Goal: Transaction & Acquisition: Book appointment/travel/reservation

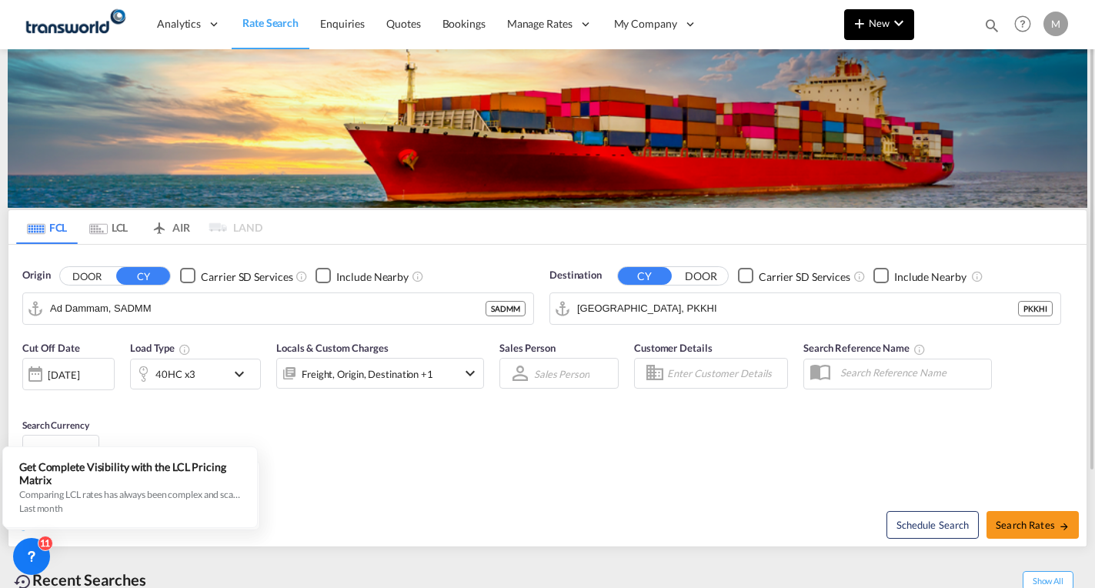
click at [887, 28] on span "New" at bounding box center [879, 23] width 58 height 12
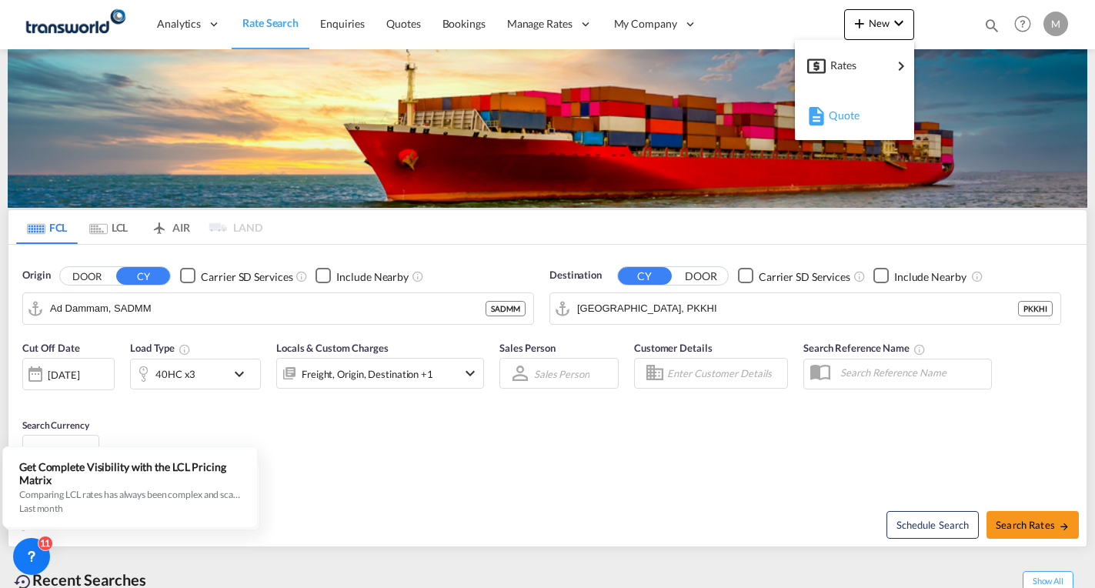
click at [842, 116] on span "Quote" at bounding box center [836, 115] width 17 height 31
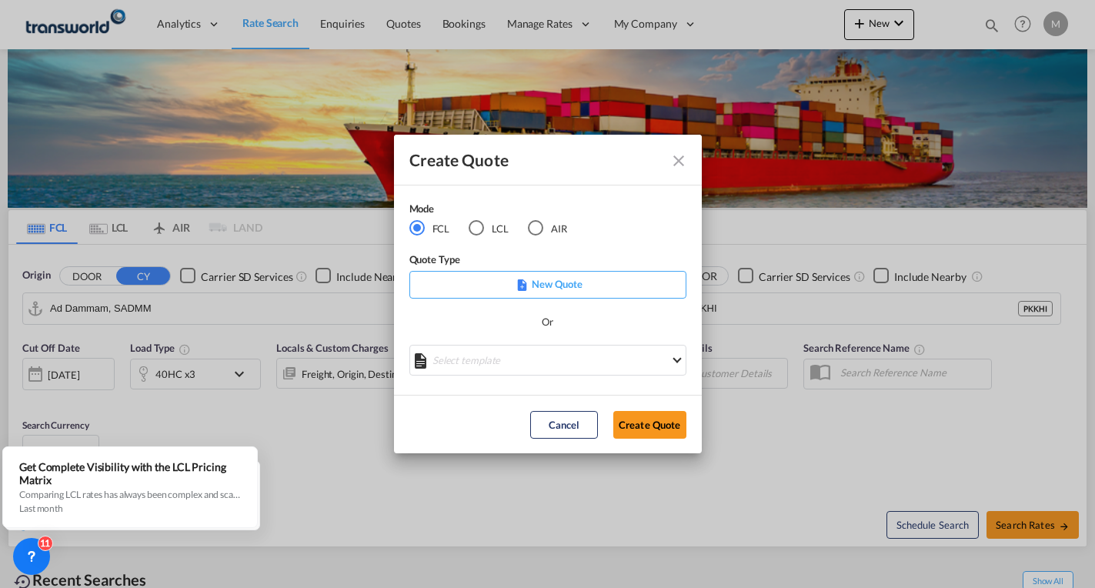
click at [647, 429] on button "Create Quote" at bounding box center [649, 425] width 73 height 28
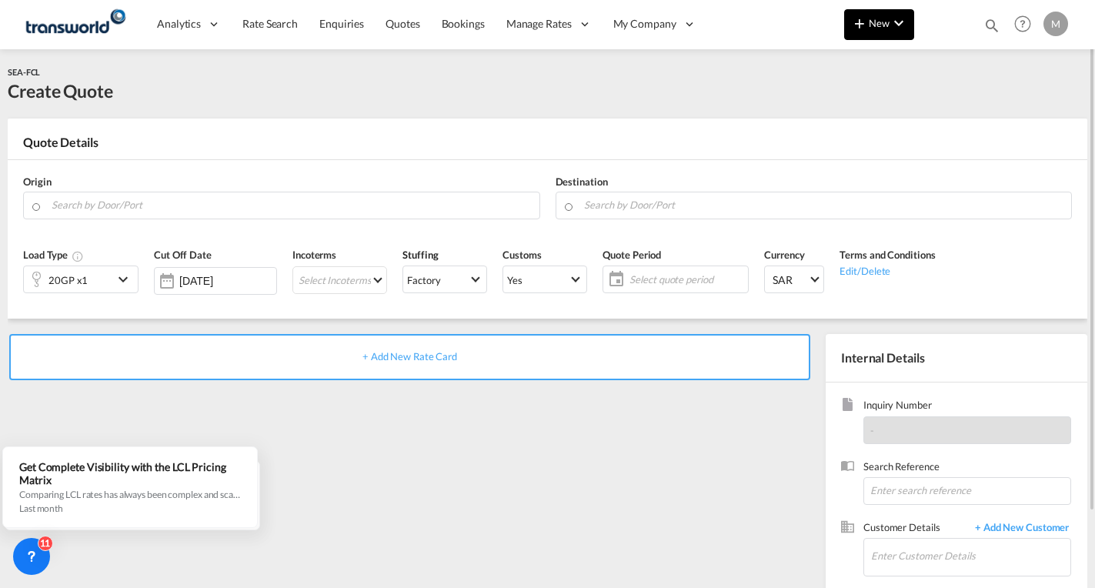
click at [882, 20] on span "New" at bounding box center [879, 23] width 58 height 12
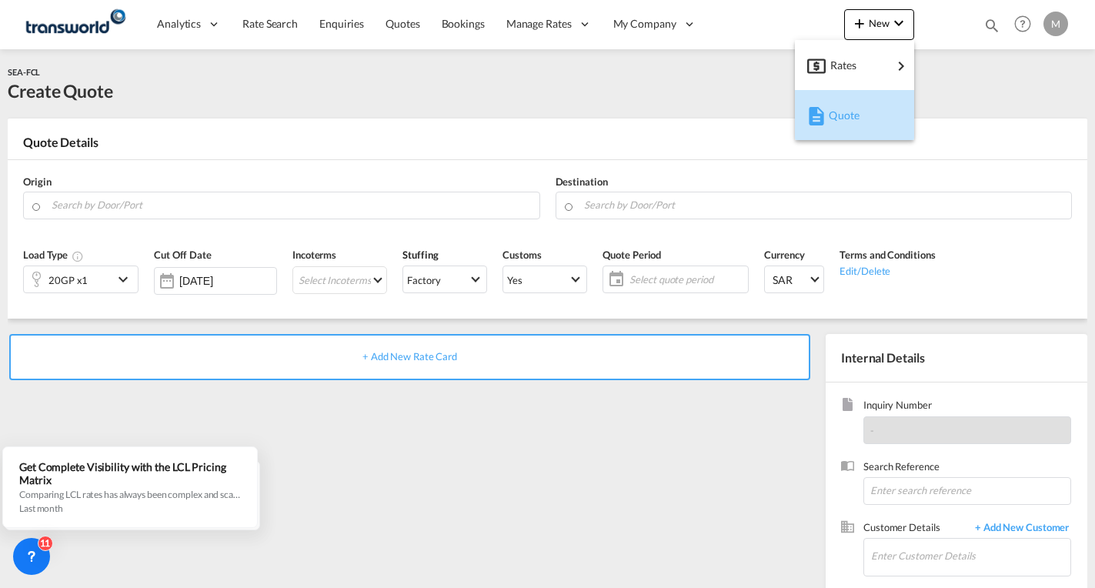
click at [839, 115] on span "Quote" at bounding box center [836, 115] width 17 height 31
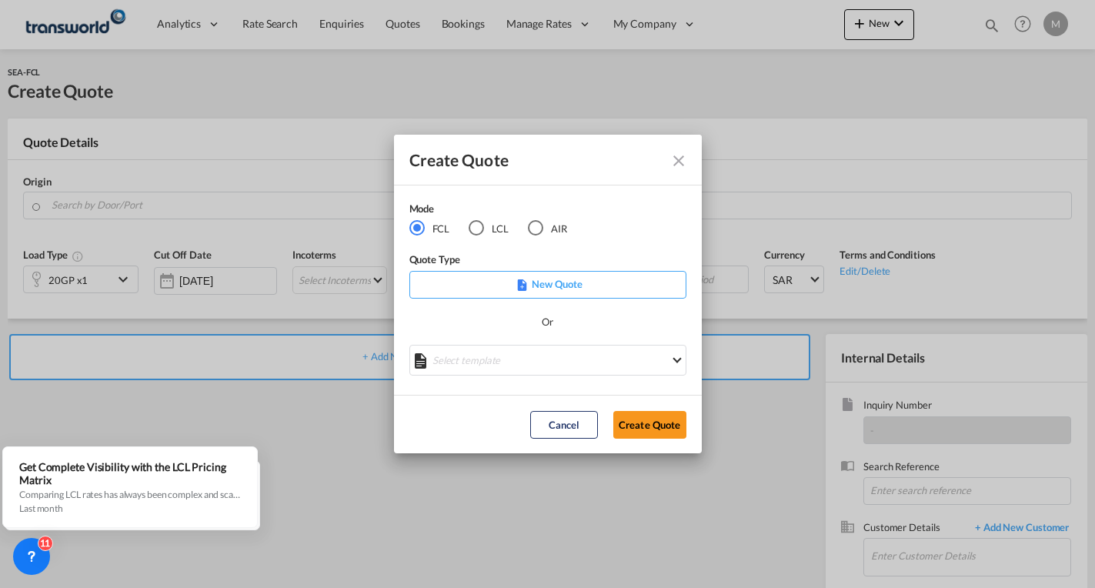
click at [549, 292] on p "New Quote" at bounding box center [548, 283] width 266 height 15
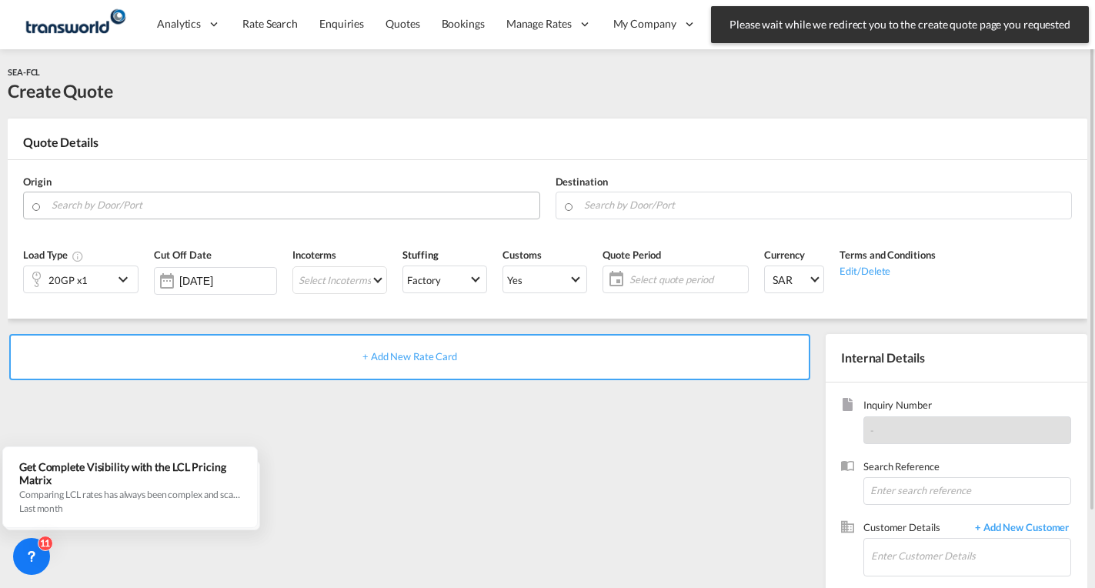
click at [120, 198] on input "Search by Door/Port" at bounding box center [292, 205] width 480 height 27
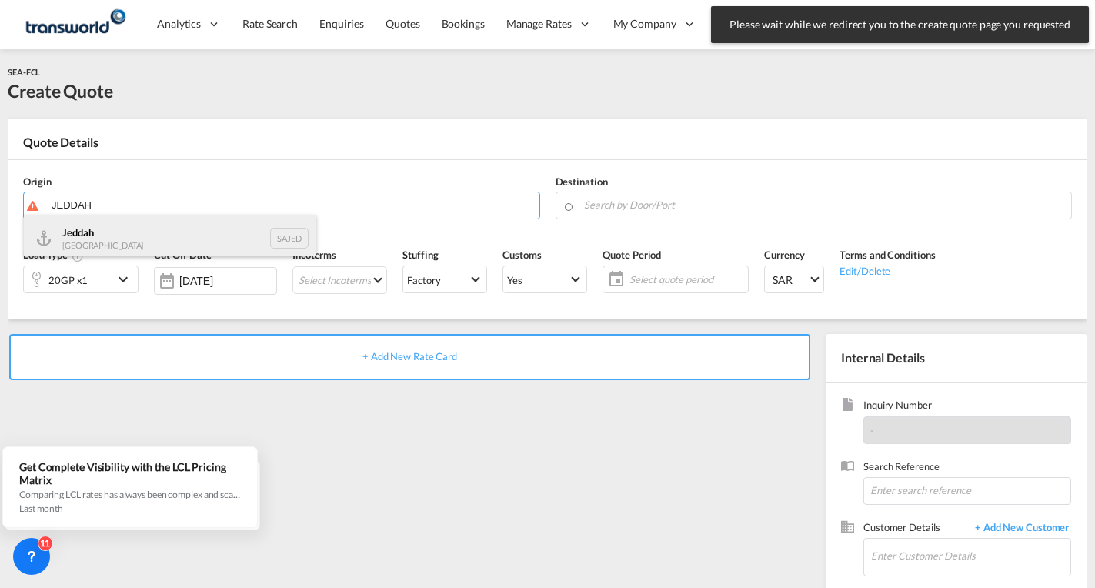
click at [113, 238] on div "Jeddah Saudi Arabia SAJED" at bounding box center [170, 238] width 292 height 46
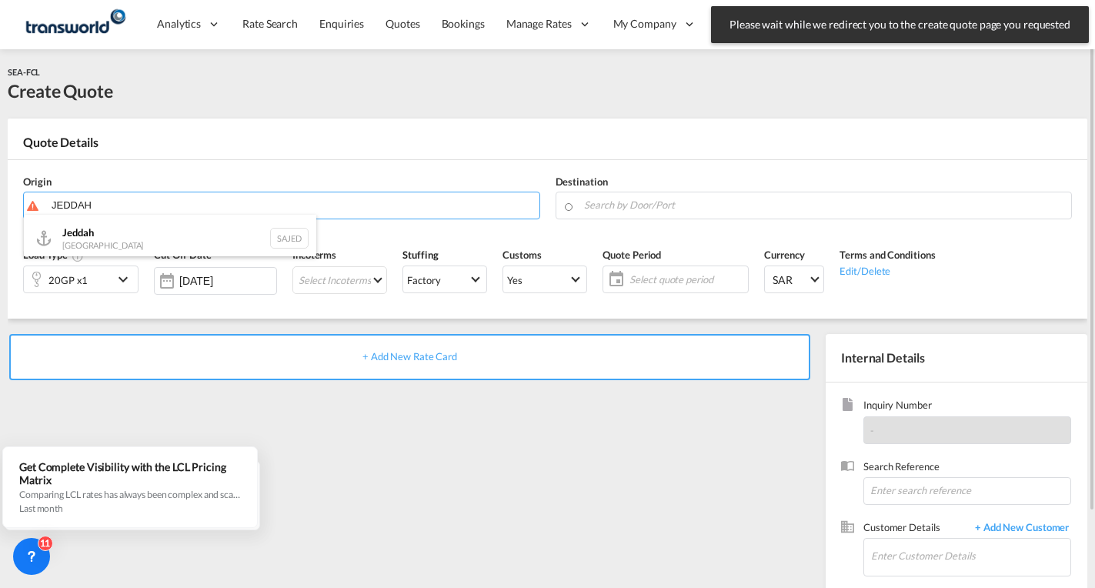
type input "Jeddah, SAJED"
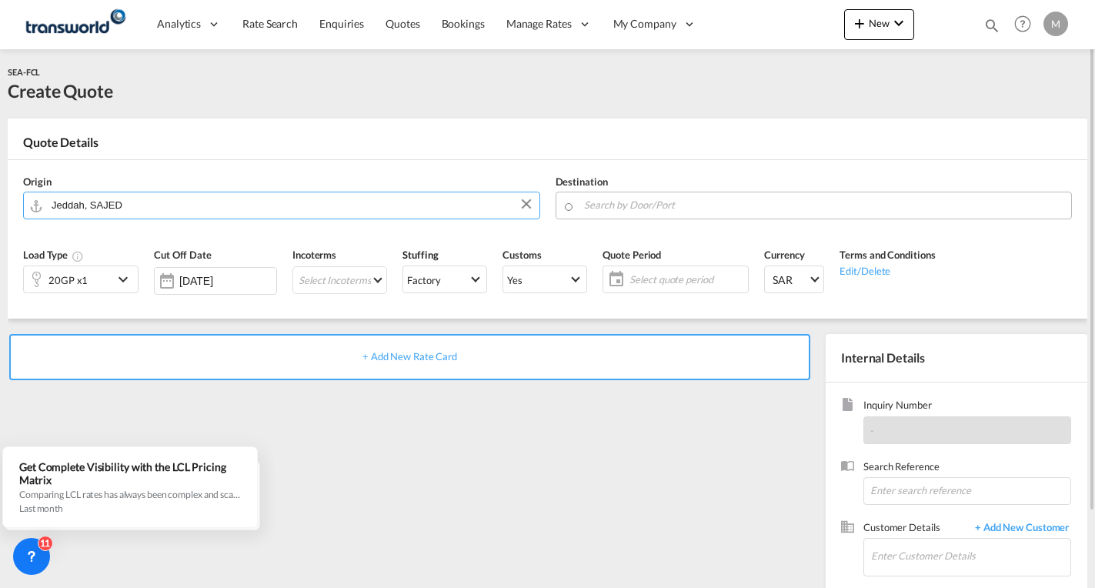
click at [641, 203] on input "Search by Door/Port" at bounding box center [824, 205] width 480 height 27
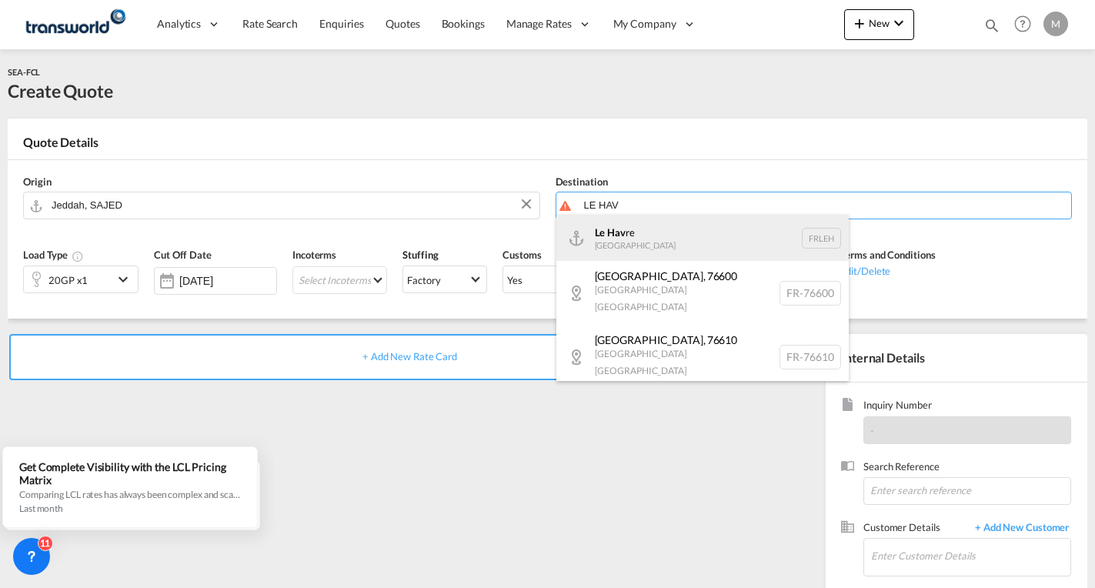
click at [615, 235] on div "Le Hav re France FRLEH" at bounding box center [702, 238] width 292 height 46
type input "Le Havre, FRLEH"
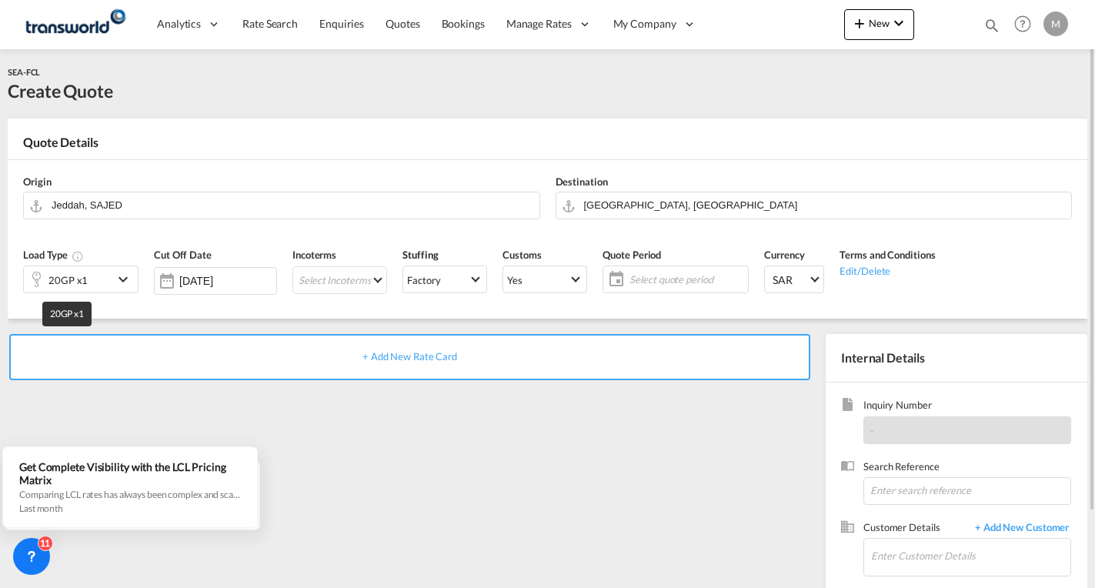
click at [54, 288] on div "20GP x1" at bounding box center [67, 280] width 39 height 22
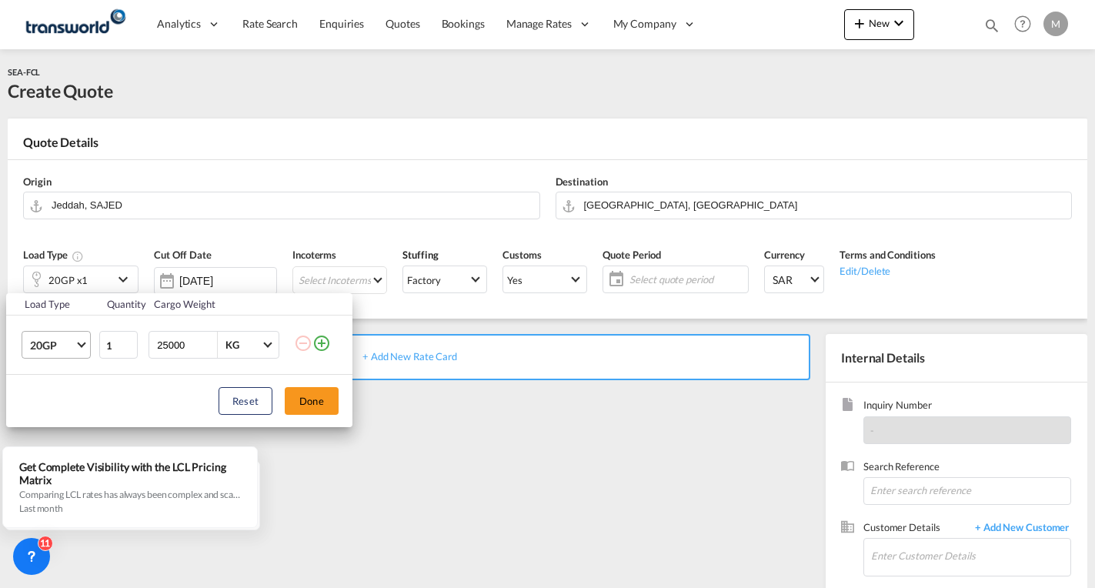
click at [51, 348] on span "20GP" at bounding box center [52, 345] width 45 height 15
click at [50, 418] on div "40HC" at bounding box center [44, 419] width 28 height 15
click at [130, 343] on input "2" at bounding box center [118, 345] width 38 height 28
type input "3"
click at [130, 343] on input "3" at bounding box center [118, 345] width 38 height 28
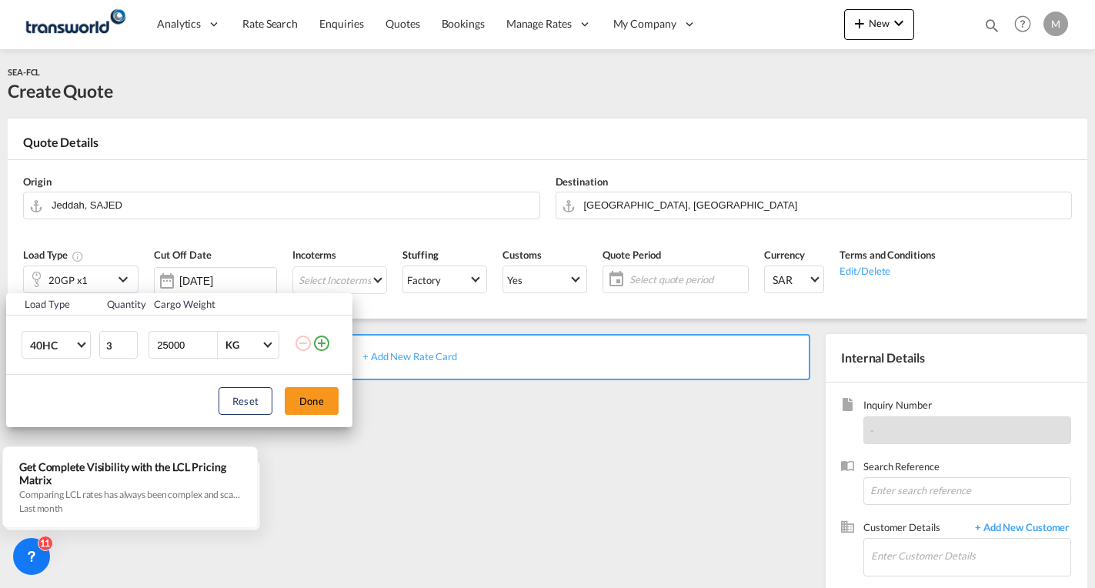
drag, startPoint x: 186, startPoint y: 343, endPoint x: 152, endPoint y: 345, distance: 34.6
click at [152, 345] on div "25000 KG KG" at bounding box center [213, 345] width 131 height 28
type input "22000"
click at [328, 402] on button "Done" at bounding box center [312, 401] width 54 height 28
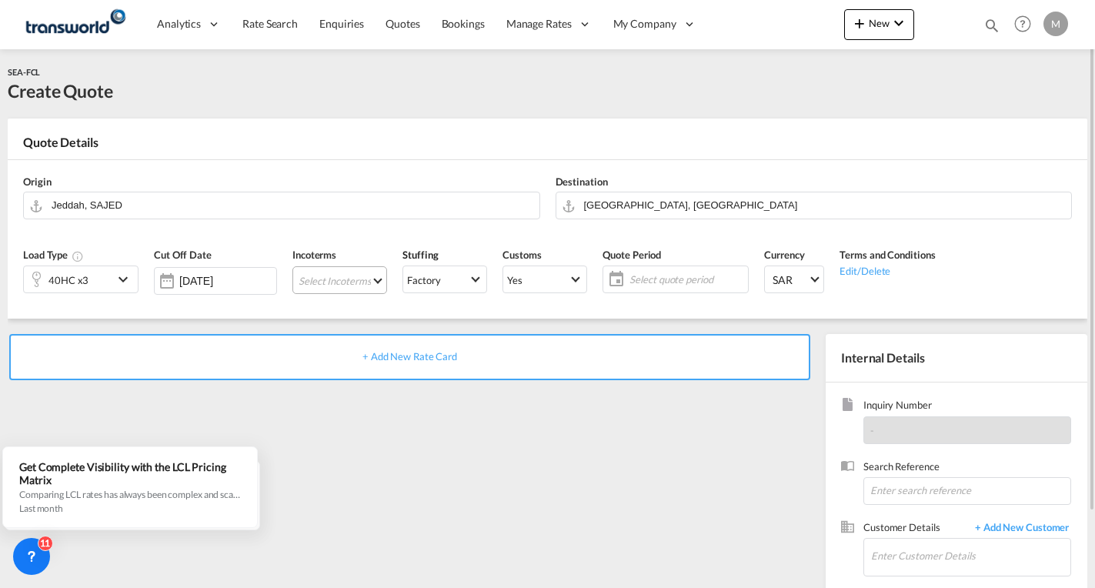
click at [333, 286] on md-select "Select Incoterms CPT - import Carrier Paid to FOB - import Free on Board DPU - …" at bounding box center [339, 280] width 95 height 28
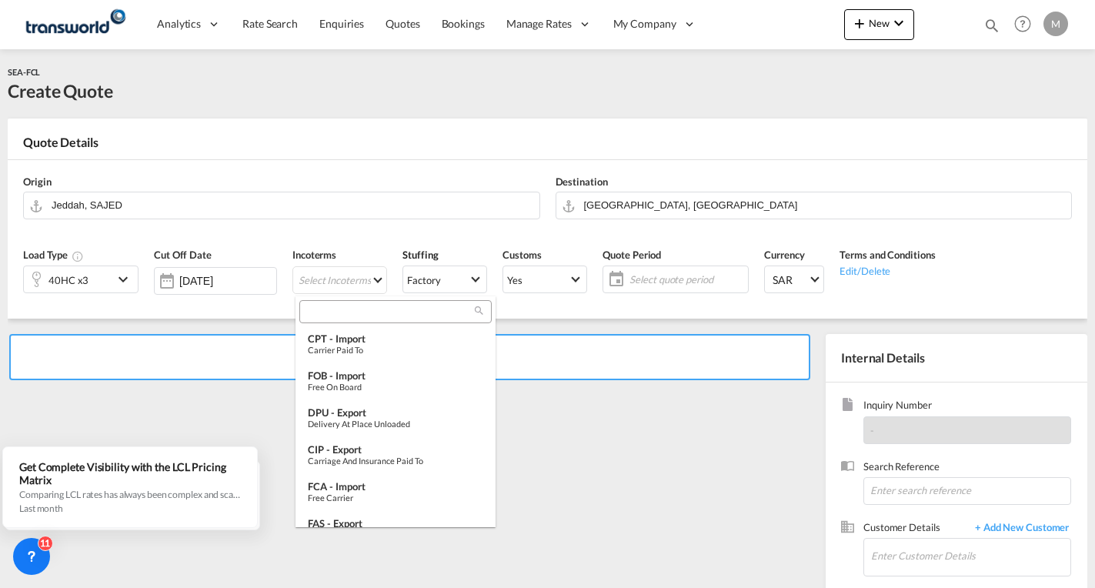
click at [363, 306] on input "search" at bounding box center [389, 312] width 171 height 14
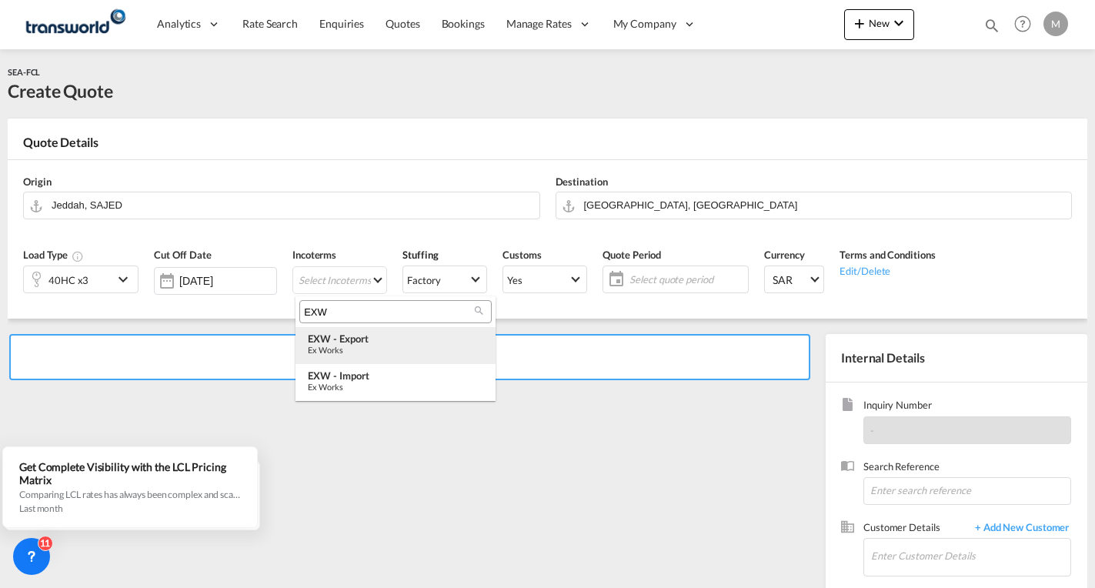
type input "EXW"
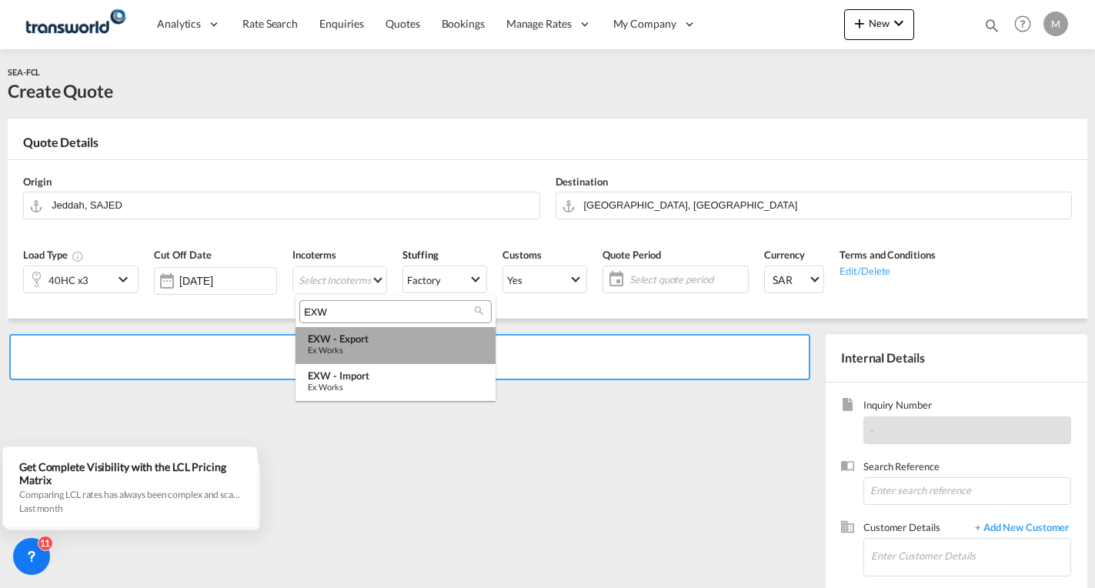
click at [349, 346] on div "Ex Works" at bounding box center [395, 350] width 175 height 10
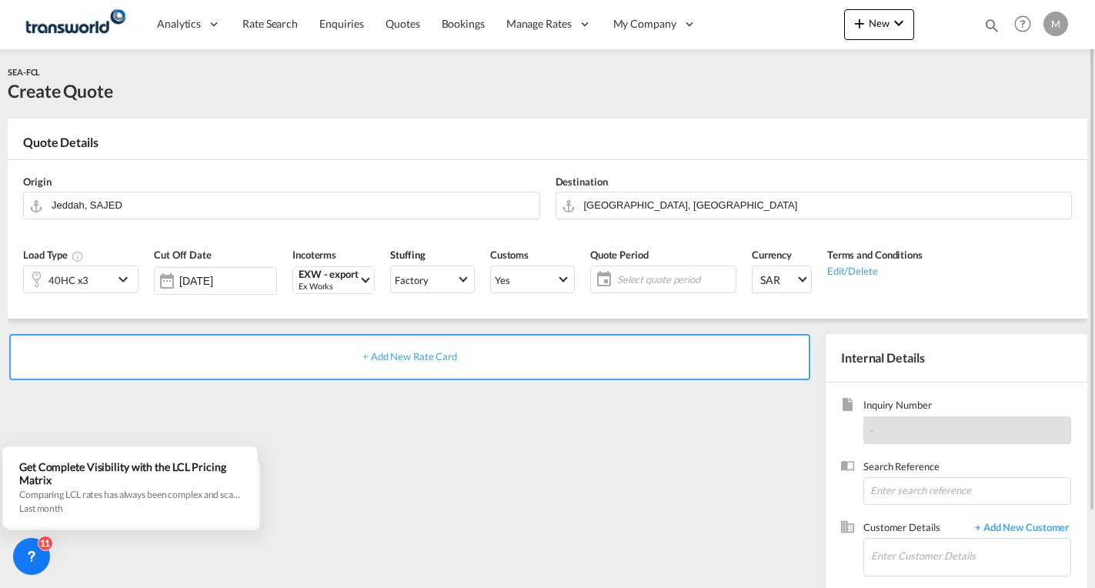
click at [651, 278] on span "Select quote period" at bounding box center [674, 279] width 115 height 14
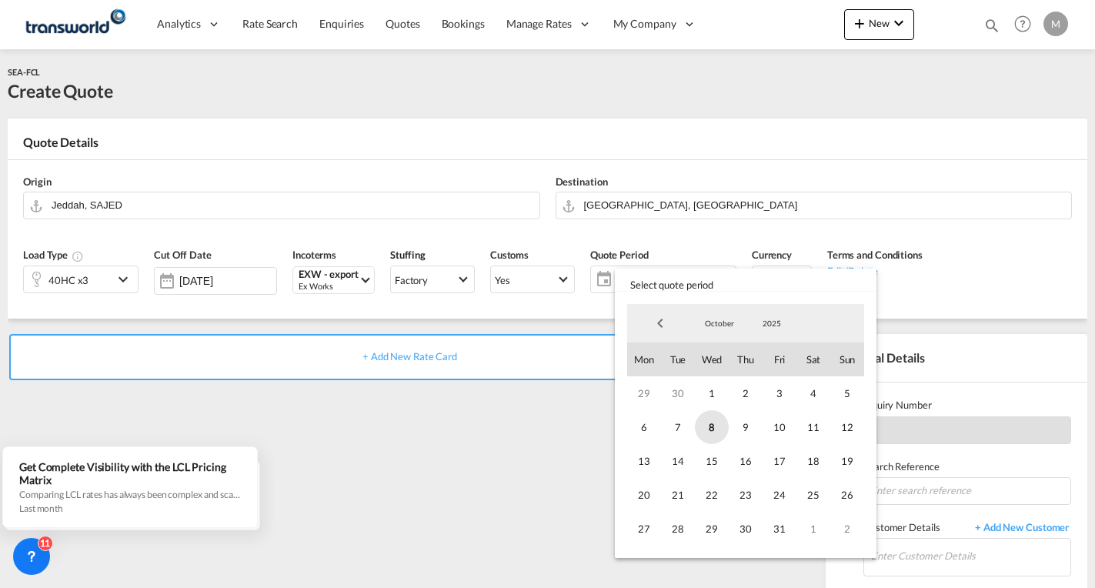
click at [708, 425] on span "8" at bounding box center [712, 427] width 34 height 34
click at [773, 526] on span "31" at bounding box center [779, 529] width 34 height 34
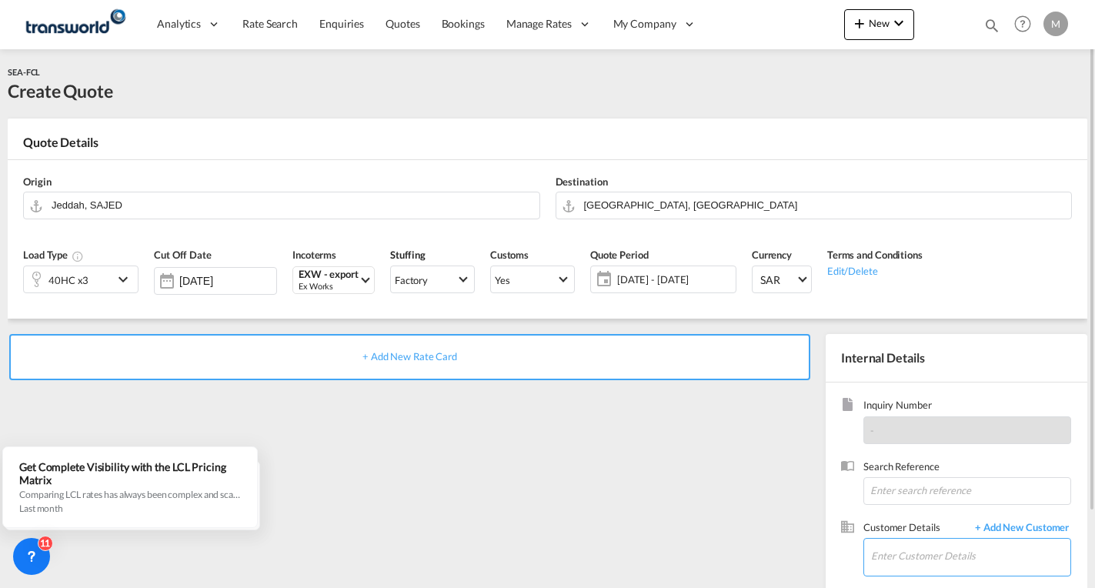
click at [916, 550] on input "Enter Customer Details" at bounding box center [970, 555] width 199 height 35
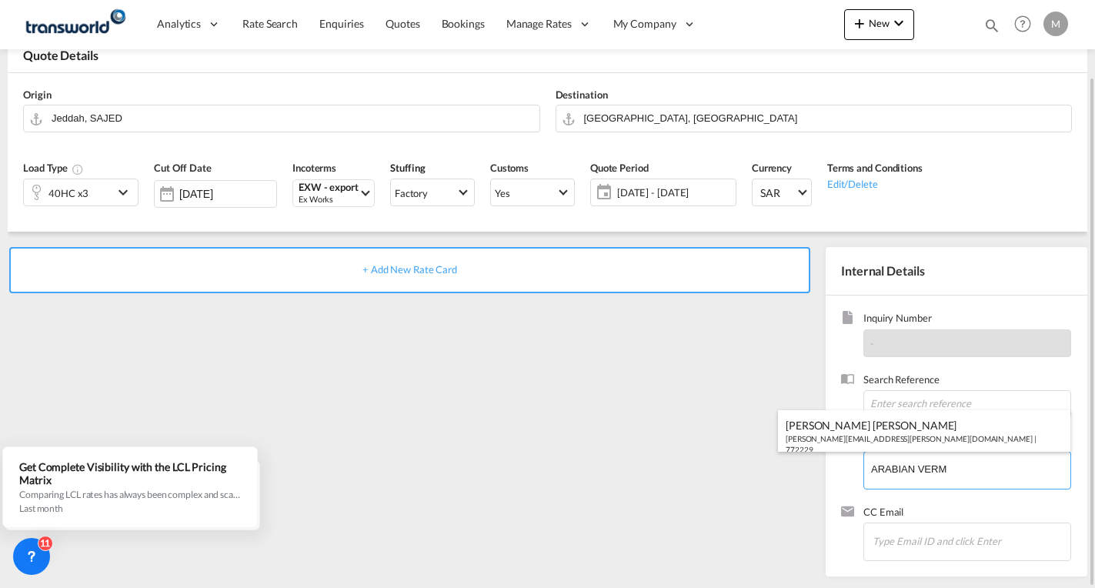
click at [833, 429] on div "ROBIN SAJAN robin.sajan@avi-sa.com | 772229" at bounding box center [924, 436] width 292 height 52
type input "ARABIAN VERMICULITE INDUSTRIES, ROBIN SAJAN, robin.sajan@avi-sa.com"
click at [400, 275] on span "+ Add New Rate Card" at bounding box center [409, 269] width 95 height 12
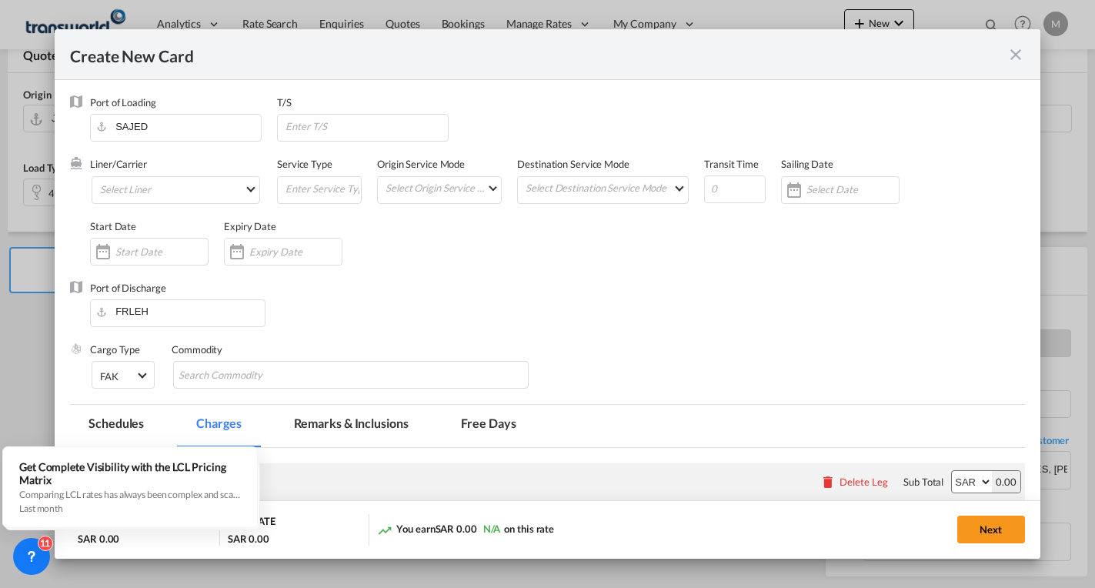
type input "Basic Ocean Freight"
select select "per equipment"
click at [127, 179] on md-select "Select Liner 2HM LOGISTICS D.O.O. / TWKS-KOPER 3P LOGISTICS / TWKS-LITHUANIA A …" at bounding box center [176, 190] width 168 height 28
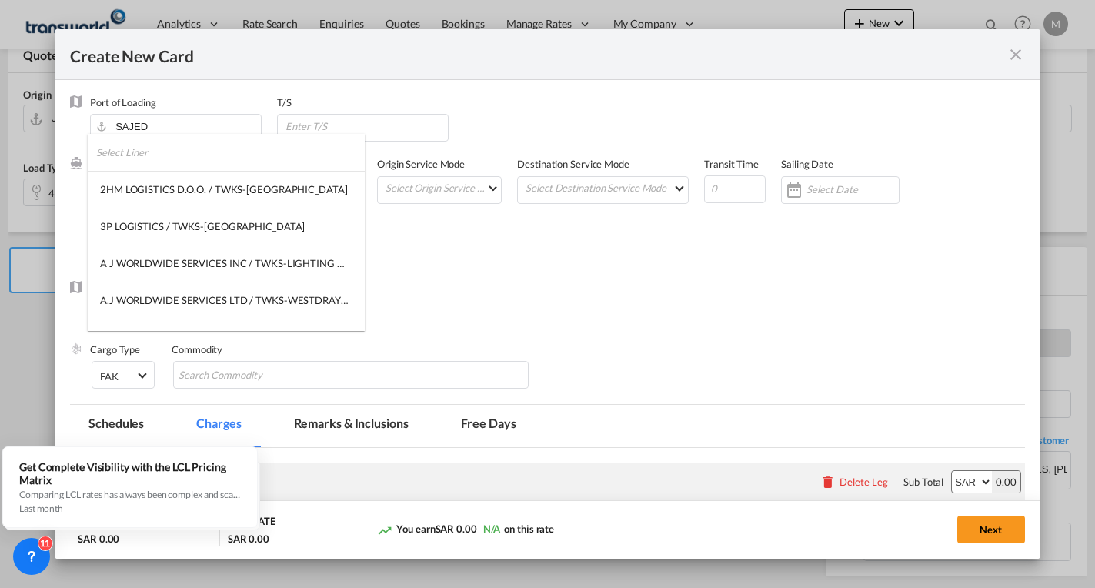
click at [142, 151] on input "search" at bounding box center [230, 152] width 268 height 37
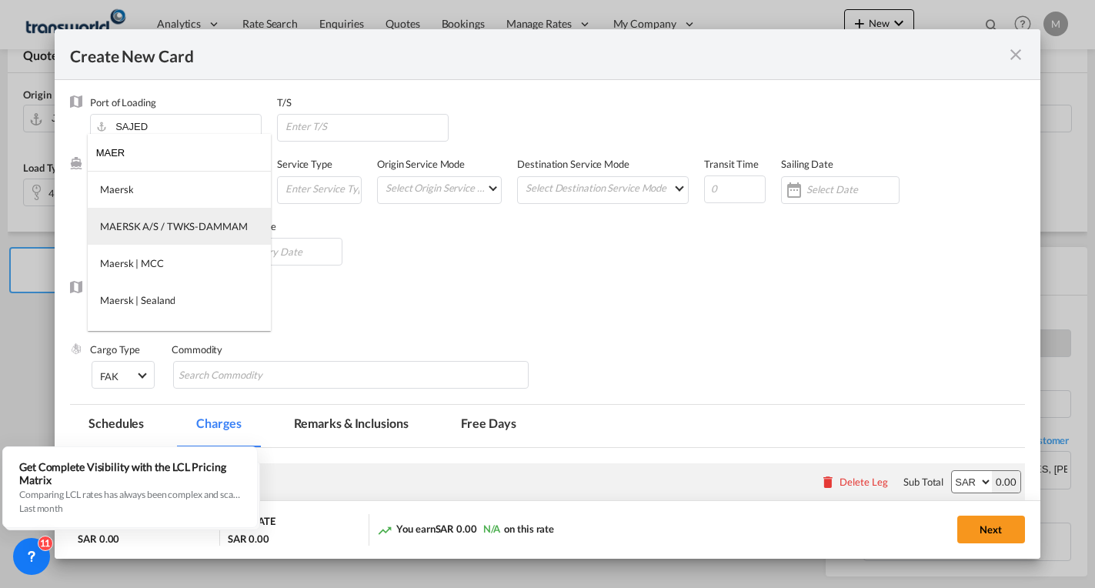
type input "MAER"
click at [198, 222] on div "MAERSK A/S / TWKS-DAMMAM" at bounding box center [174, 226] width 148 height 14
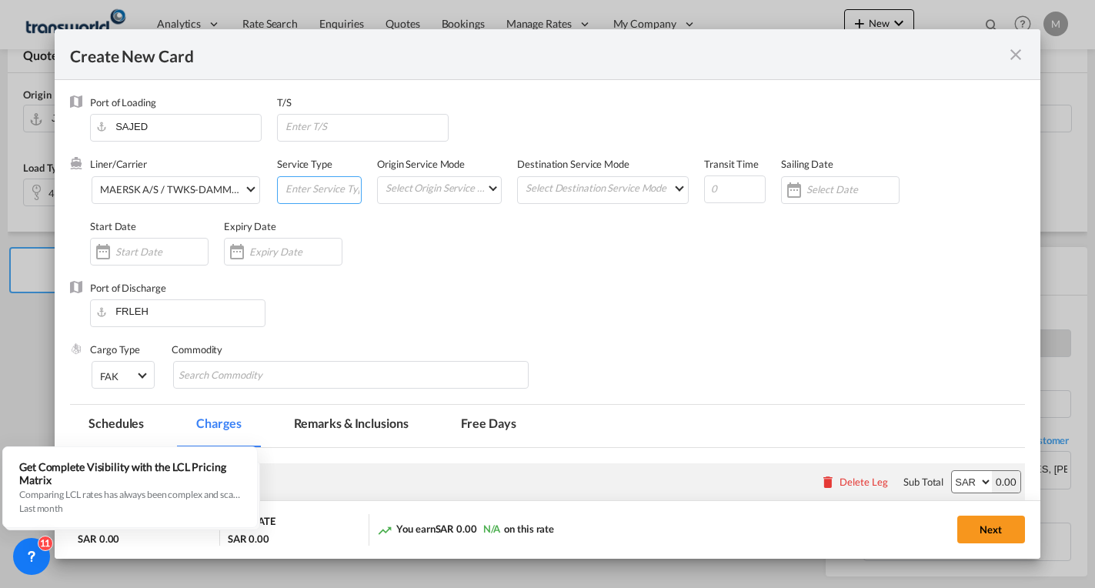
click at [315, 192] on input "Create New CardPort ..." at bounding box center [322, 188] width 77 height 23
click at [454, 195] on md-select "Select Origin Service Mode SD CY" at bounding box center [442, 188] width 117 height 22
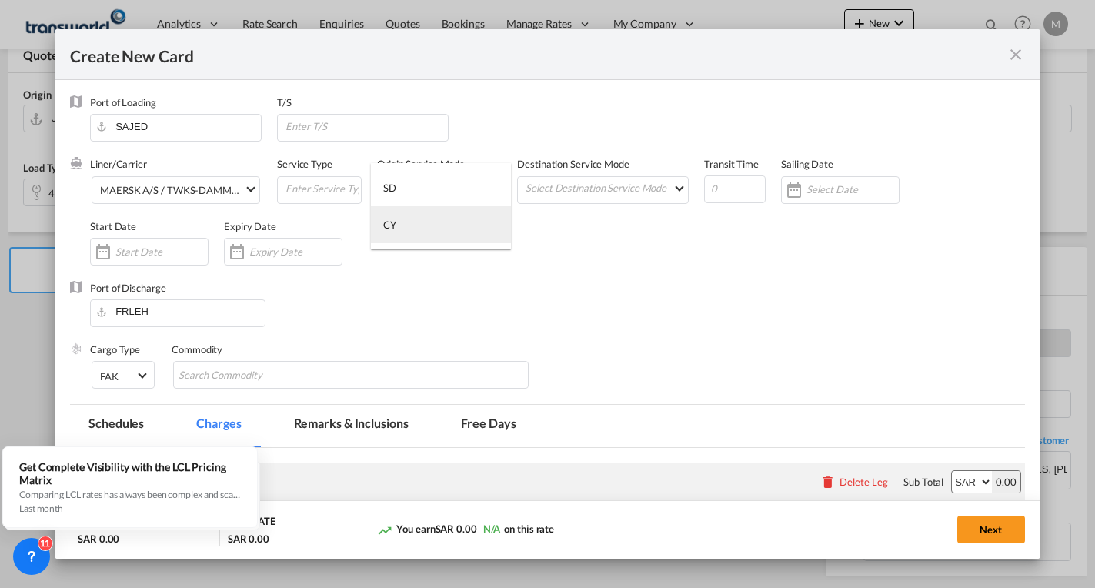
click at [406, 227] on md-option "CY" at bounding box center [441, 224] width 140 height 37
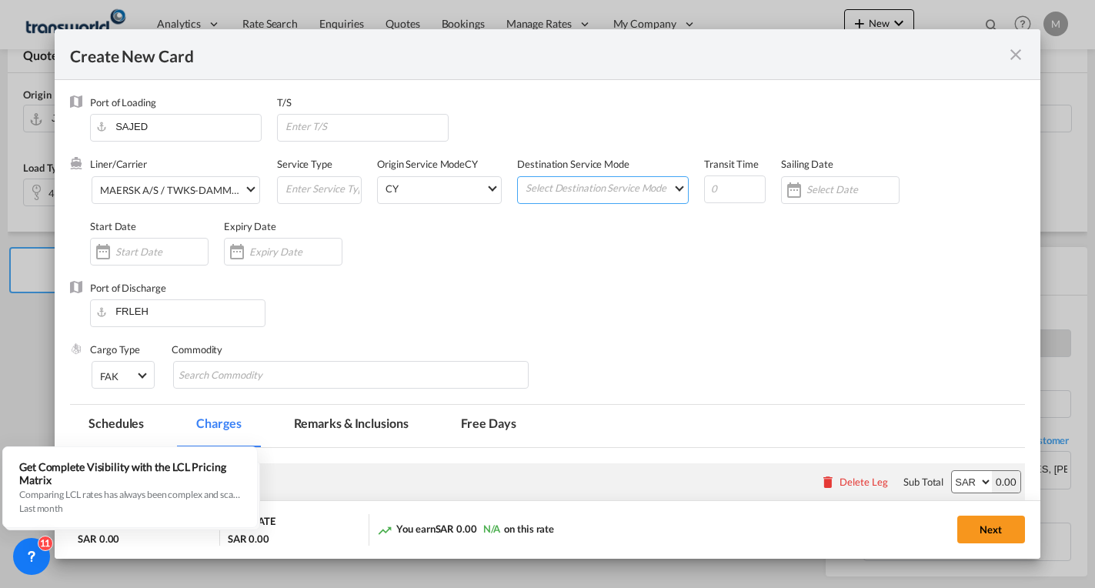
click at [556, 186] on md-select "Select Destination Service Mode SD CY" at bounding box center [606, 188] width 164 height 22
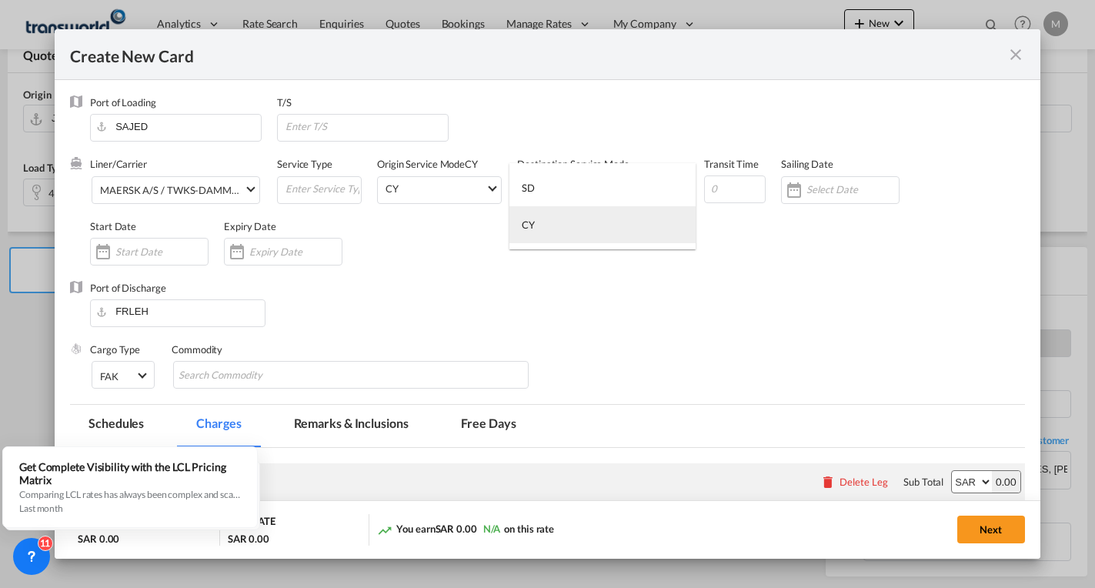
click at [538, 222] on md-option "CY" at bounding box center [602, 224] width 186 height 37
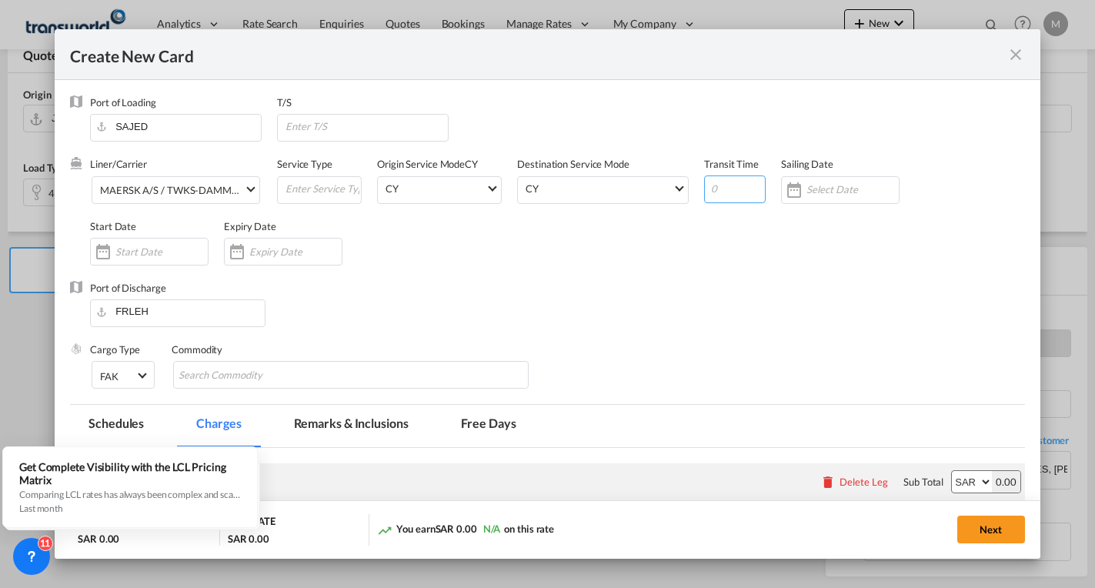
click at [726, 190] on input "Create New CardPort ..." at bounding box center [735, 189] width 62 height 28
type input "25"
click at [809, 187] on input "Create New CardPort ..." at bounding box center [852, 189] width 92 height 12
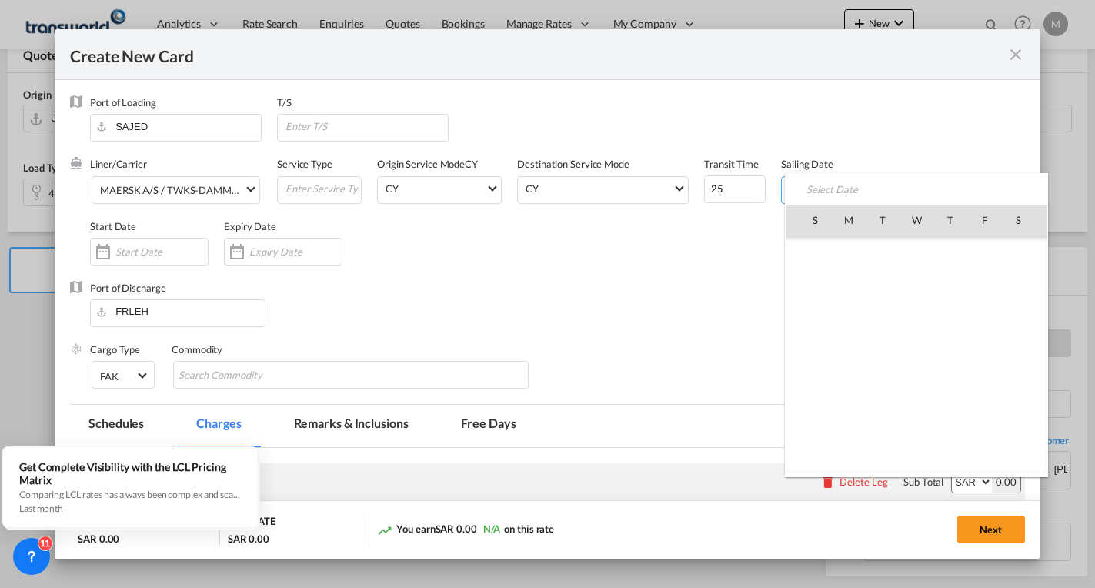
scroll to position [356521, 0]
click at [948, 288] on span "9" at bounding box center [950, 287] width 31 height 31
type input "09 Oct 2025"
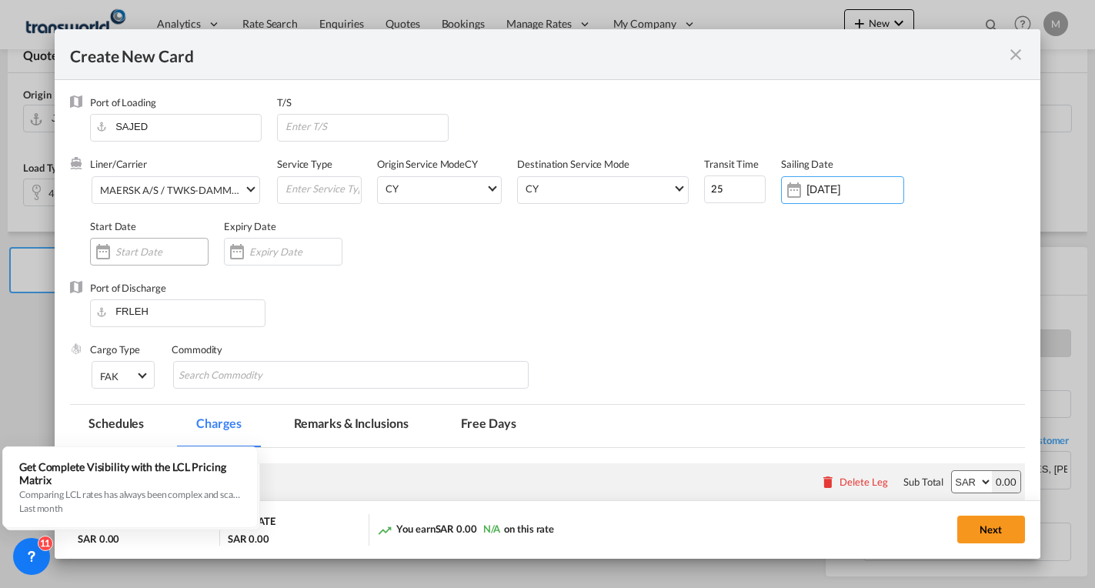
click at [155, 246] on input "Create New CardPort ..." at bounding box center [161, 251] width 92 height 12
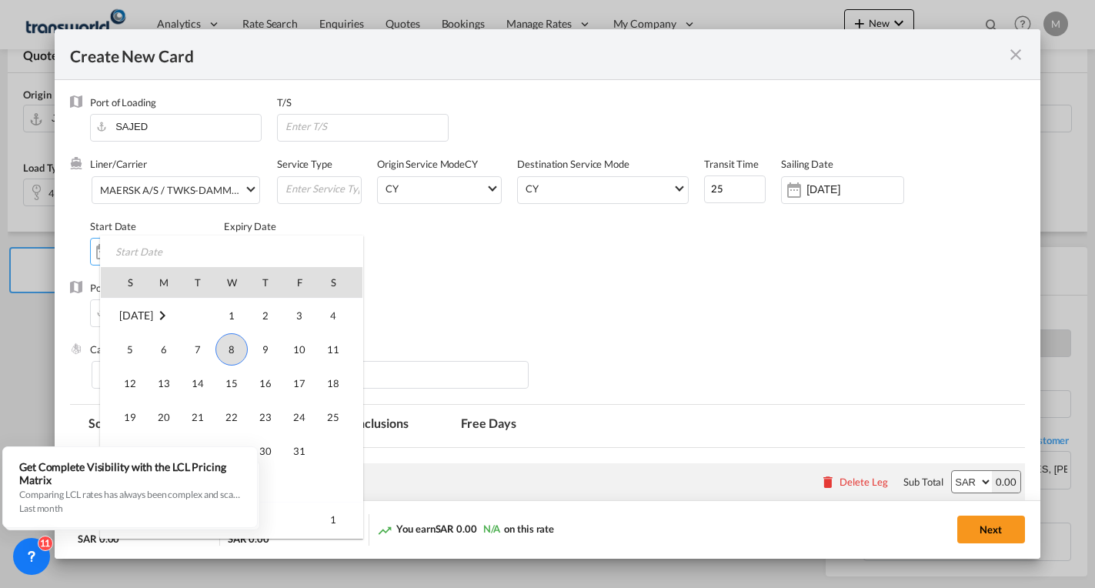
click at [231, 350] on span "8" at bounding box center [231, 349] width 32 height 32
type input "[DATE]"
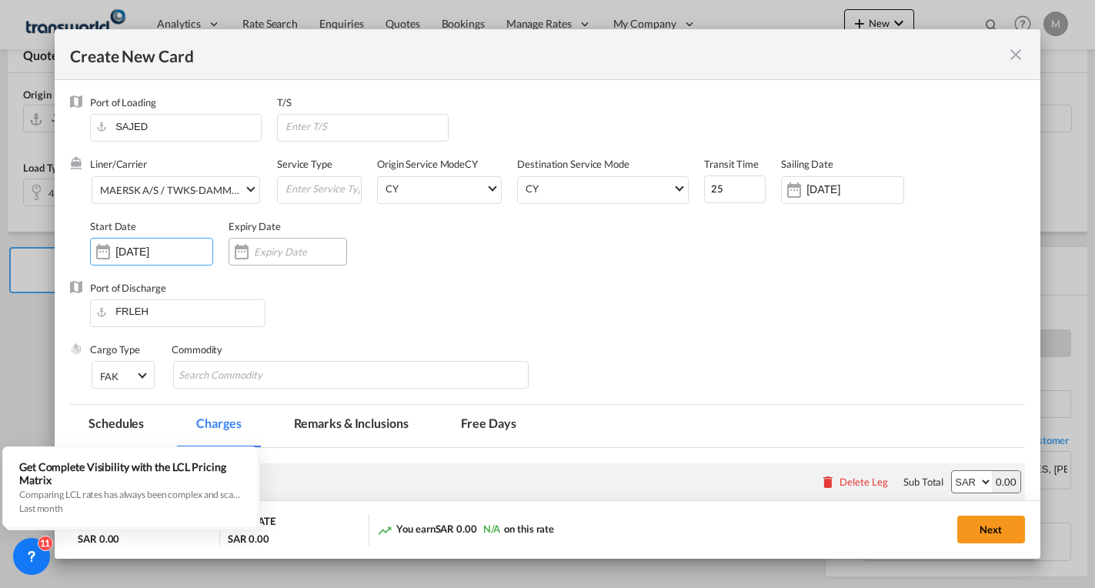
click at [268, 252] on input "Create New CardPort ..." at bounding box center [300, 251] width 92 height 12
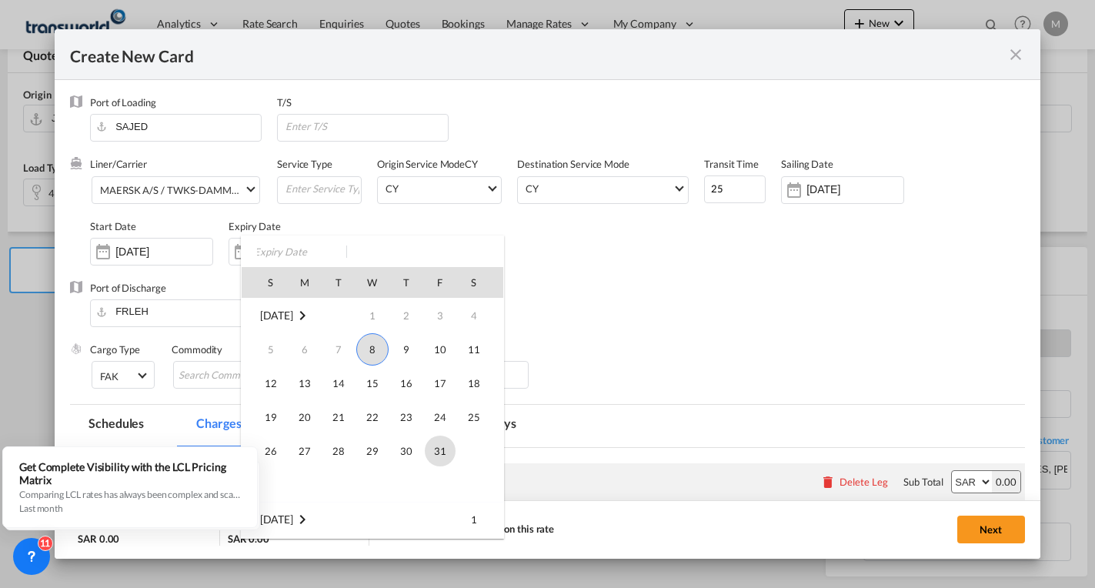
click at [438, 449] on span "31" at bounding box center [440, 450] width 31 height 31
type input "31 Oct 2025"
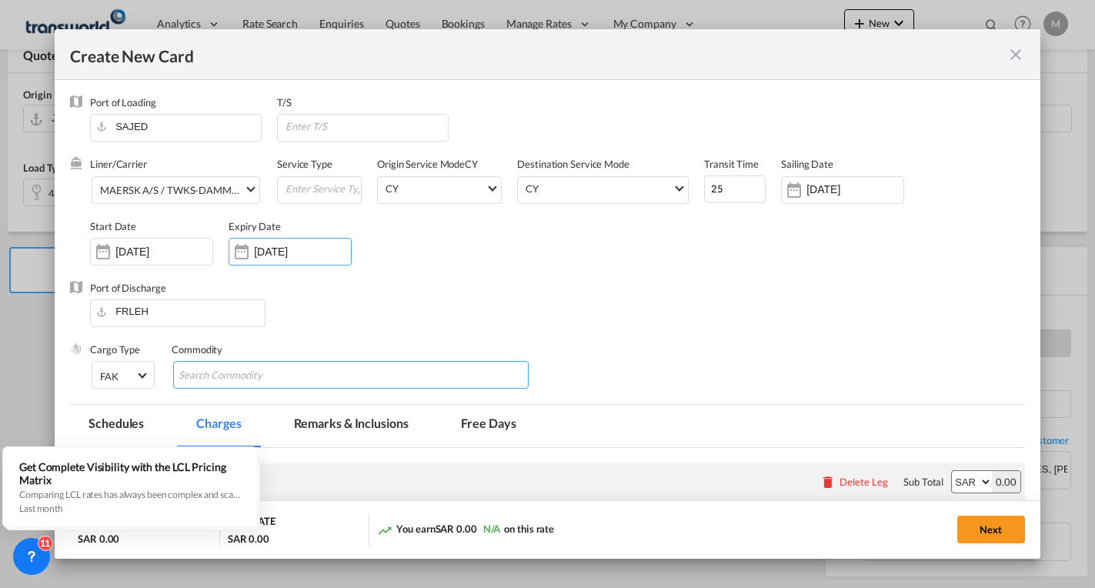
click at [295, 380] on input "Search Commodity" at bounding box center [248, 375] width 141 height 25
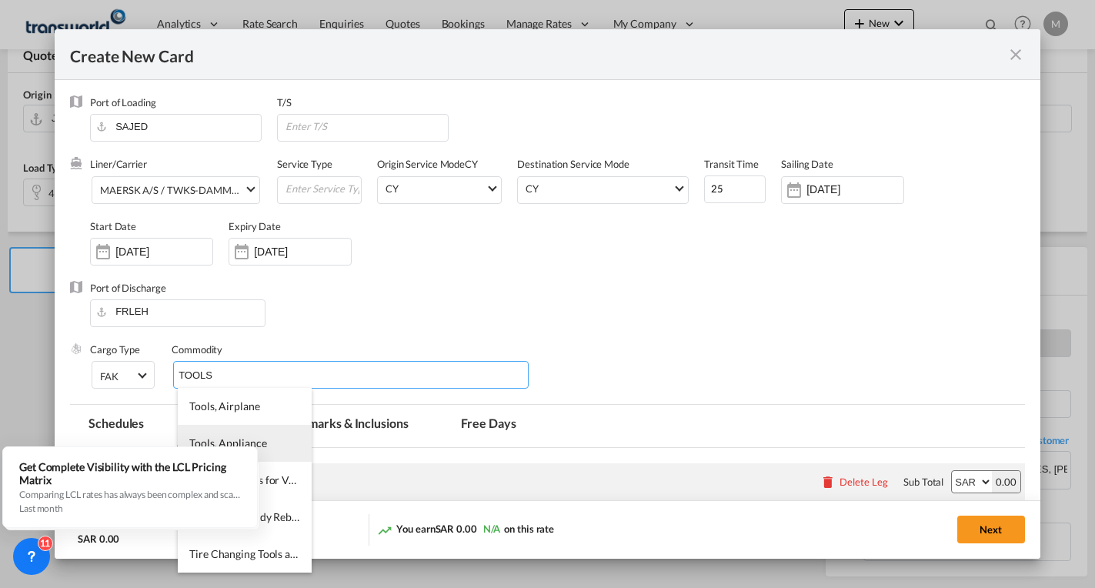
type input "TOOLS"
click at [277, 439] on li "Tools, Appliance" at bounding box center [245, 443] width 134 height 37
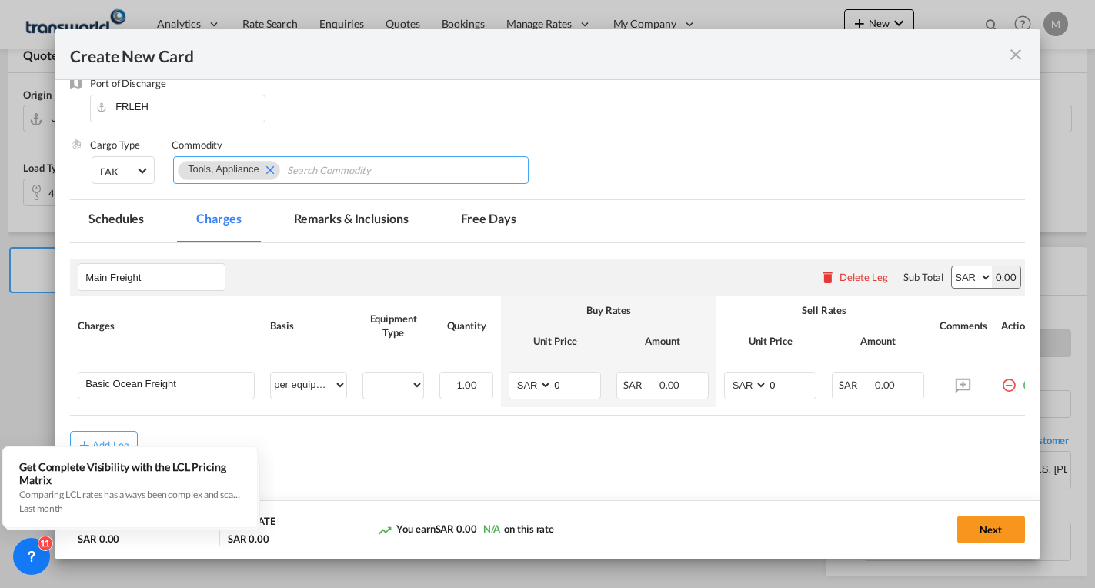
scroll to position [247, 0]
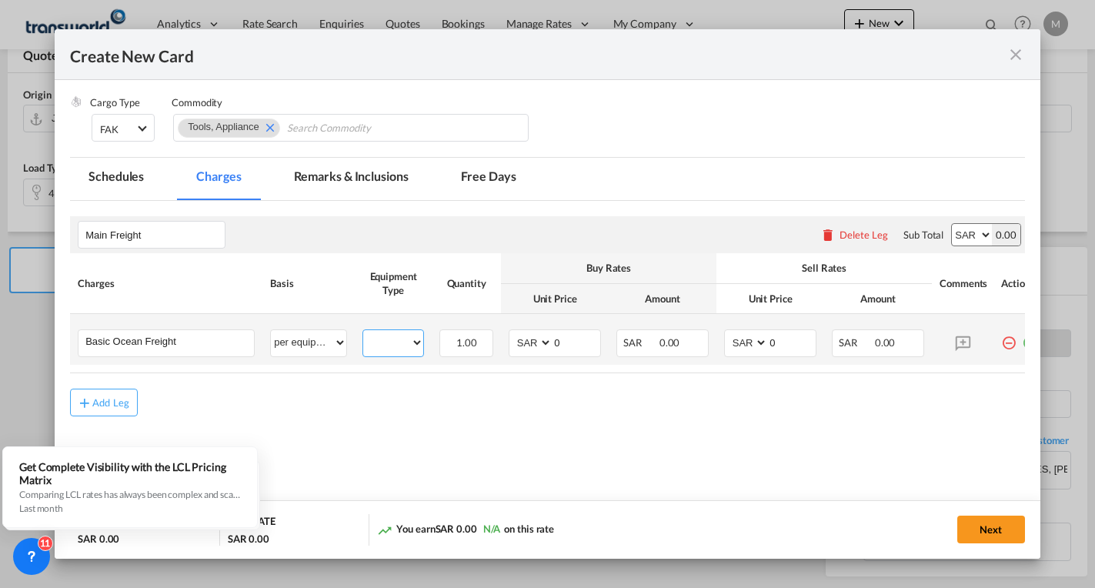
click at [392, 338] on select "40HC" at bounding box center [393, 342] width 60 height 21
select select "40HC"
click at [363, 332] on select "40HC" at bounding box center [393, 342] width 60 height 21
click at [525, 348] on select "AED AFN ALL AMD ANG AOA ARS AUD AWG AZN BAM BBD BDT BGN BHD BIF BMD BND BOB BRL…" at bounding box center [532, 342] width 40 height 21
click at [526, 345] on select "AED AFN ALL AMD ANG AOA ARS AUD AWG AZN BAM BBD BDT BGN BHD BIF BMD BND BOB BRL…" at bounding box center [532, 342] width 40 height 21
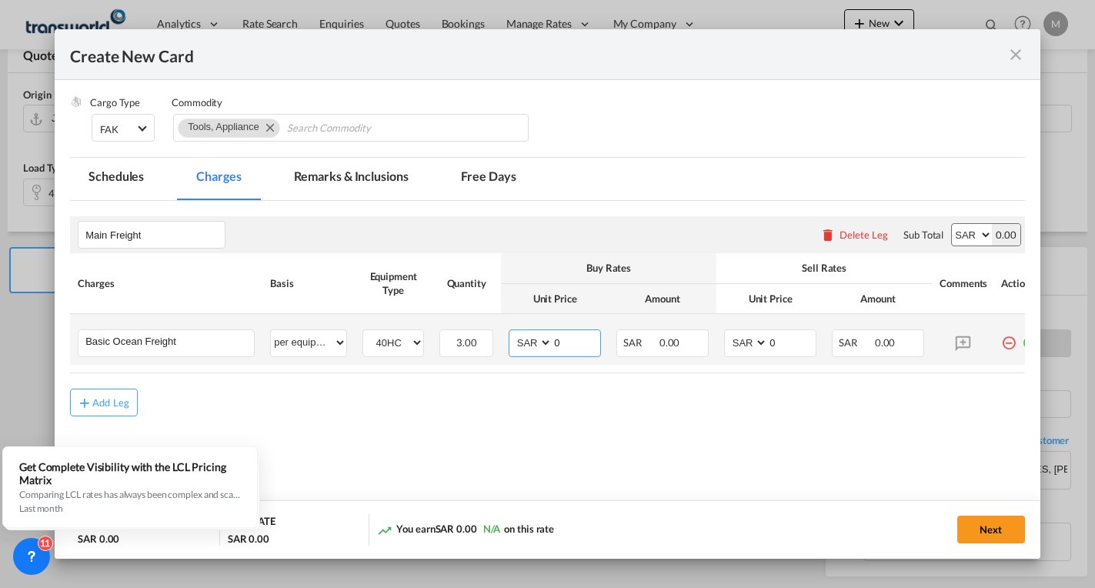
select select "string:USD"
click at [512, 332] on select "AED AFN ALL AMD ANG AOA ARS AUD AWG AZN BAM BBD BDT BGN BHD BIF BMD BND BOB BRL…" at bounding box center [532, 342] width 40 height 21
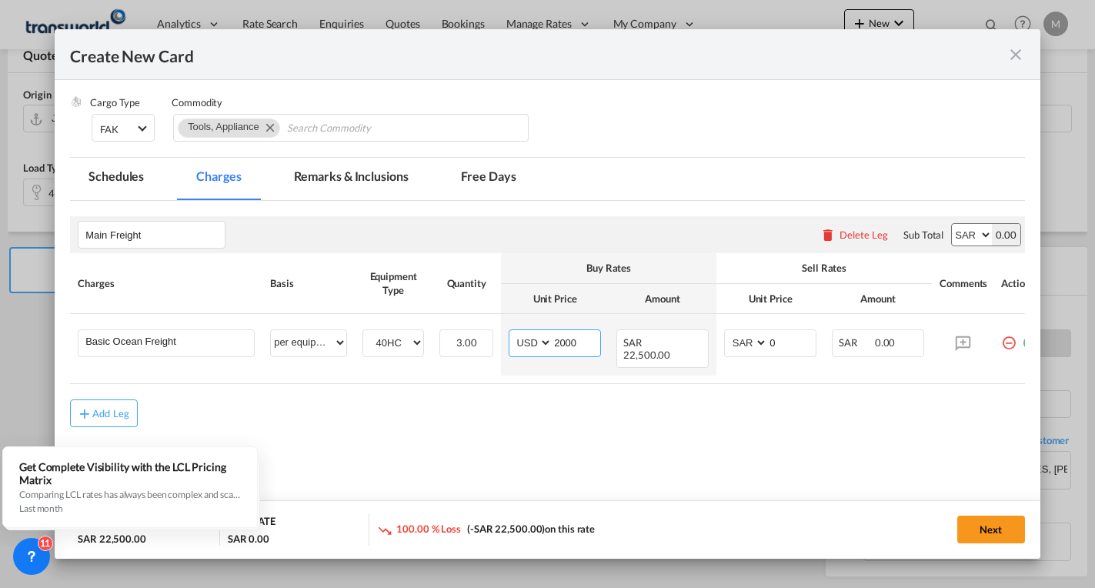
type input "2000"
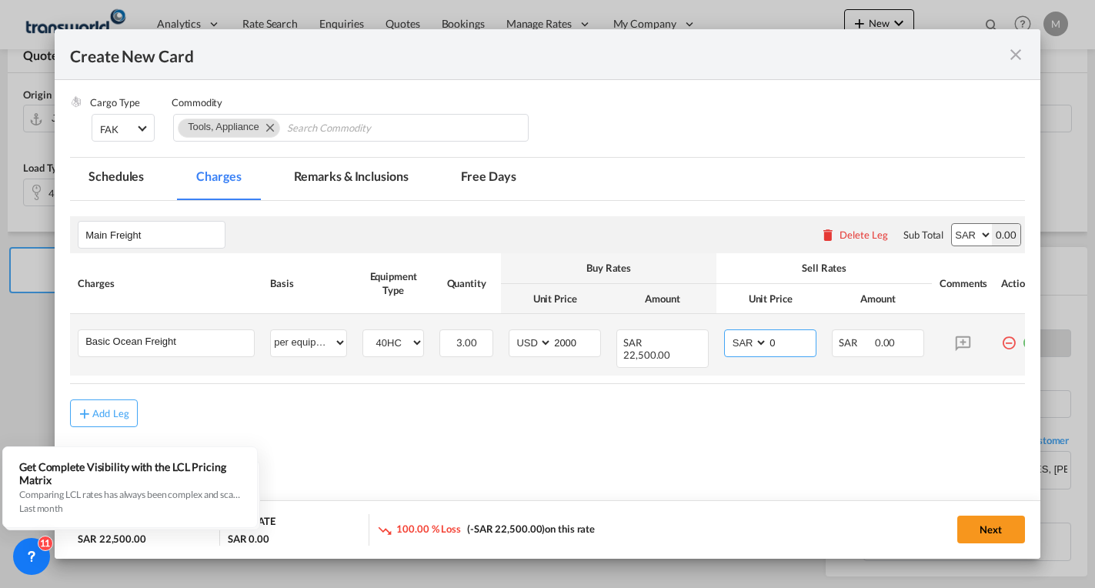
click at [745, 346] on select "AED AFN ALL AMD ANG AOA ARS AUD AWG AZN BAM BBD BDT BGN BHD BIF BMD BND BOB BRL…" at bounding box center [747, 342] width 40 height 21
select select "string:USD"
click at [727, 332] on select "AED AFN ALL AMD ANG AOA ARS AUD AWG AZN BAM BBD BDT BGN BHD BIF BMD BND BOB BRL…" at bounding box center [747, 342] width 40 height 21
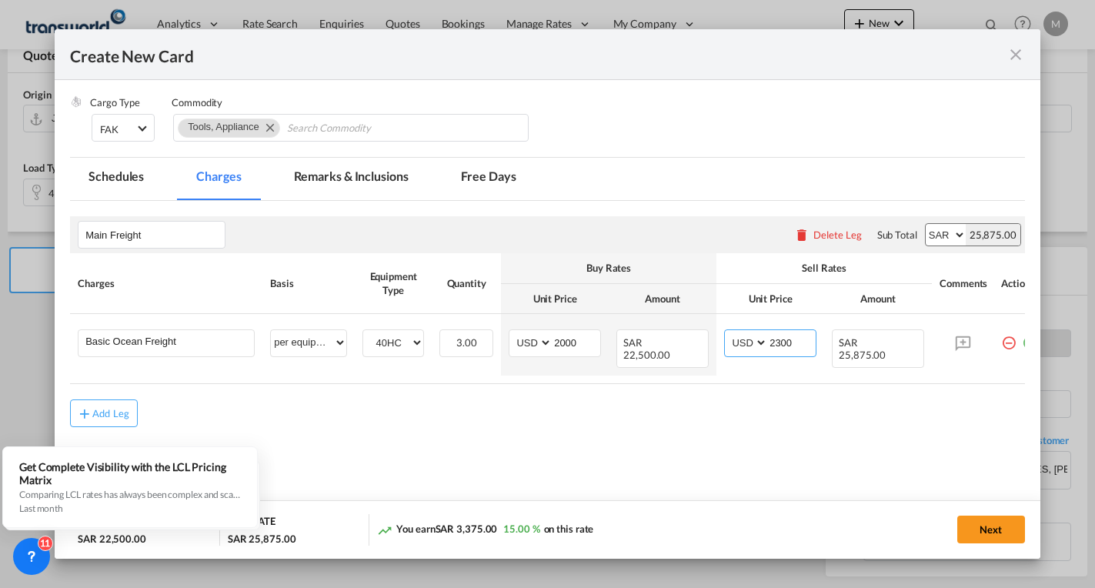
type input "2300"
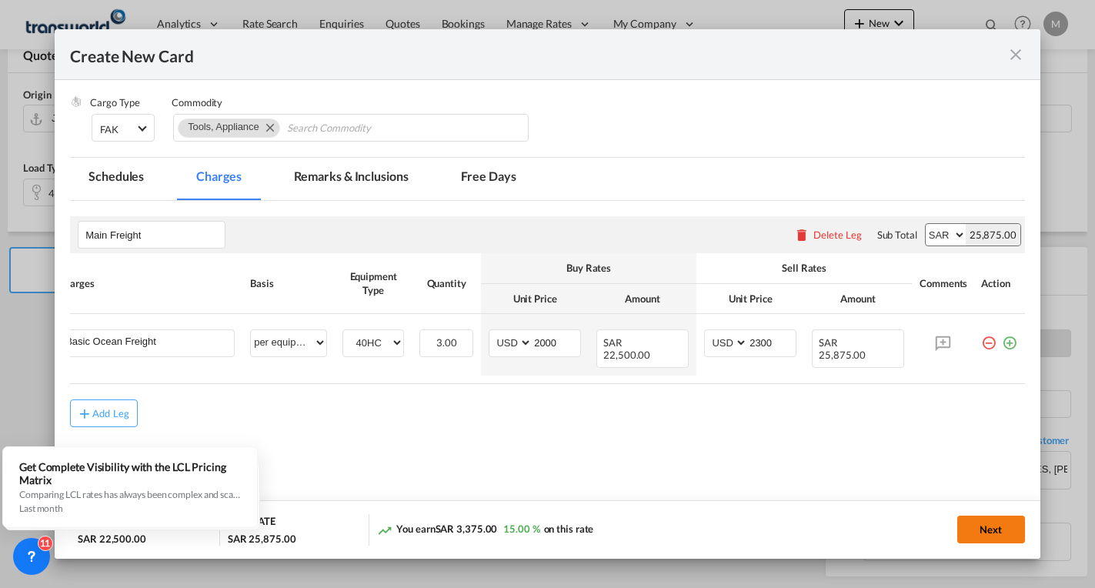
click at [988, 533] on button "Next" at bounding box center [991, 529] width 68 height 28
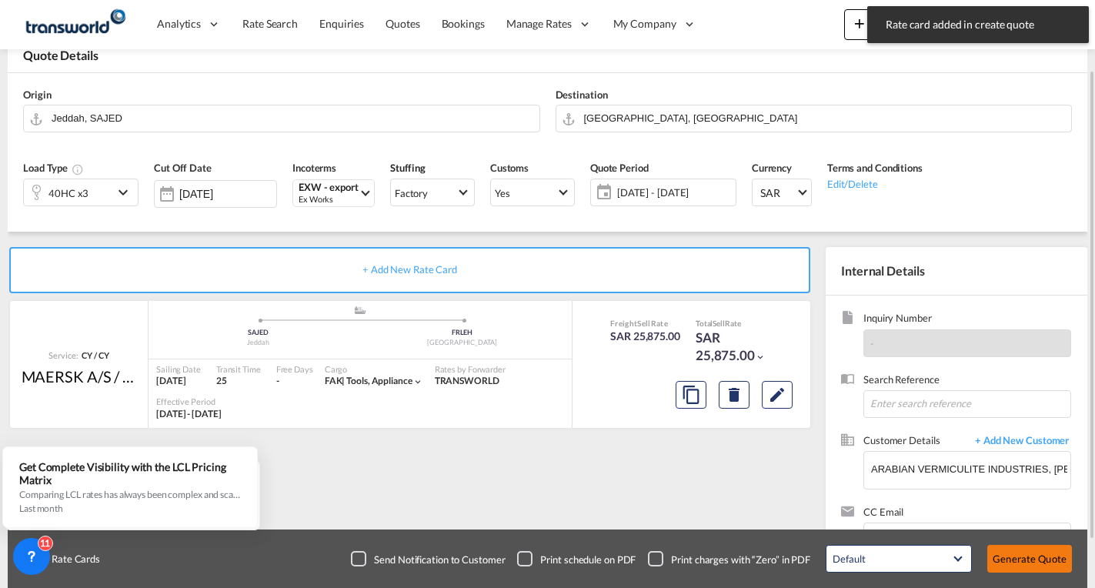
click at [1020, 555] on button "Generate Quote" at bounding box center [1029, 559] width 85 height 28
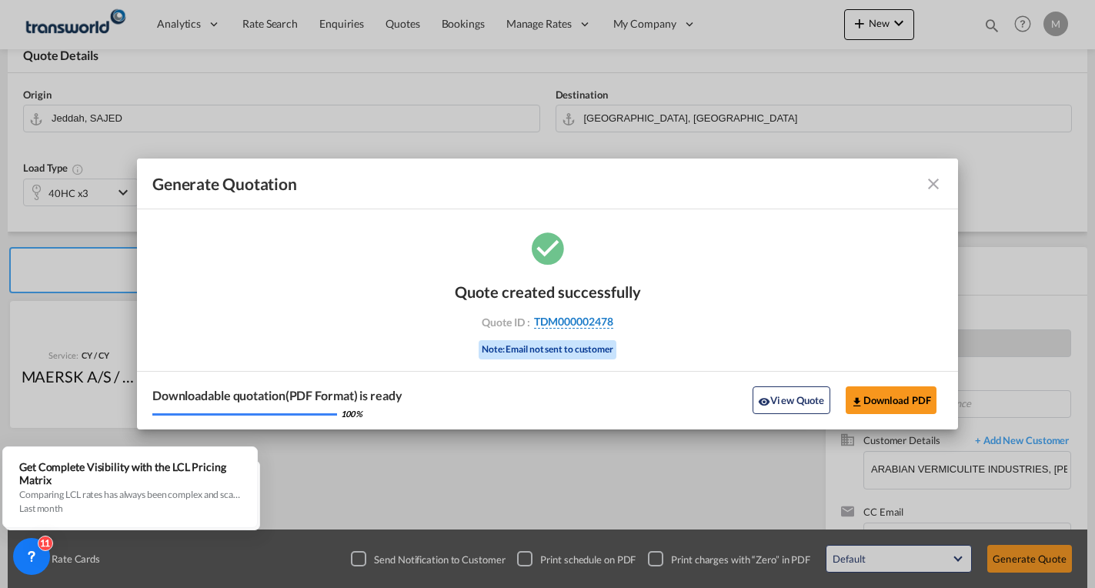
click at [573, 324] on span "TDM000002478" at bounding box center [573, 322] width 79 height 14
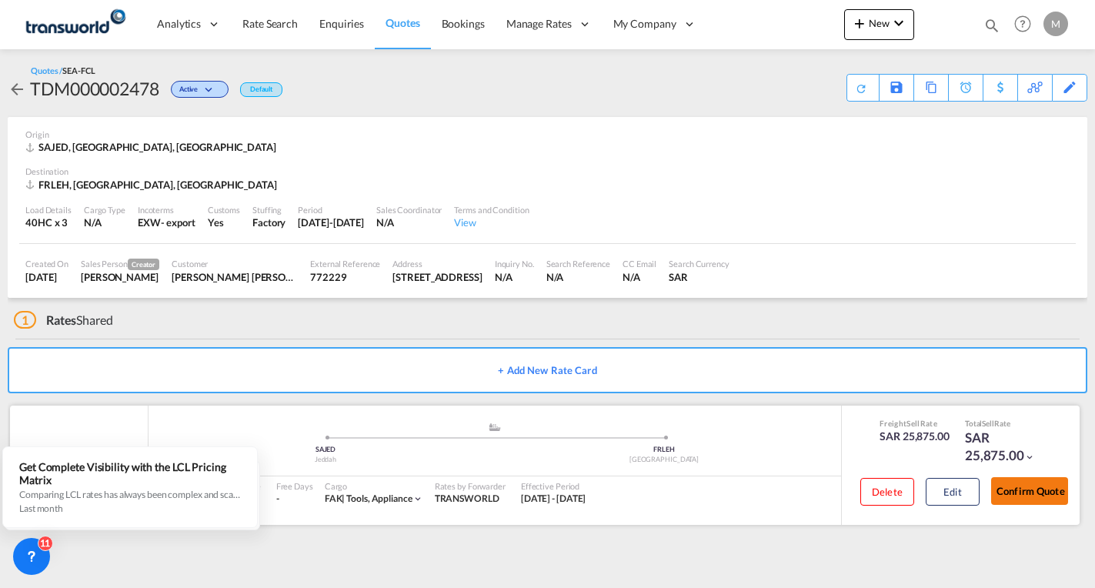
click at [1045, 495] on button "Confirm Quote" at bounding box center [1029, 491] width 77 height 28
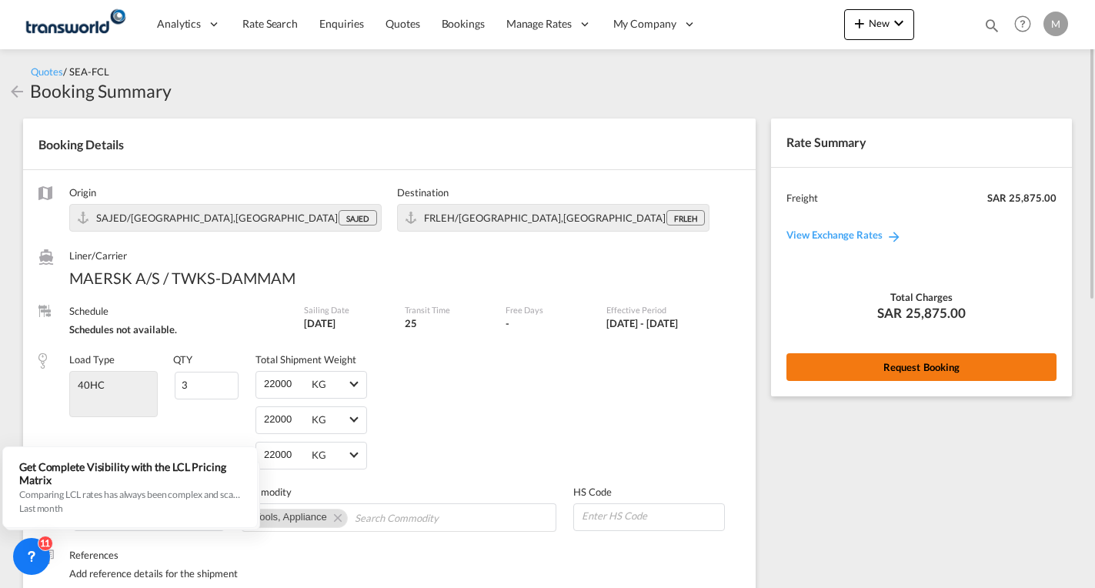
click at [925, 364] on button "Request Booking" at bounding box center [921, 367] width 270 height 28
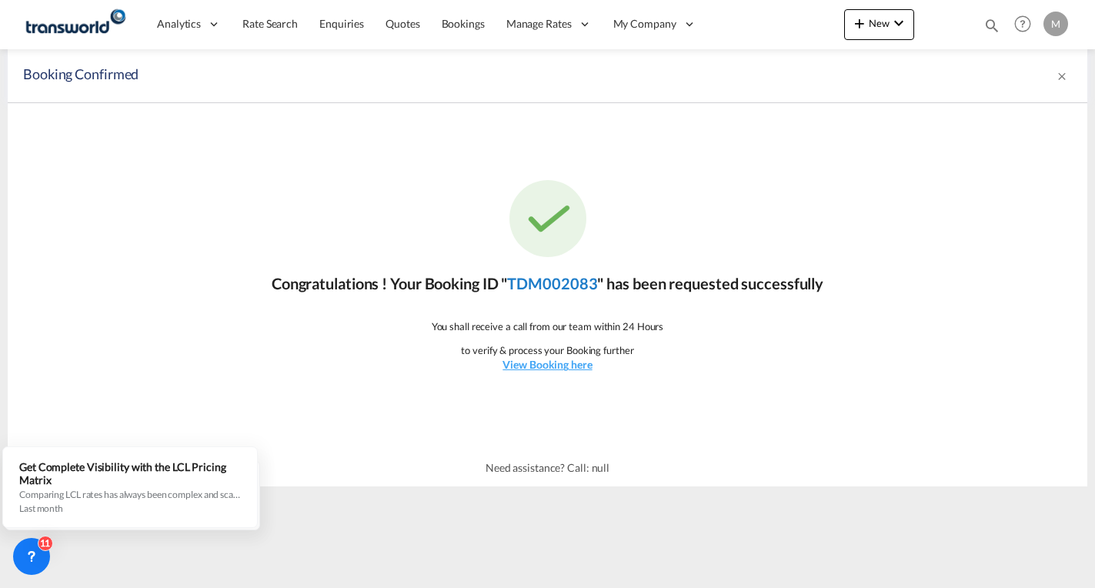
click at [564, 280] on link "TDM002083" at bounding box center [552, 283] width 90 height 18
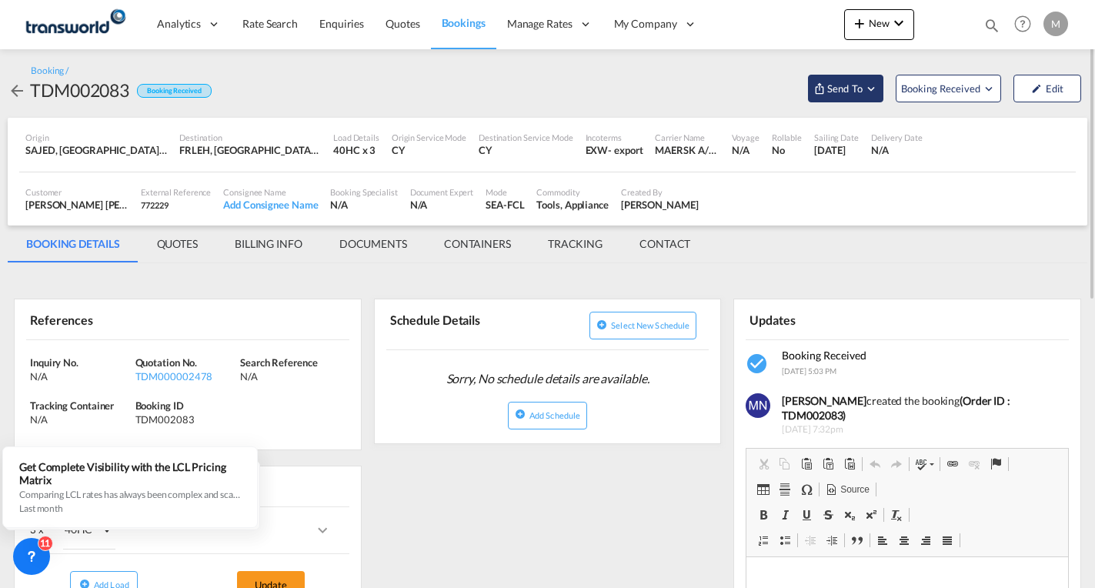
click at [844, 90] on span "Send To" at bounding box center [844, 88] width 38 height 15
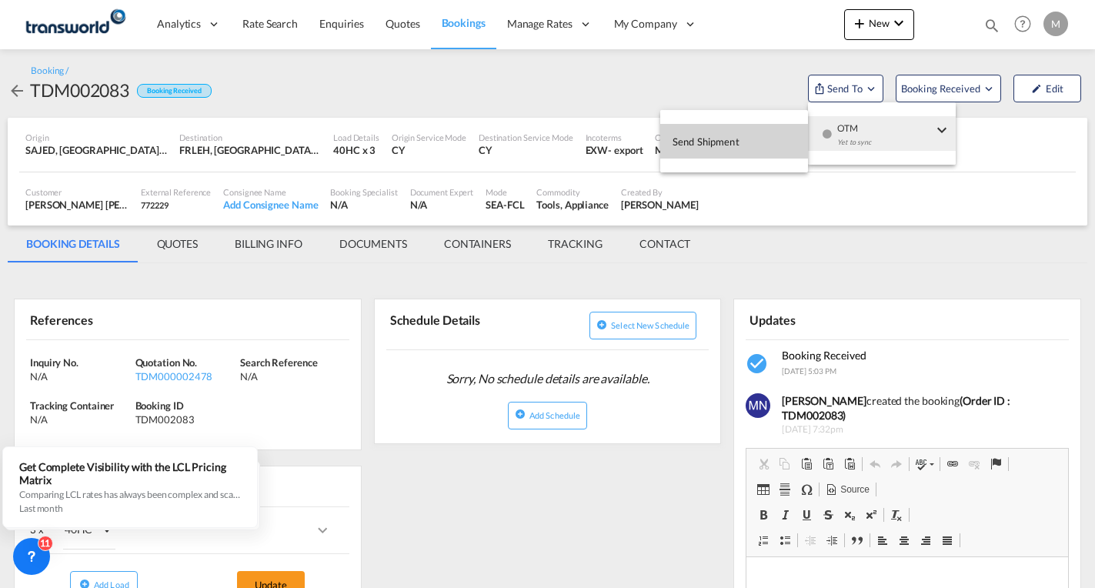
click at [700, 140] on span "Send Shipment" at bounding box center [705, 141] width 67 height 25
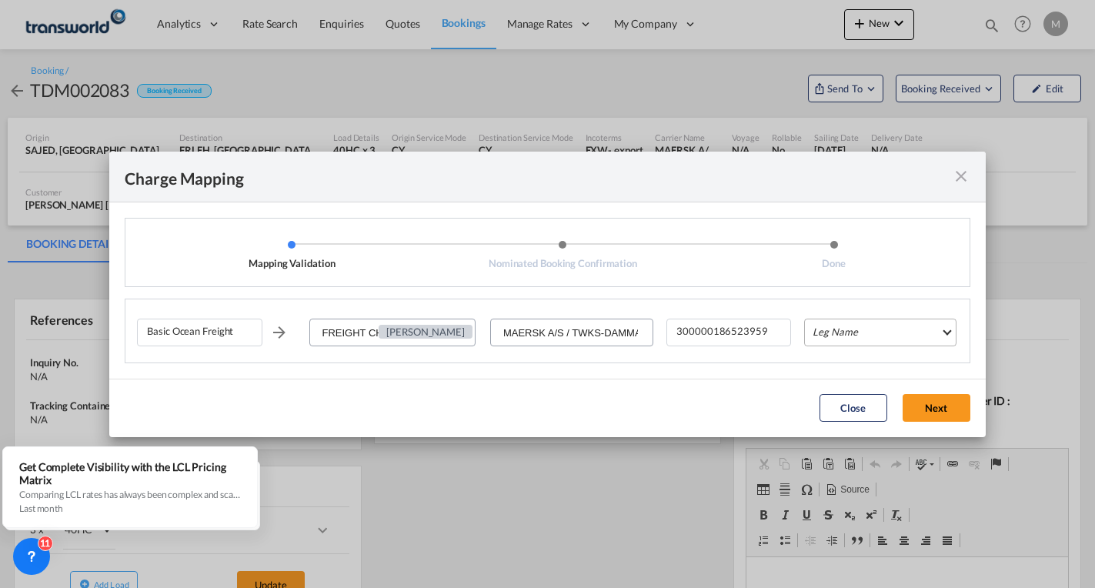
click at [868, 332] on md-select "Leg Name HANDLING ORIGIN VESSEL HANDLING DESTINATION OTHERS TL PICK UP CUSTOMS …" at bounding box center [880, 332] width 152 height 28
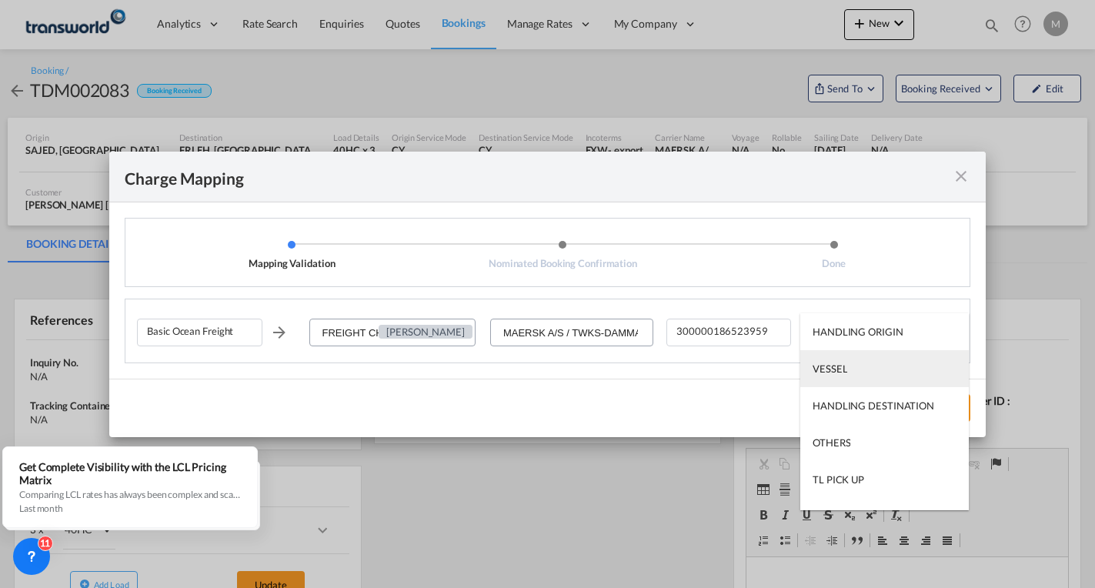
click at [841, 365] on div "VESSEL" at bounding box center [829, 369] width 35 height 14
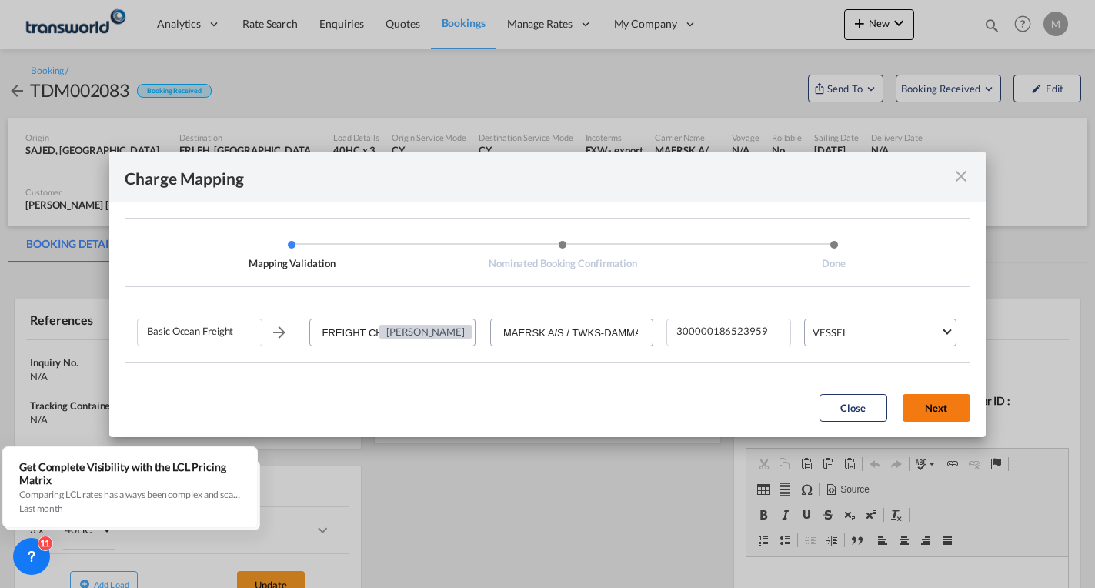
click at [937, 413] on button "Next" at bounding box center [936, 408] width 68 height 28
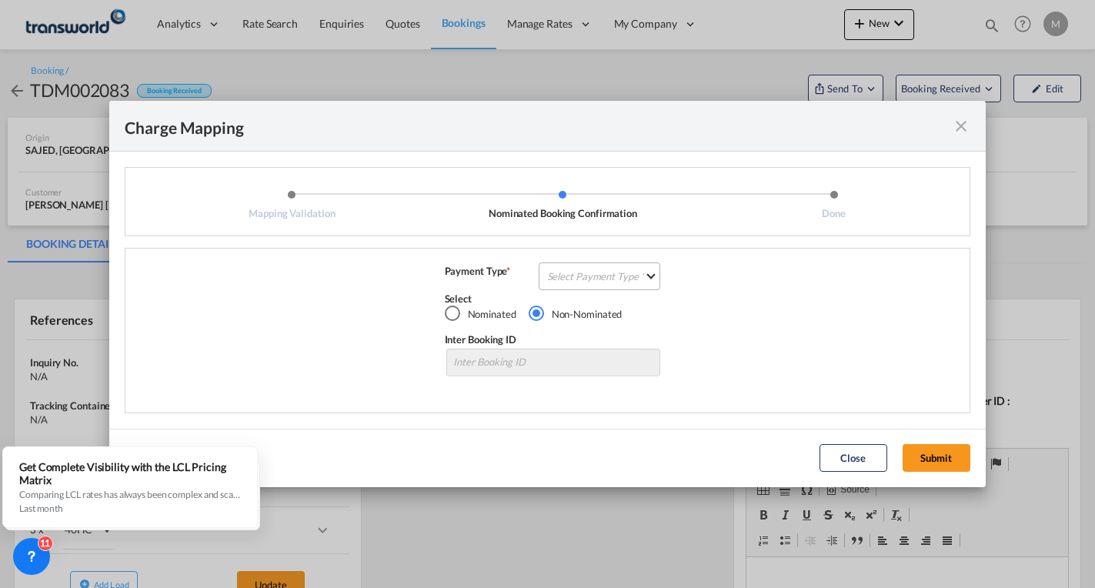
click at [579, 282] on md-select "Select Payment Type COLLECT PREPAID" at bounding box center [599, 276] width 122 height 28
click at [577, 316] on div "PREPAID" at bounding box center [568, 313] width 41 height 14
click at [935, 457] on button "Submit" at bounding box center [936, 458] width 68 height 28
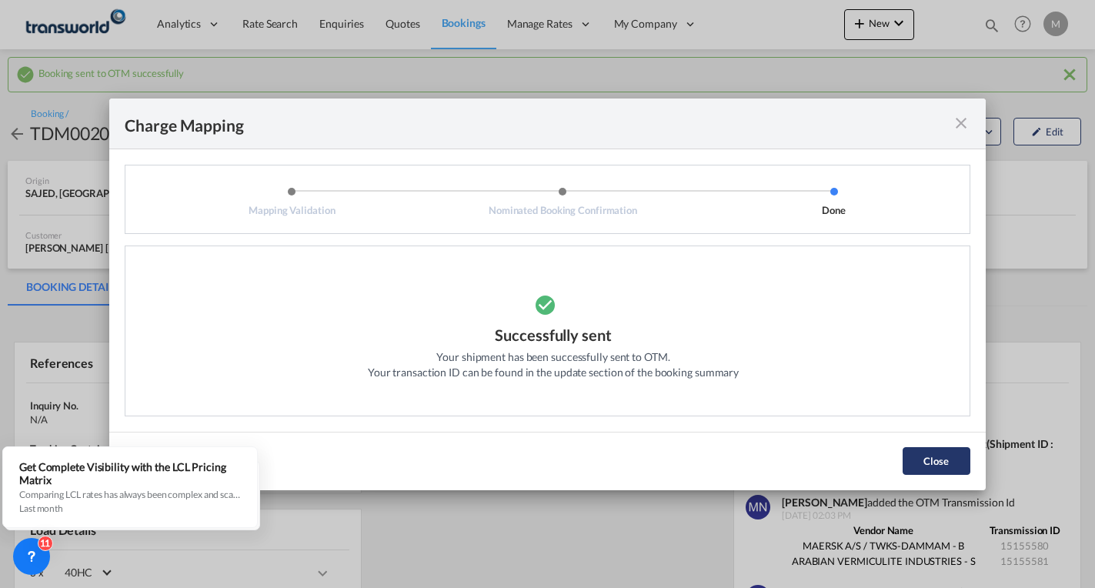
drag, startPoint x: 945, startPoint y: 467, endPoint x: 926, endPoint y: 465, distance: 19.3
click at [945, 465] on button "Close" at bounding box center [936, 461] width 68 height 28
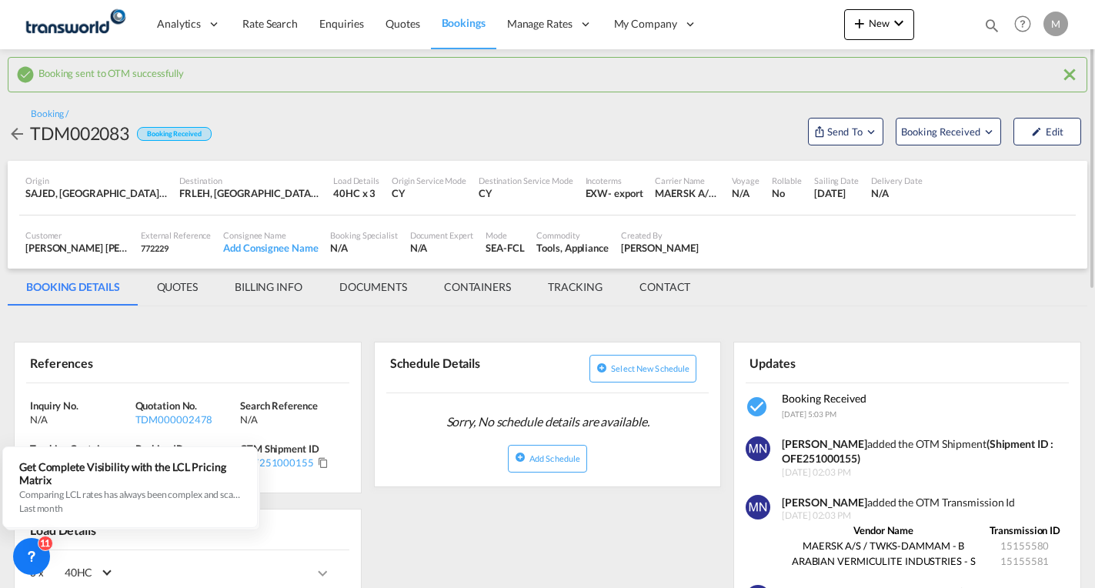
scroll to position [231, 0]
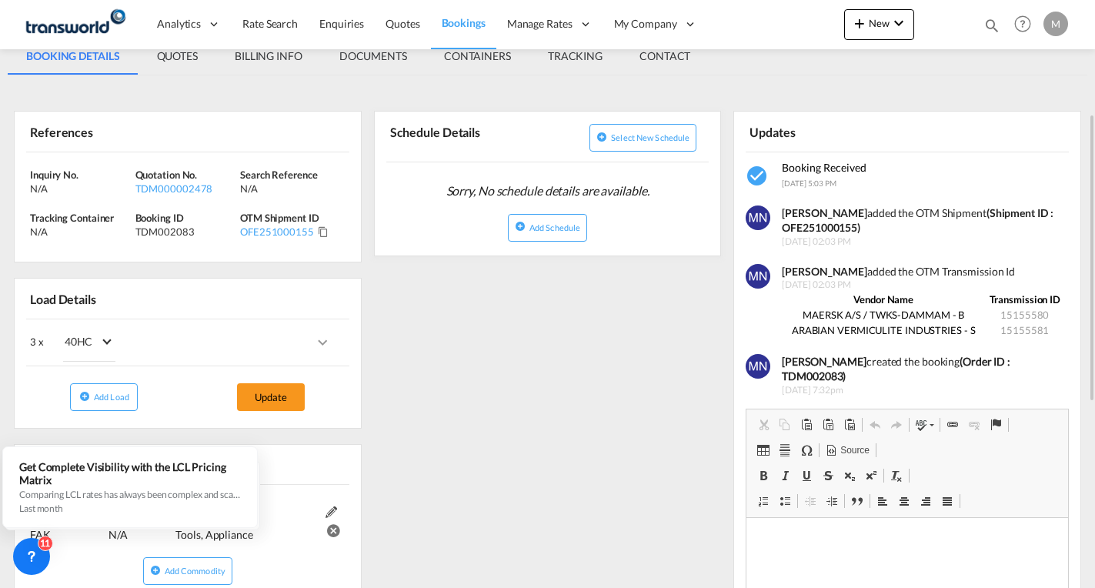
click at [818, 228] on strong "(Shipment ID : OFE251000155)" at bounding box center [917, 220] width 271 height 28
copy strong "OFE251000155"
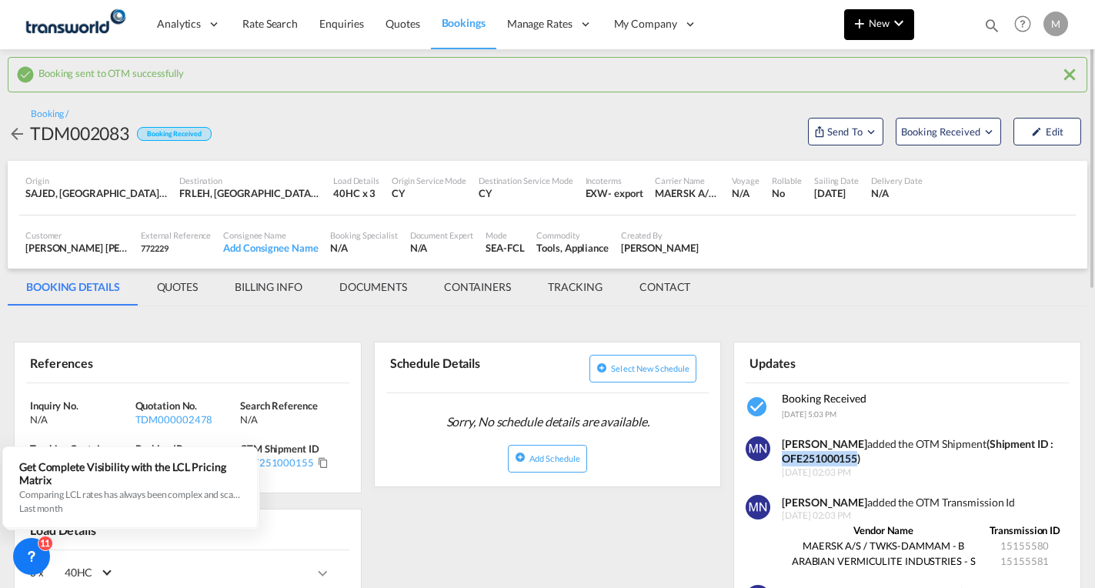
click at [880, 24] on span "New" at bounding box center [879, 23] width 58 height 12
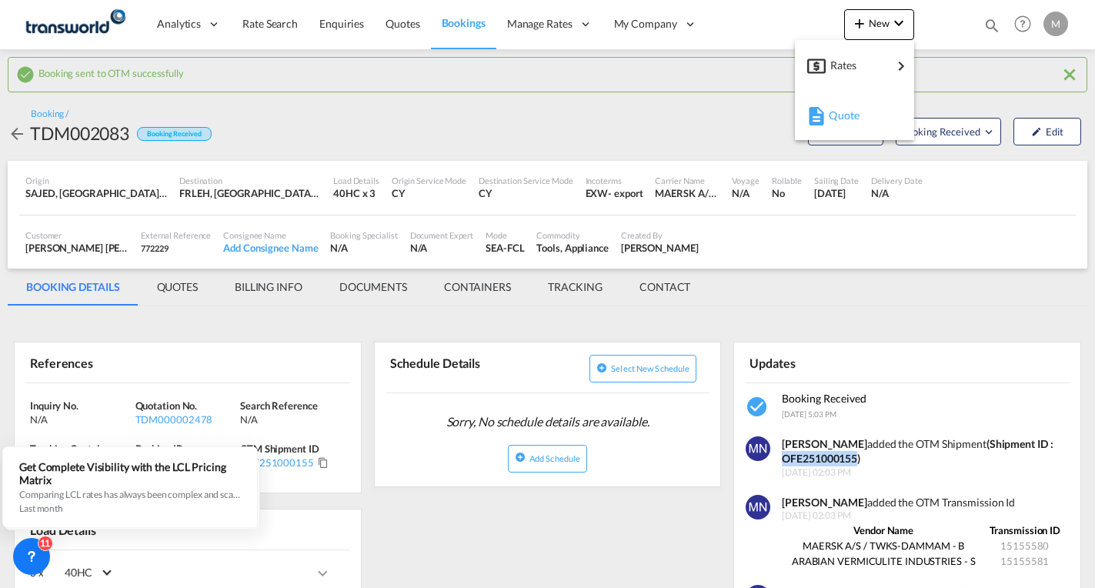
click at [845, 110] on span "Quote" at bounding box center [836, 115] width 17 height 31
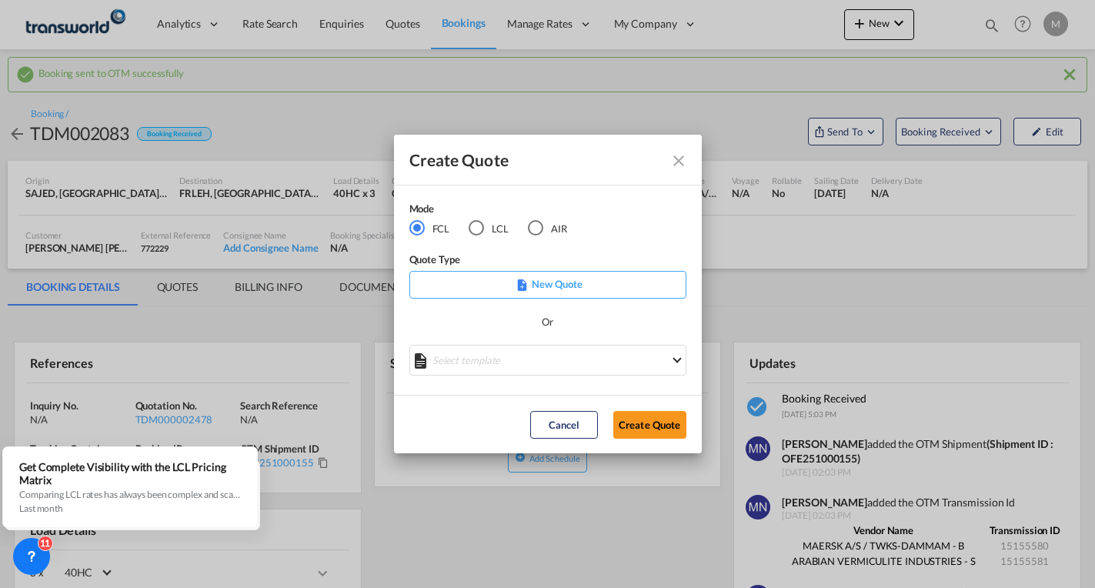
click at [534, 287] on p "New Quote" at bounding box center [548, 283] width 266 height 15
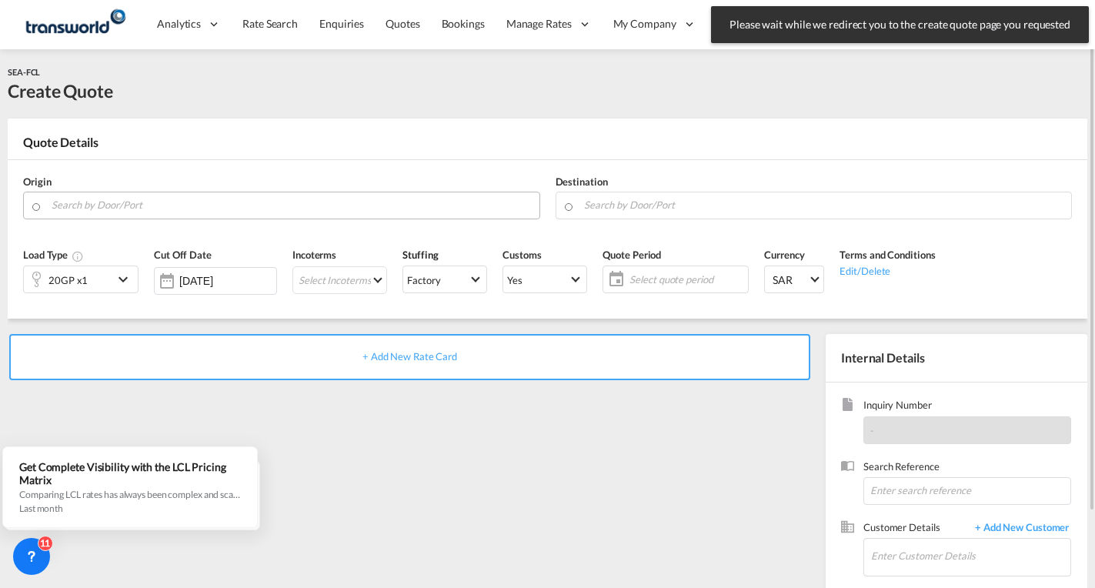
click at [93, 200] on input "Search by Door/Port" at bounding box center [292, 205] width 480 height 27
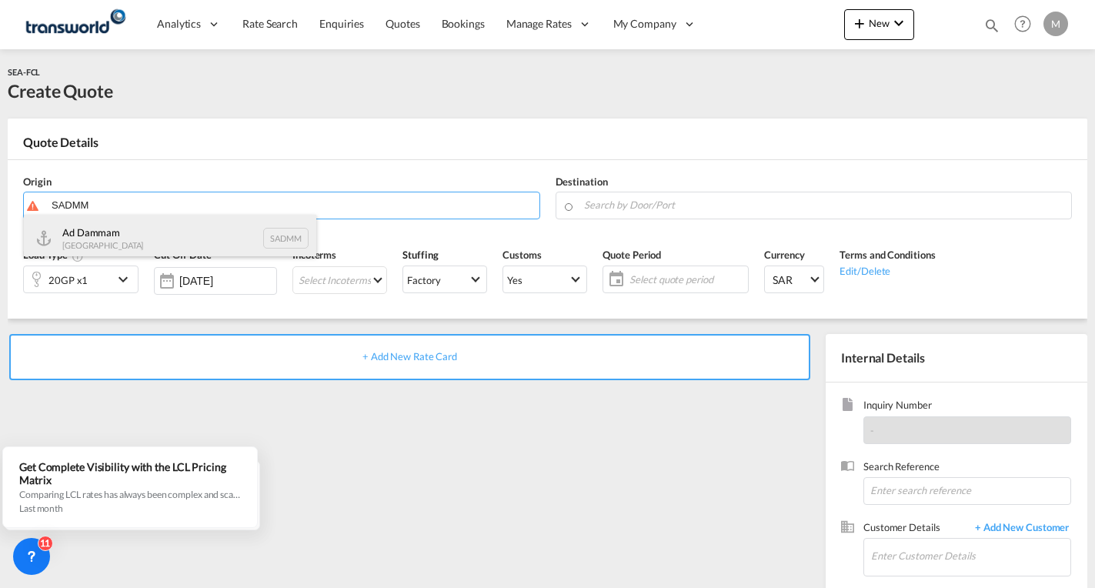
click at [92, 241] on div "Ad Dammam Saudi Arabia SADMM" at bounding box center [170, 238] width 292 height 46
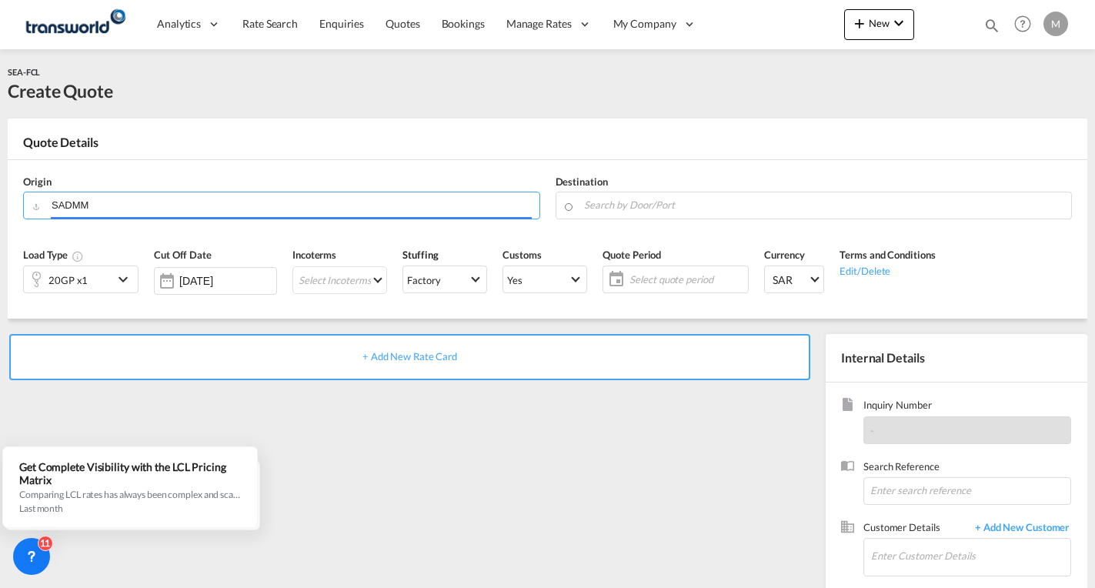
type input "Ad Dammam, SADMM"
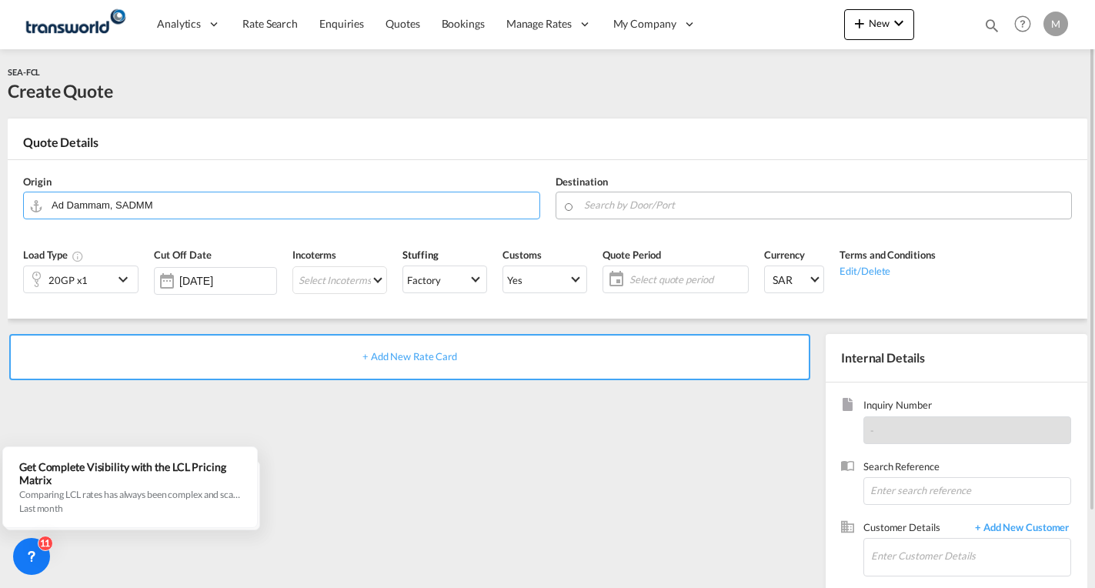
click at [603, 206] on input "Search by Door/Port" at bounding box center [824, 205] width 480 height 27
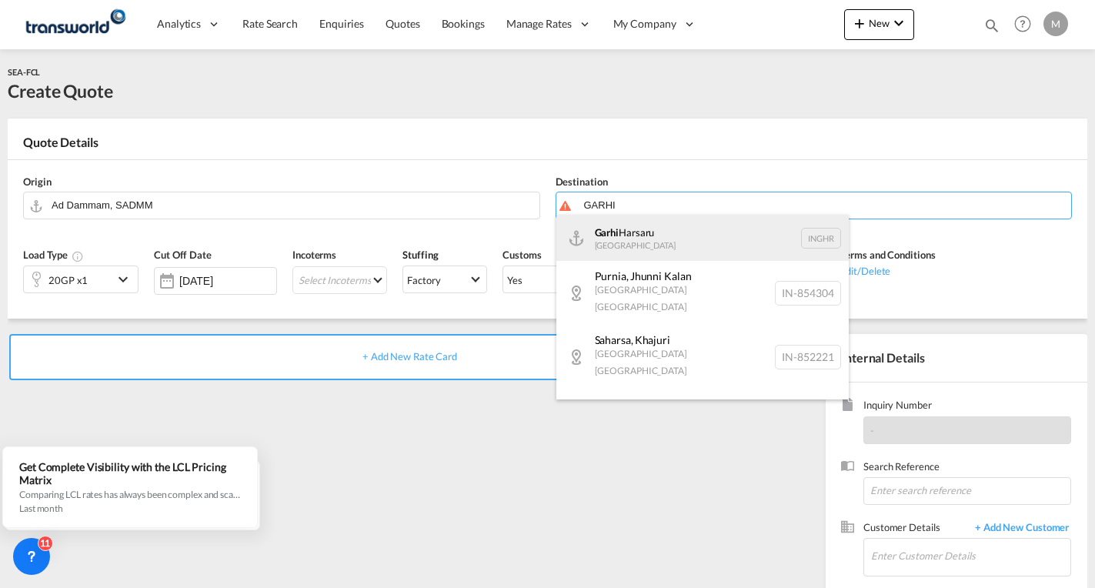
click at [654, 245] on div "Garhi Harsaru India INGHR" at bounding box center [702, 238] width 292 height 46
type input "Garhi Harsaru, INGHR"
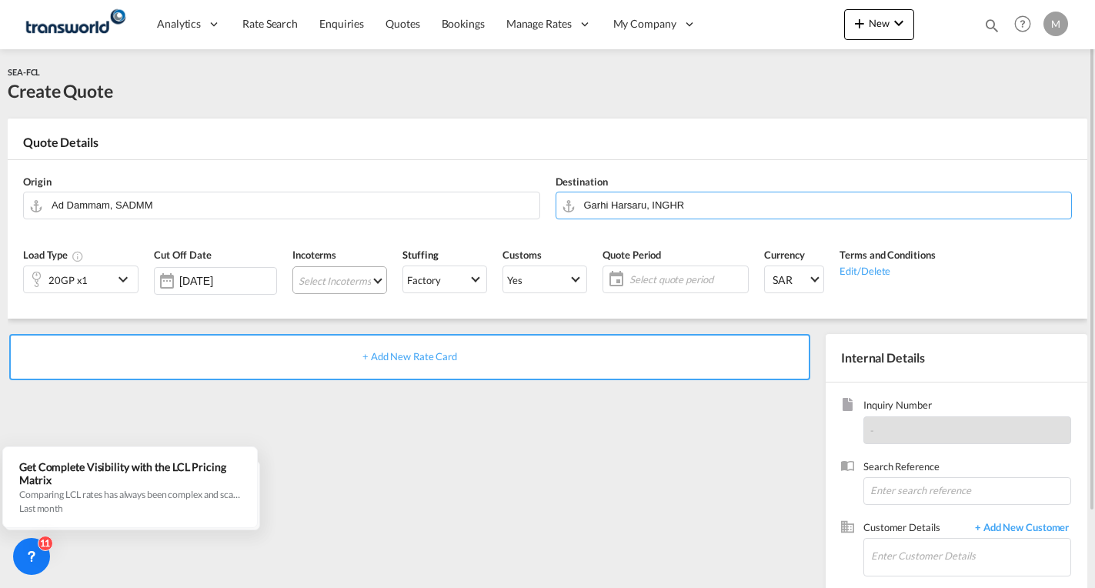
click at [315, 277] on md-select "Select Incoterms CPT - import Carrier Paid to FOB - import Free on Board DPU - …" at bounding box center [339, 280] width 95 height 28
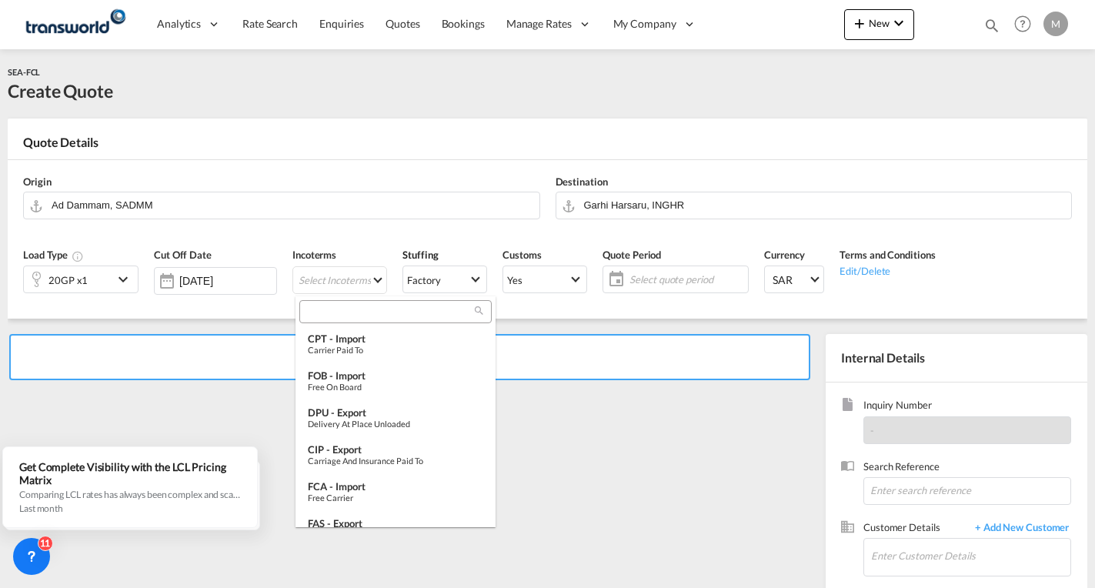
click at [344, 310] on input "search" at bounding box center [389, 312] width 171 height 14
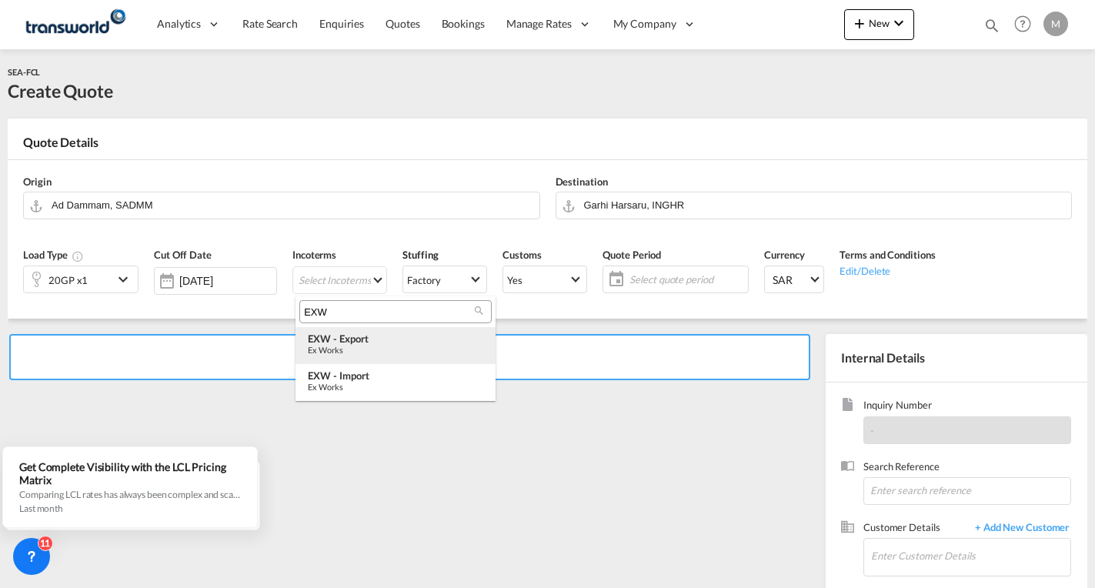
type input "EXW"
click at [345, 342] on div "EXW - export" at bounding box center [395, 338] width 175 height 12
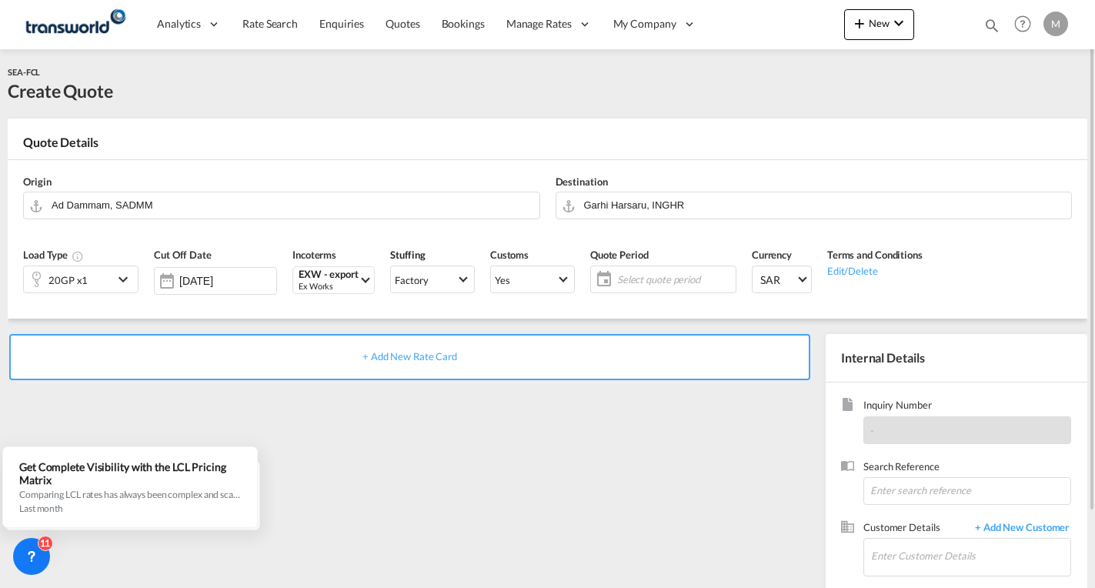
click at [648, 278] on span "Select quote period" at bounding box center [674, 279] width 115 height 14
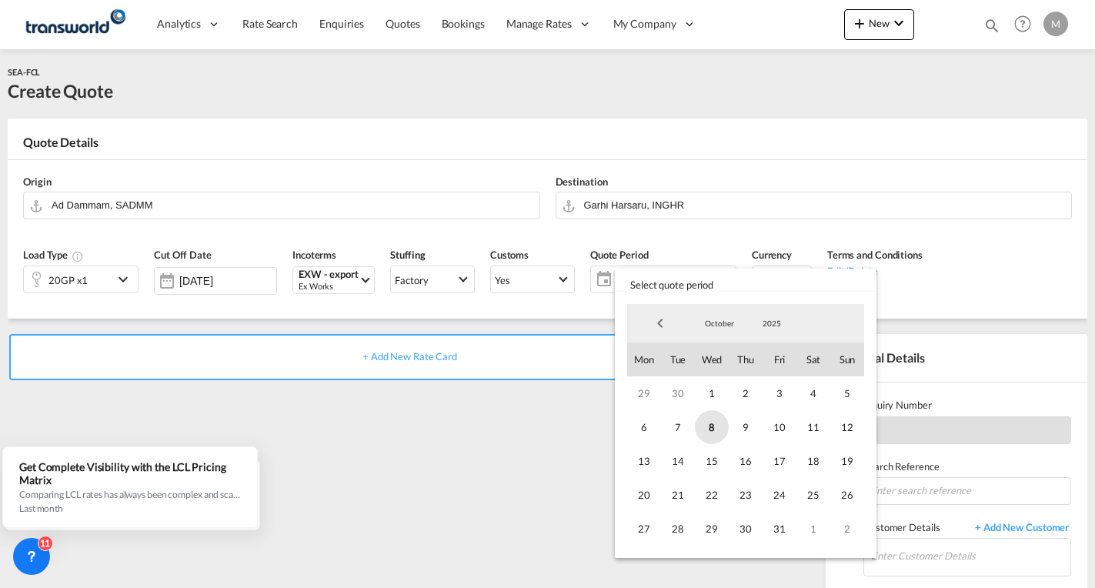
click at [712, 429] on span "8" at bounding box center [712, 427] width 34 height 34
click at [775, 528] on span "31" at bounding box center [779, 529] width 34 height 34
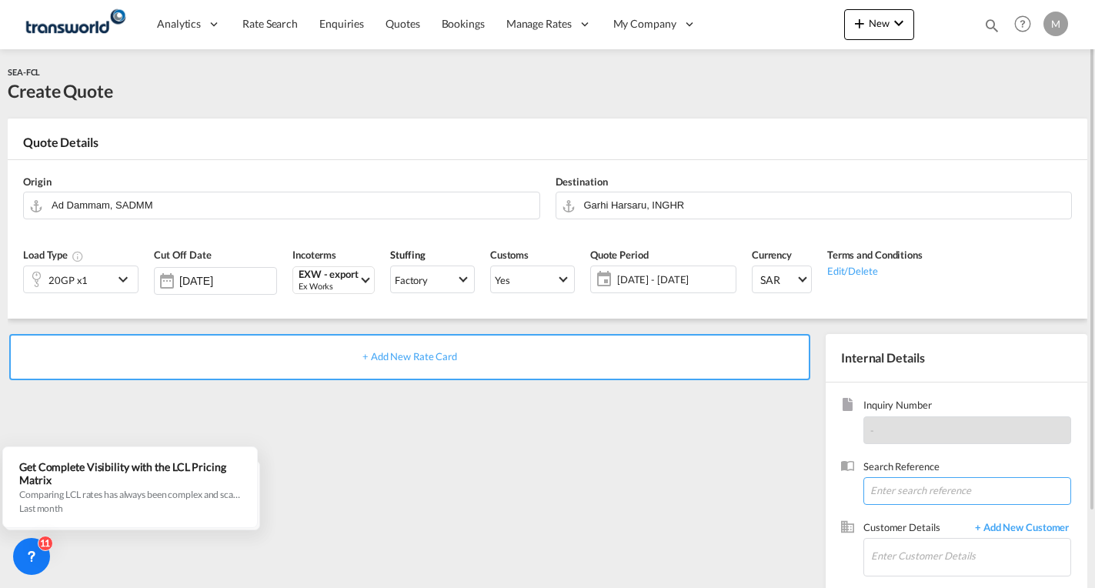
click at [911, 491] on input at bounding box center [967, 491] width 208 height 28
click at [905, 552] on input "Enter Customer Details" at bounding box center [970, 555] width 199 height 35
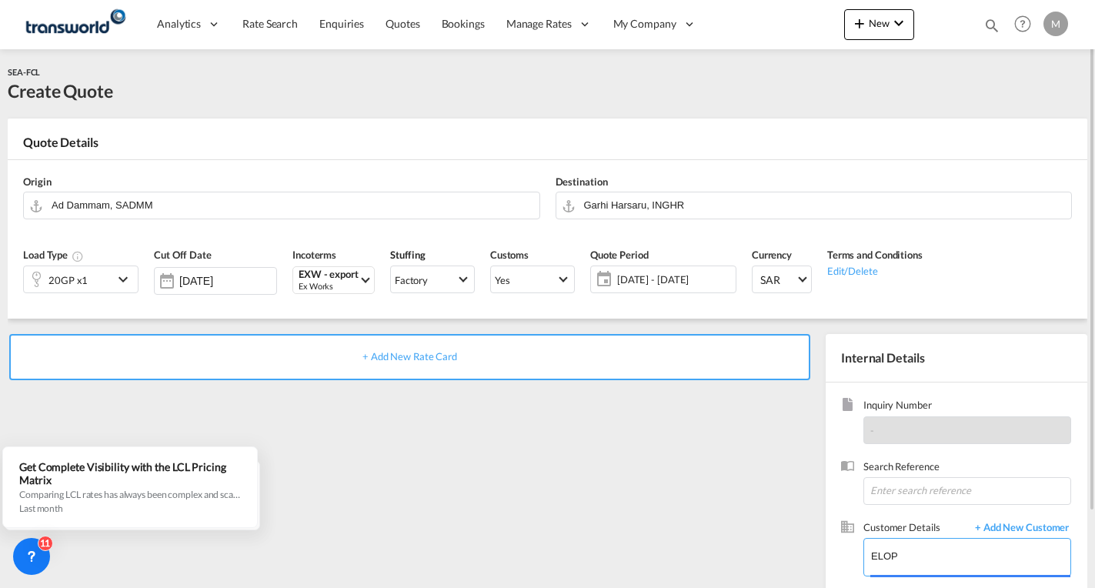
scroll to position [87, 0]
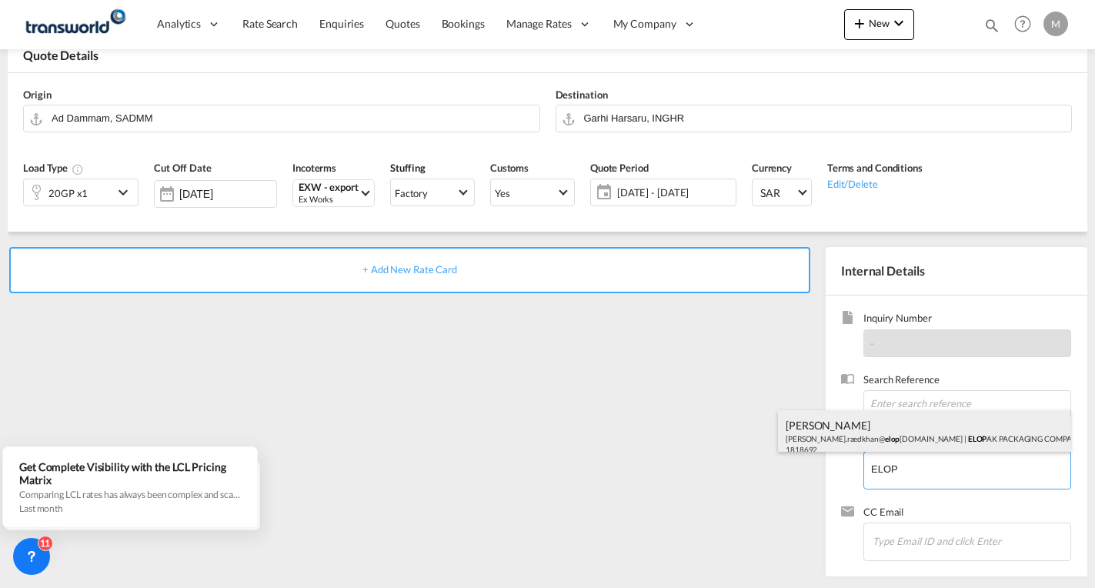
click at [925, 435] on div "RAED KHAN mohammad.raedkhan@ elop ak.com | ELOP AK PACKAGING COMPANY LLC | 1818…" at bounding box center [924, 436] width 292 height 52
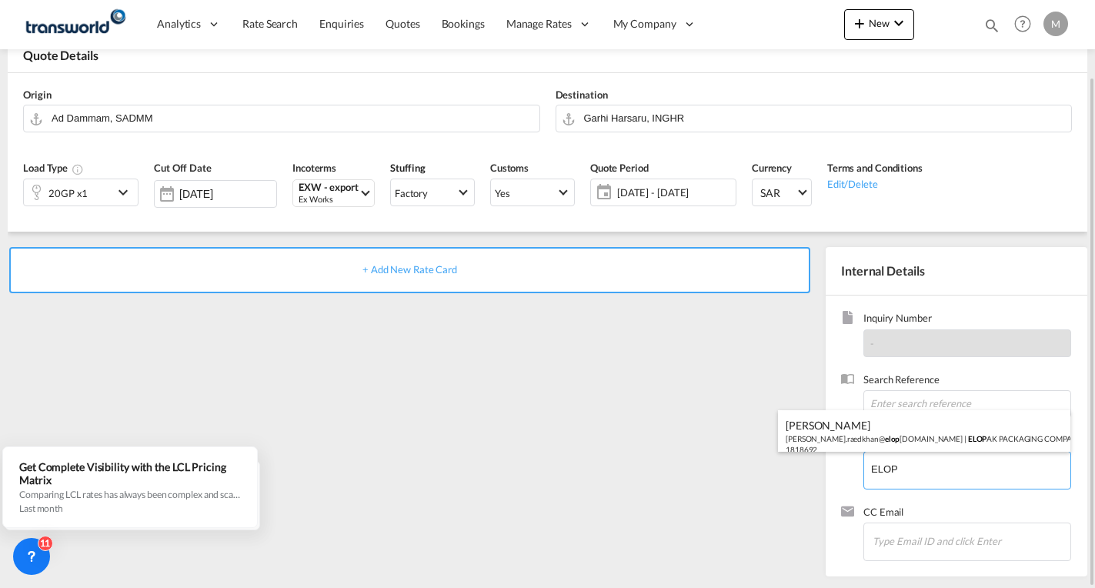
type input "ELOPAK PACKAGING COMPANY LLC, RAED KHAN, mohammad.raedkhan@elopak.com"
click at [410, 270] on span "+ Add New Rate Card" at bounding box center [409, 269] width 95 height 12
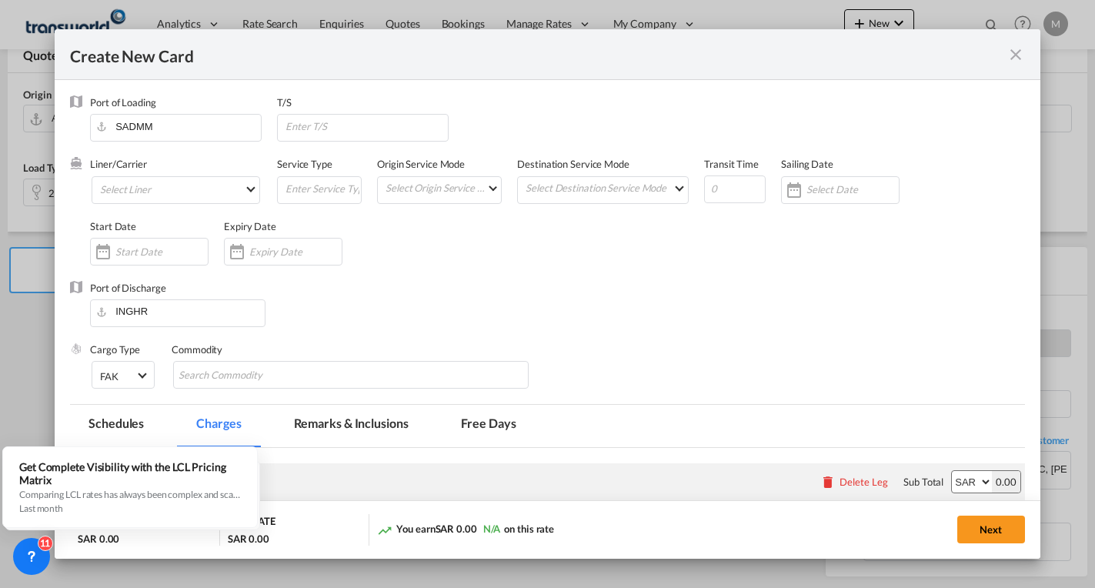
type input "Basic Ocean Freight"
select select "per equipment"
click at [162, 188] on md-select "Select Liner 2HM LOGISTICS D.O.O. / TWKS-KOPER 3P LOGISTICS / TWKS-LITHUANIA A …" at bounding box center [176, 190] width 168 height 28
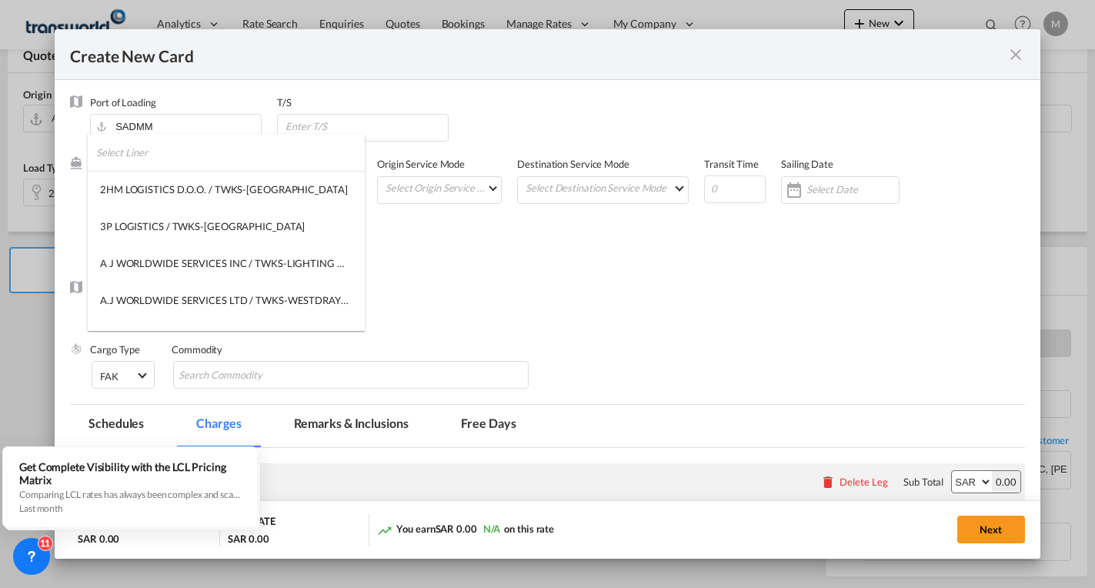
click at [151, 142] on input "search" at bounding box center [230, 152] width 268 height 37
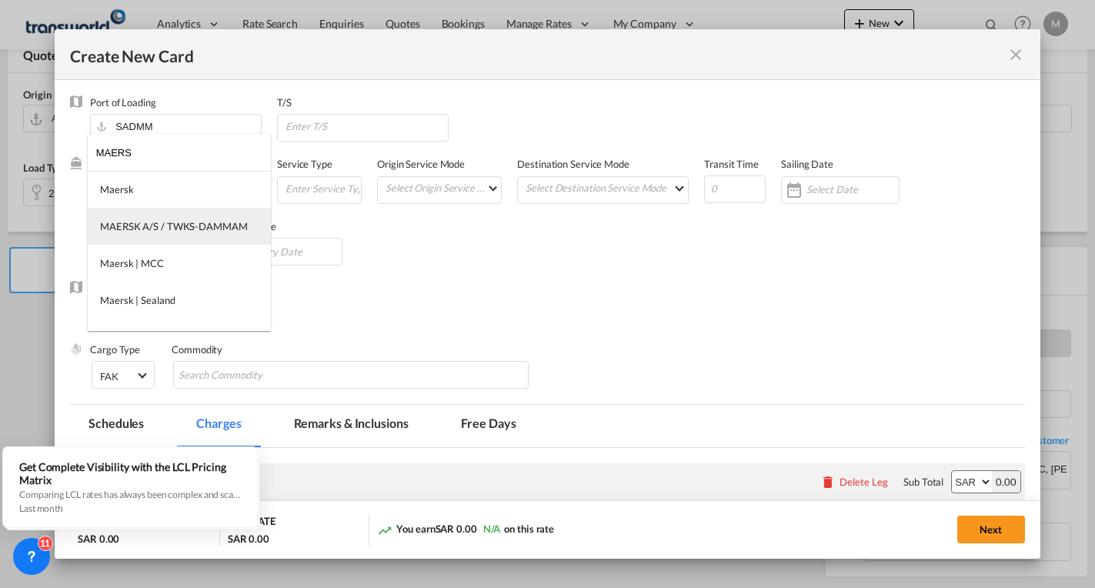
type input "MAERS"
click at [142, 218] on md-option "MAERSK A/S / TWKS-DAMMAM" at bounding box center [179, 226] width 183 height 37
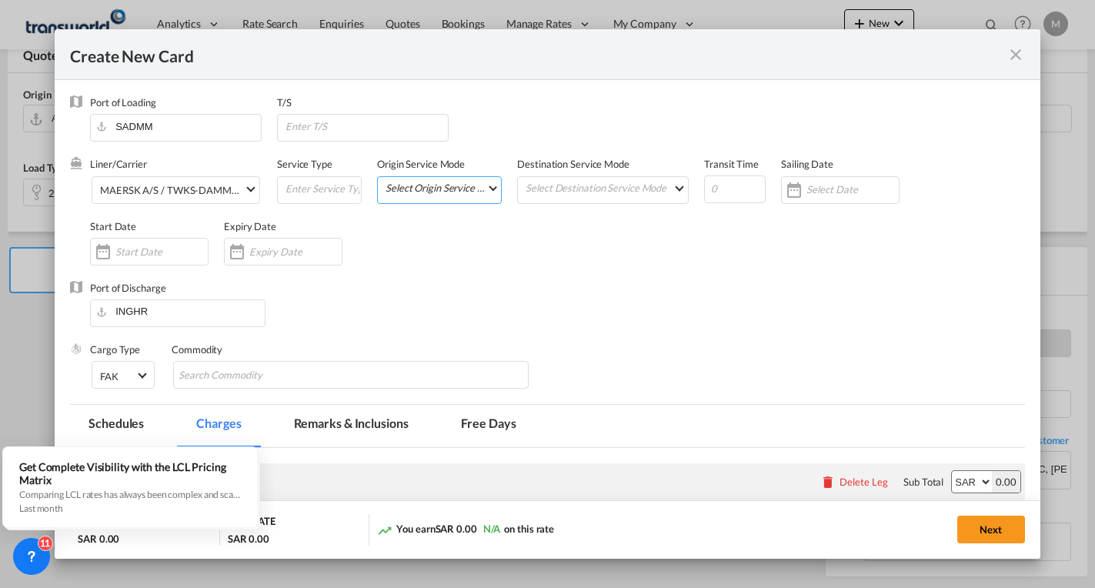
click at [432, 188] on md-select "Select Origin Service Mode SD CY" at bounding box center [442, 188] width 117 height 22
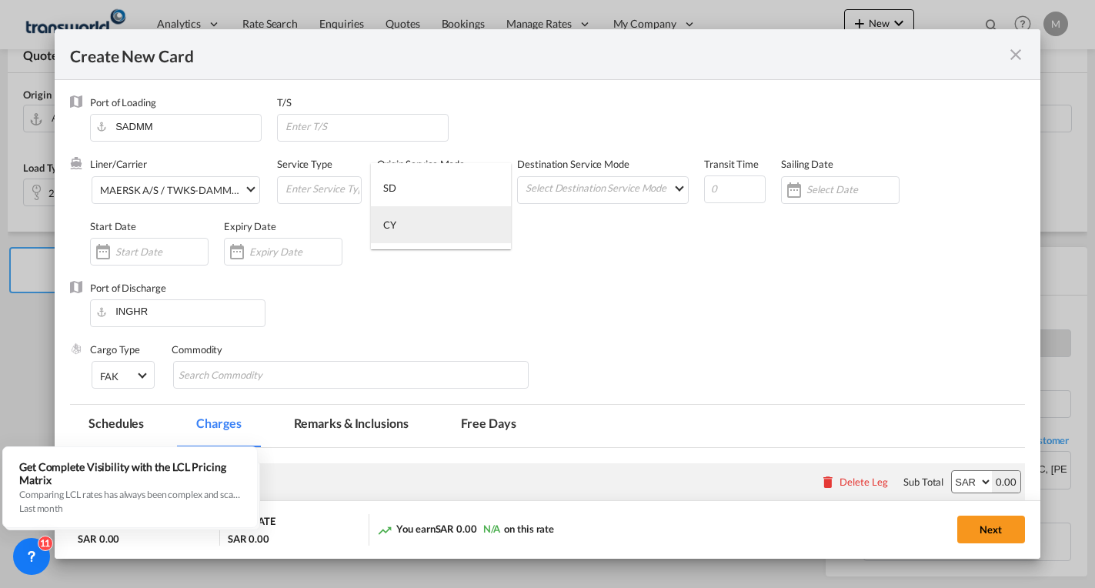
drag, startPoint x: 402, startPoint y: 226, endPoint x: 436, endPoint y: 222, distance: 34.9
click at [402, 225] on md-option "CY" at bounding box center [441, 224] width 140 height 37
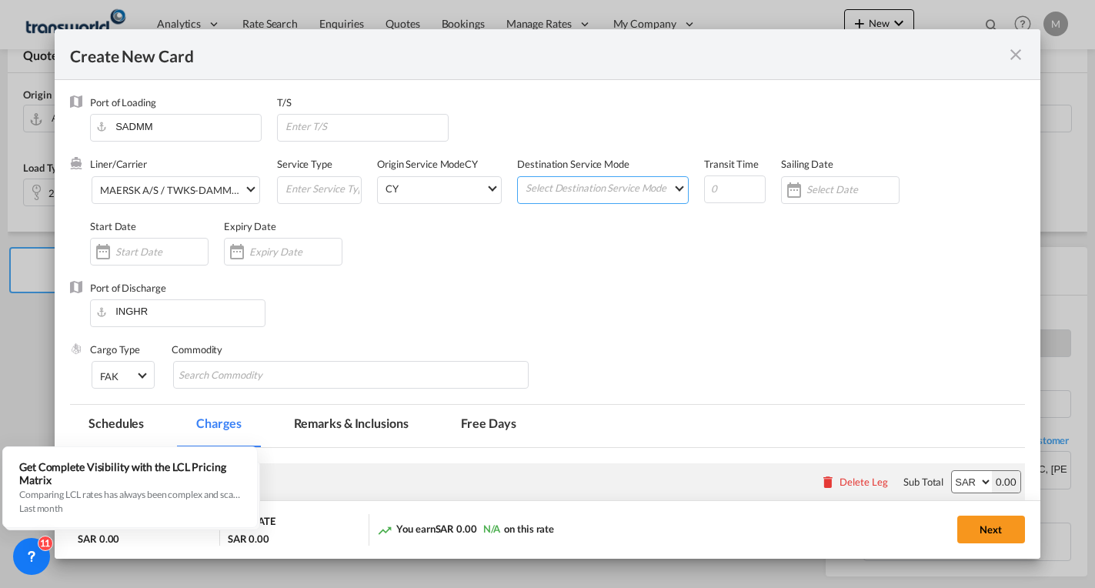
click at [605, 179] on md-select "Select Destination Service Mode SD CY" at bounding box center [606, 188] width 164 height 22
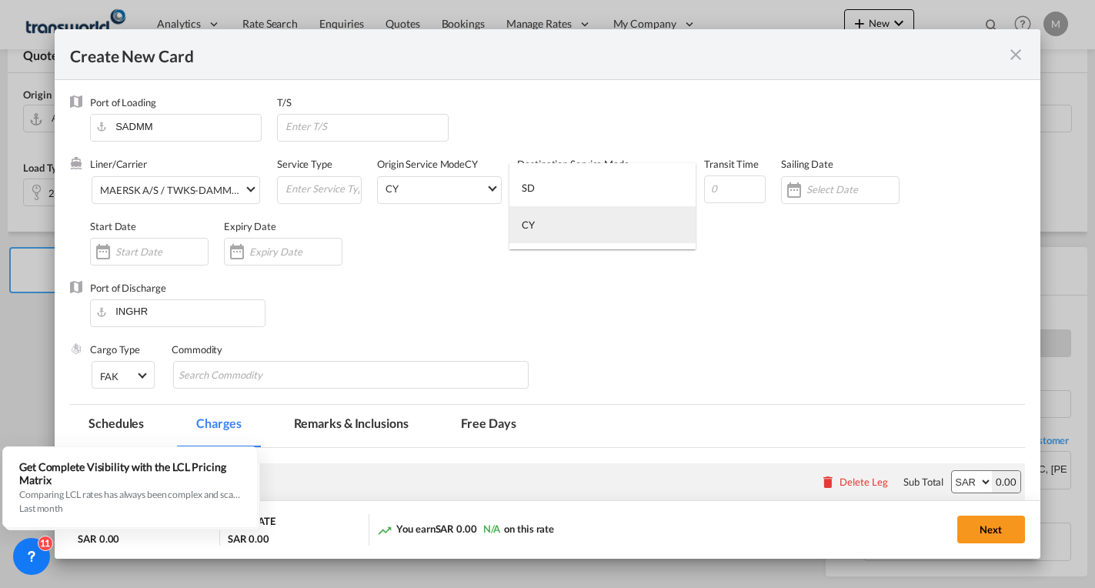
click at [528, 224] on div "CY" at bounding box center [528, 225] width 13 height 14
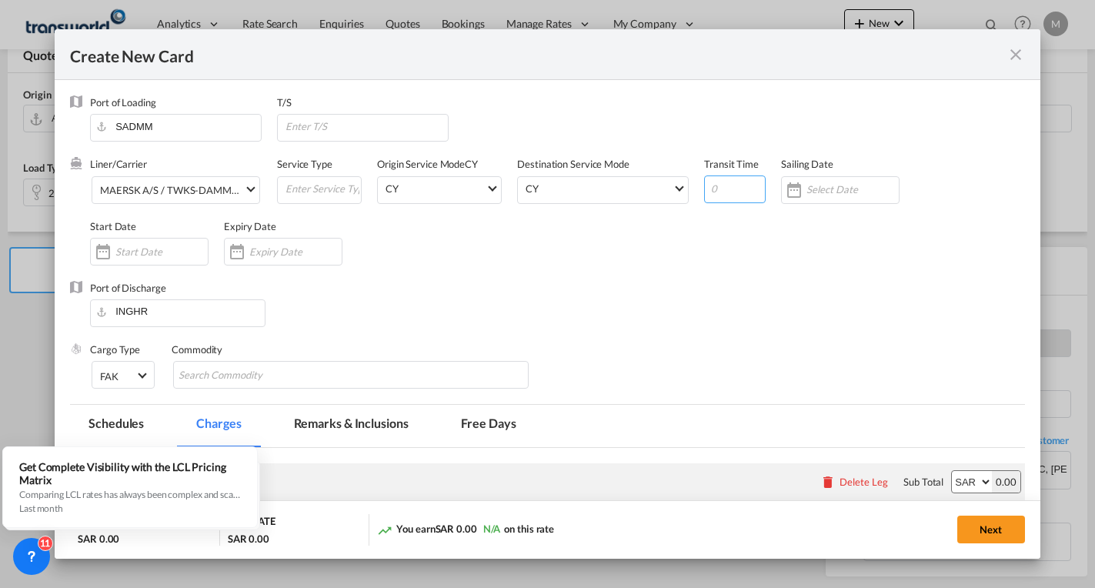
drag, startPoint x: 712, startPoint y: 183, endPoint x: 732, endPoint y: 185, distance: 19.3
click at [713, 183] on input "Create New Card ..." at bounding box center [735, 189] width 62 height 28
type input "6"
click at [823, 190] on input "Create New Card ..." at bounding box center [852, 189] width 92 height 12
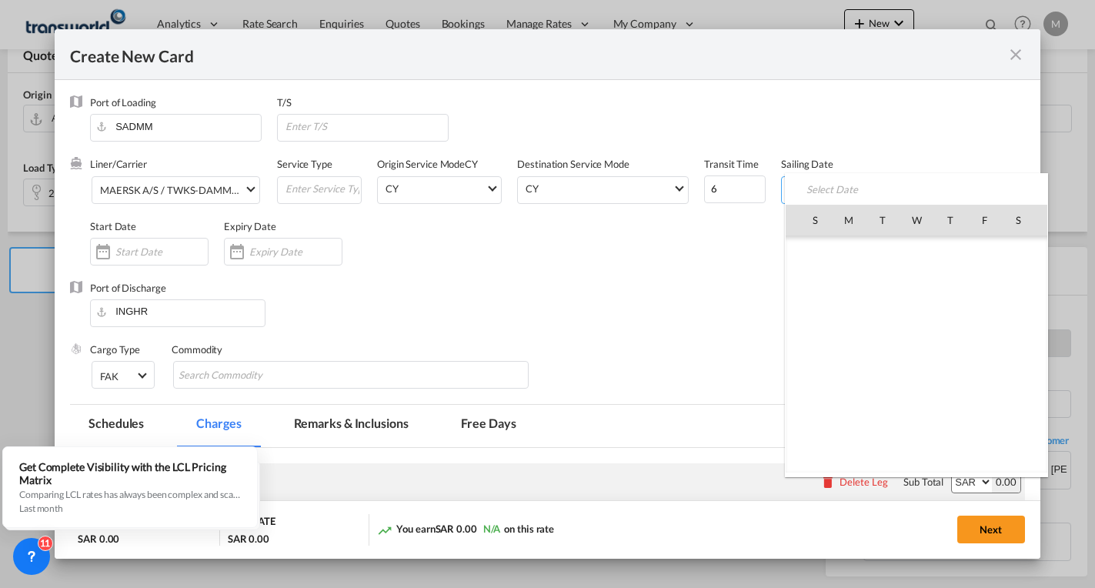
scroll to position [356521, 0]
drag, startPoint x: 1010, startPoint y: 286, endPoint x: 995, endPoint y: 293, distance: 16.2
click at [1010, 285] on span "11" at bounding box center [1017, 287] width 31 height 31
type input "11 Oct 2025"
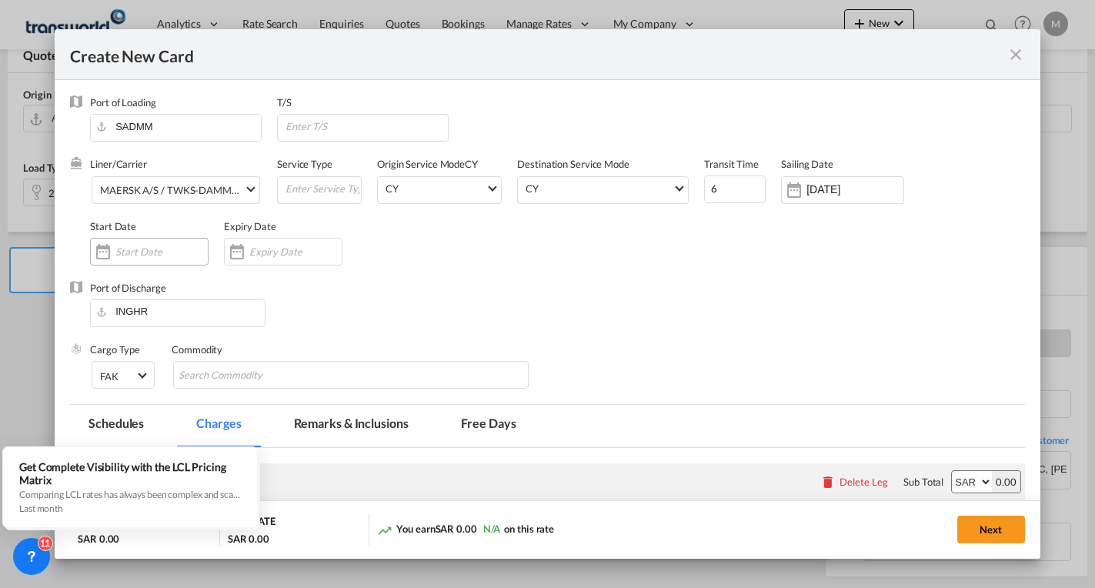
click at [125, 249] on input "Create New Card ..." at bounding box center [161, 251] width 92 height 12
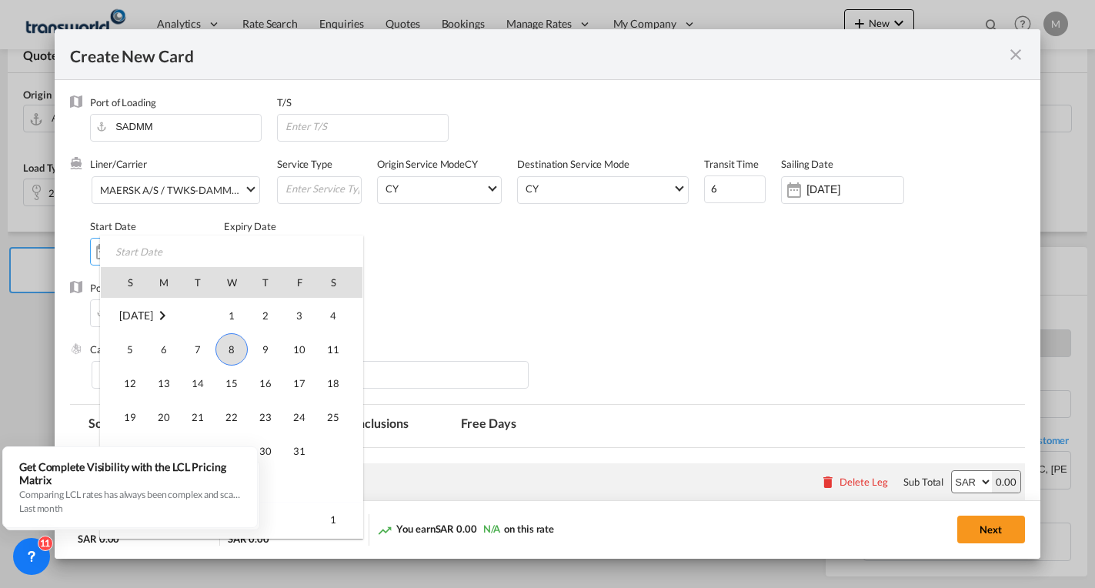
click at [235, 348] on span "8" at bounding box center [231, 349] width 32 height 32
type input "[DATE]"
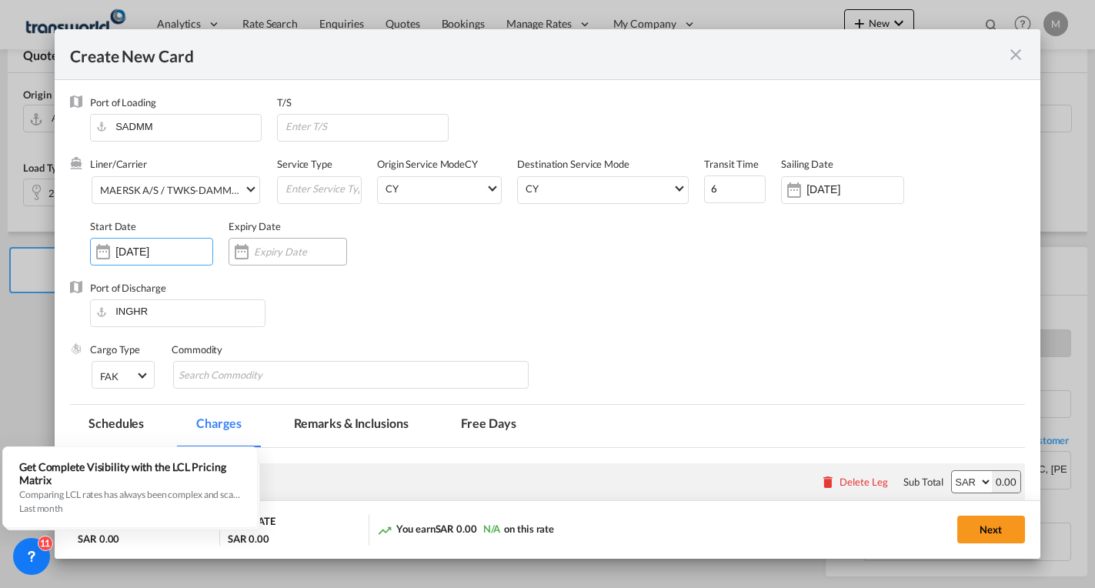
click at [254, 249] on div "Create New Card ..." at bounding box center [241, 251] width 25 height 31
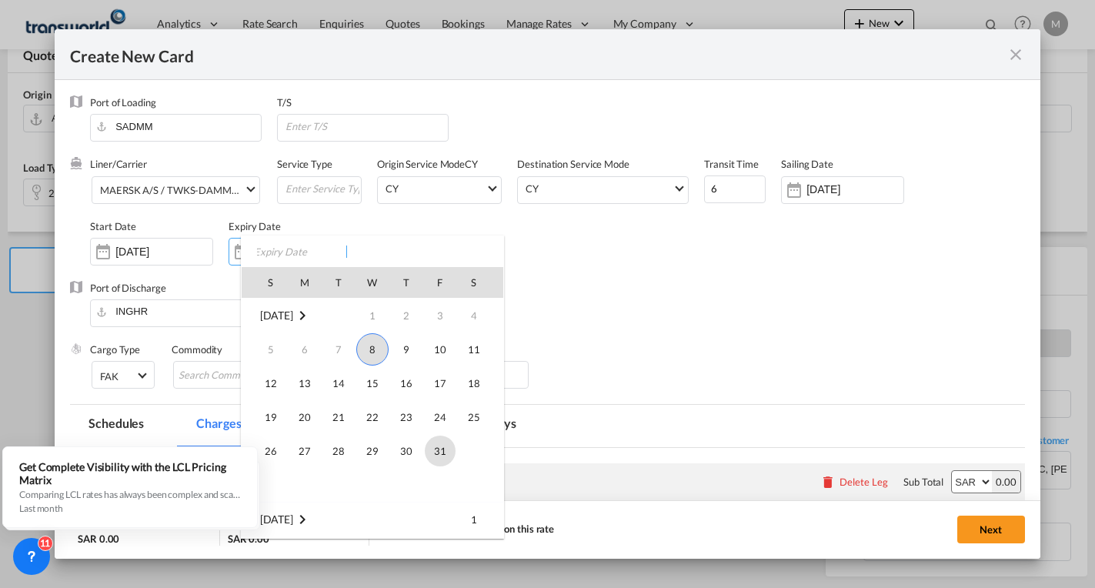
click at [440, 454] on span "31" at bounding box center [440, 450] width 31 height 31
type input "31 Oct 2025"
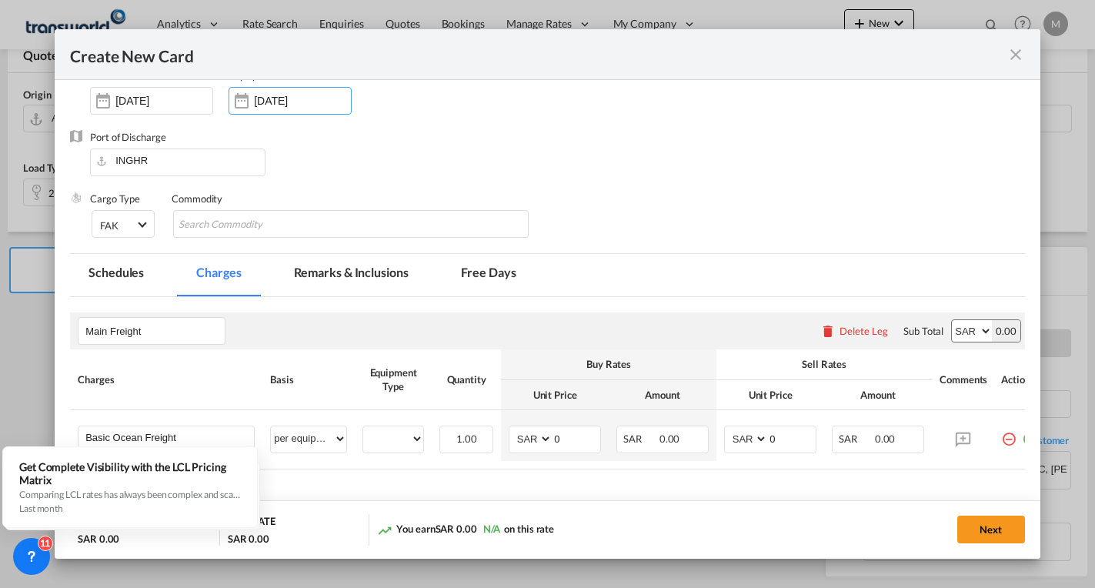
scroll to position [154, 0]
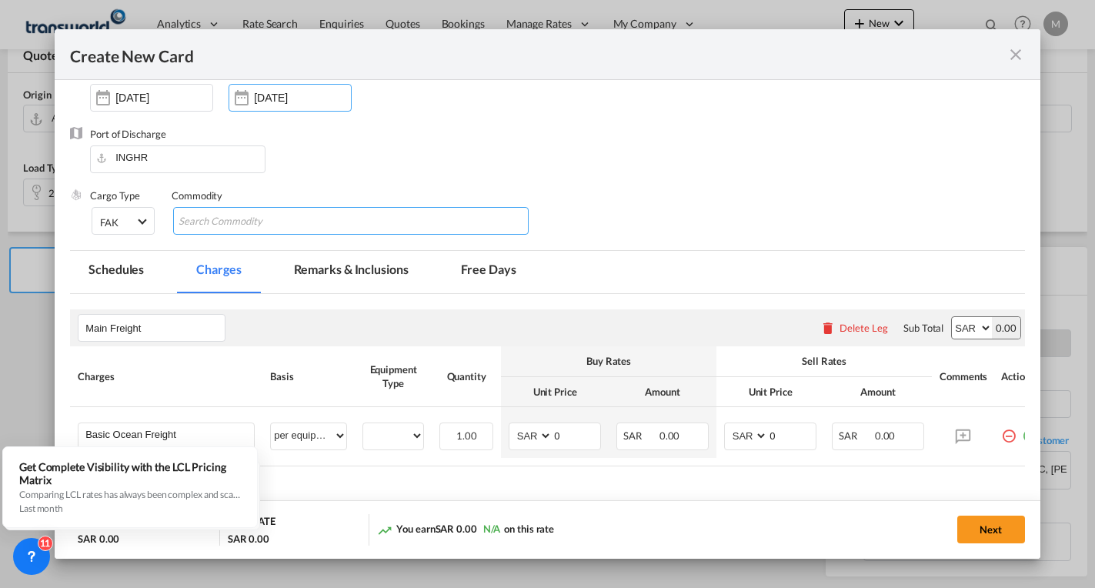
click at [257, 222] on input "Search Commodity" at bounding box center [248, 221] width 141 height 25
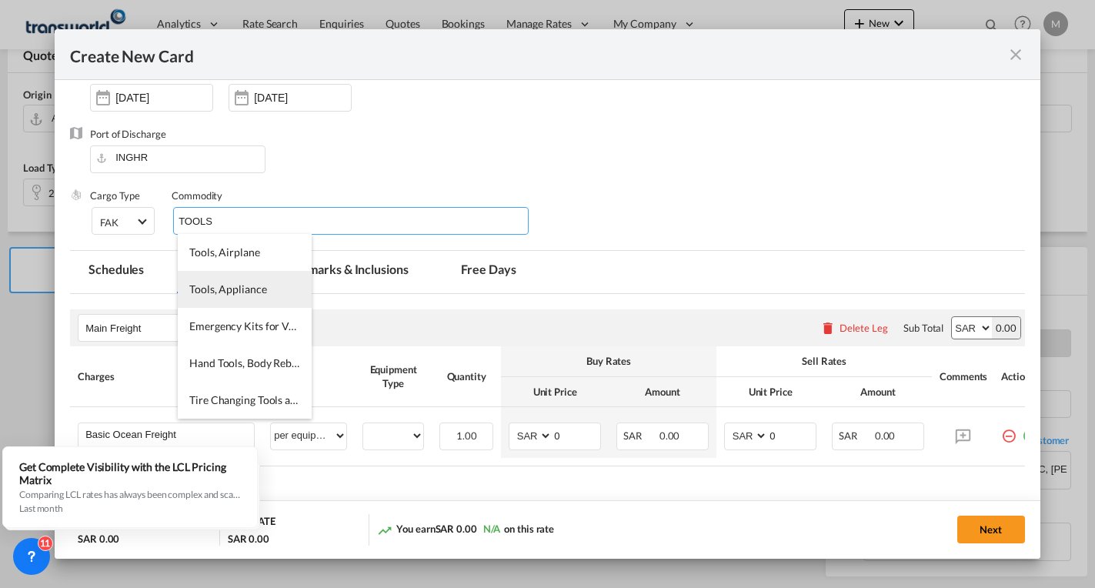
type input "TOOLS"
click at [268, 288] on li "Tools, Appliance" at bounding box center [245, 289] width 134 height 37
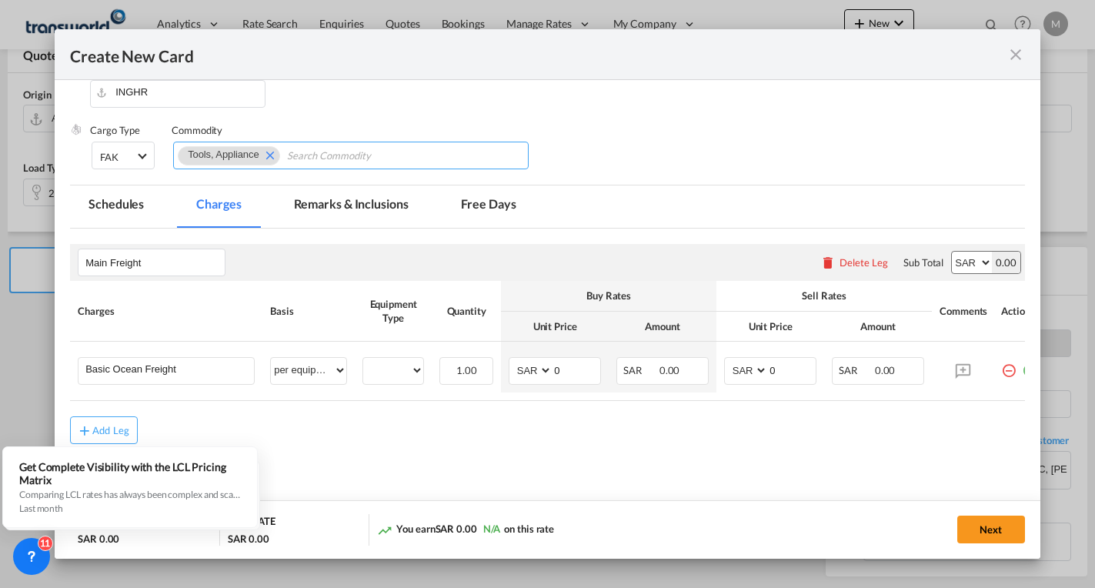
scroll to position [247, 0]
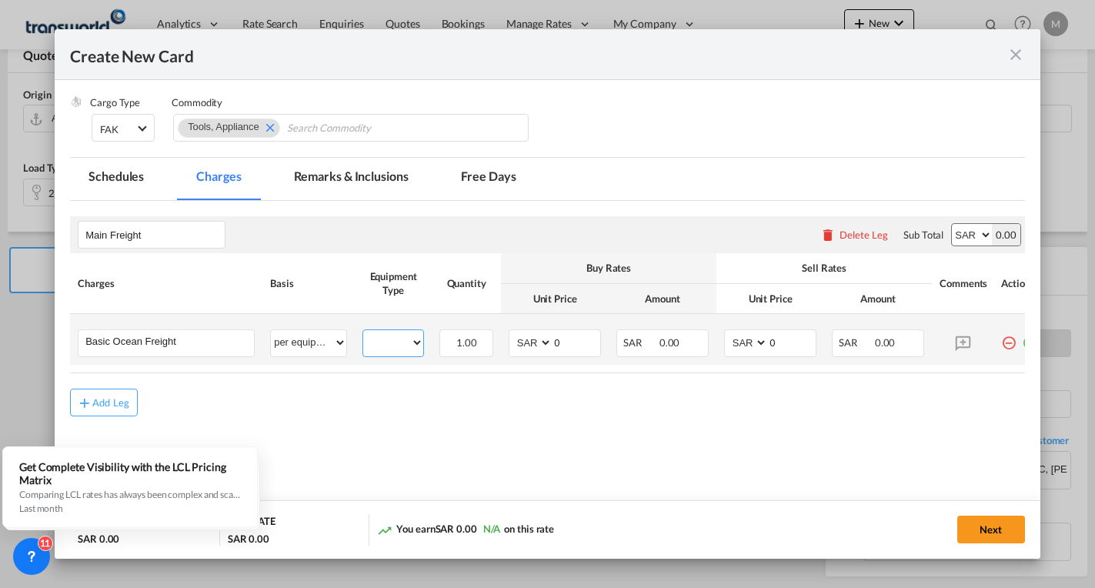
click at [390, 344] on select "20GP" at bounding box center [393, 342] width 60 height 21
select select "20GP"
click at [363, 332] on select "20GP" at bounding box center [393, 342] width 60 height 21
click at [538, 345] on select "AED AFN ALL AMD ANG AOA ARS AUD AWG AZN BAM BBD BDT BGN BHD BIF BMD BND BOB BRL…" at bounding box center [532, 342] width 40 height 21
select select "string:USD"
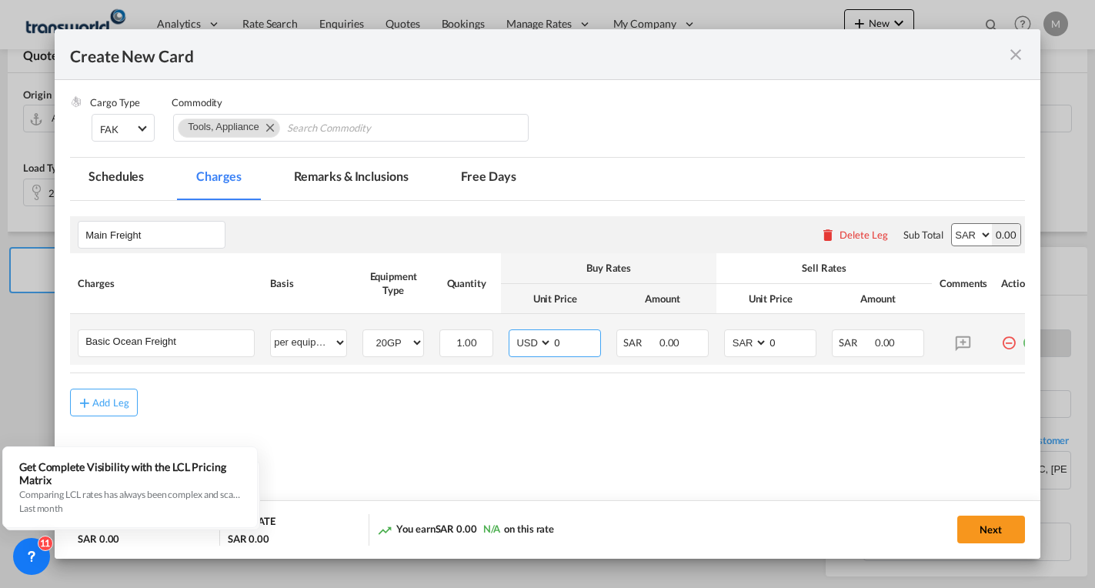
click at [512, 332] on select "AED AFN ALL AMD ANG AOA ARS AUD AWG AZN BAM BBD BDT BGN BHD BIF BMD BND BOB BRL…" at bounding box center [532, 342] width 40 height 21
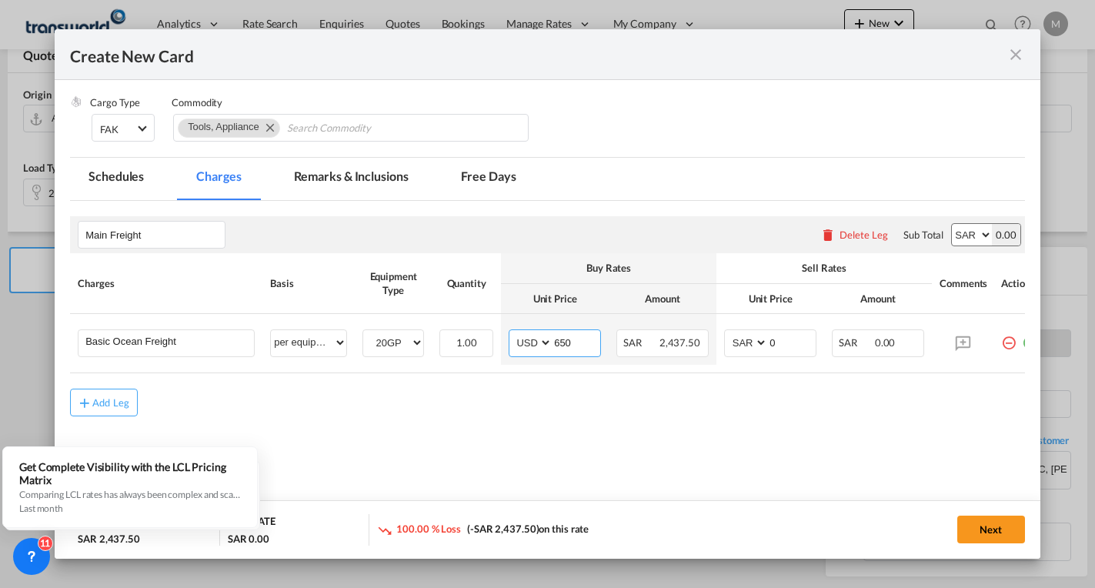
type input "650"
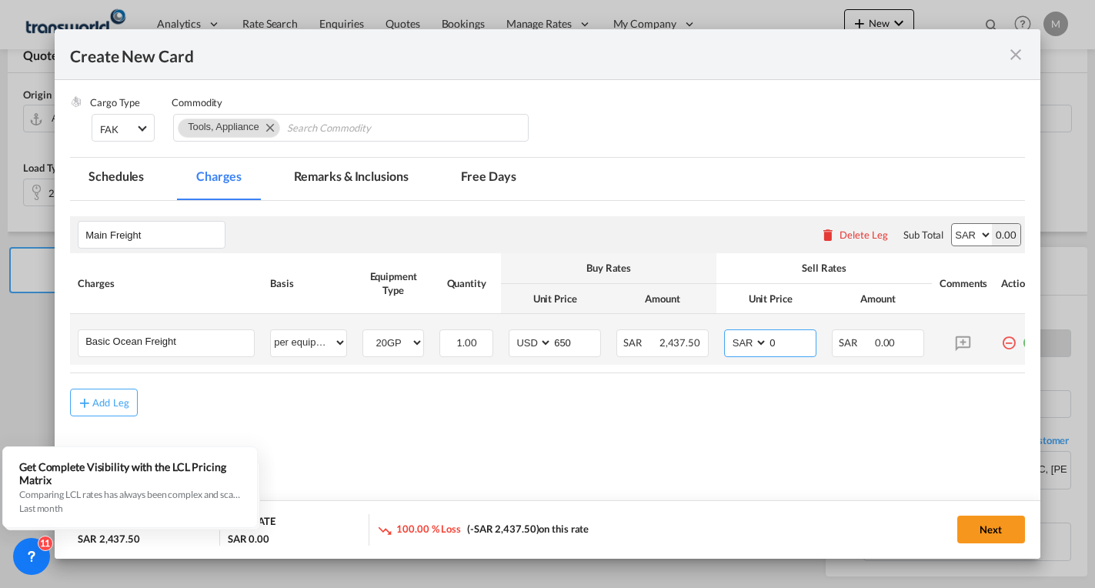
click at [748, 338] on select "AED AFN ALL AMD ANG AOA ARS AUD AWG AZN BAM BBD BDT BGN BHD BIF BMD BND BOB BRL…" at bounding box center [747, 342] width 40 height 21
select select "string:USD"
click at [727, 332] on select "AED AFN ALL AMD ANG AOA ARS AUD AWG AZN BAM BBD BDT BGN BHD BIF BMD BND BOB BRL…" at bounding box center [747, 342] width 40 height 21
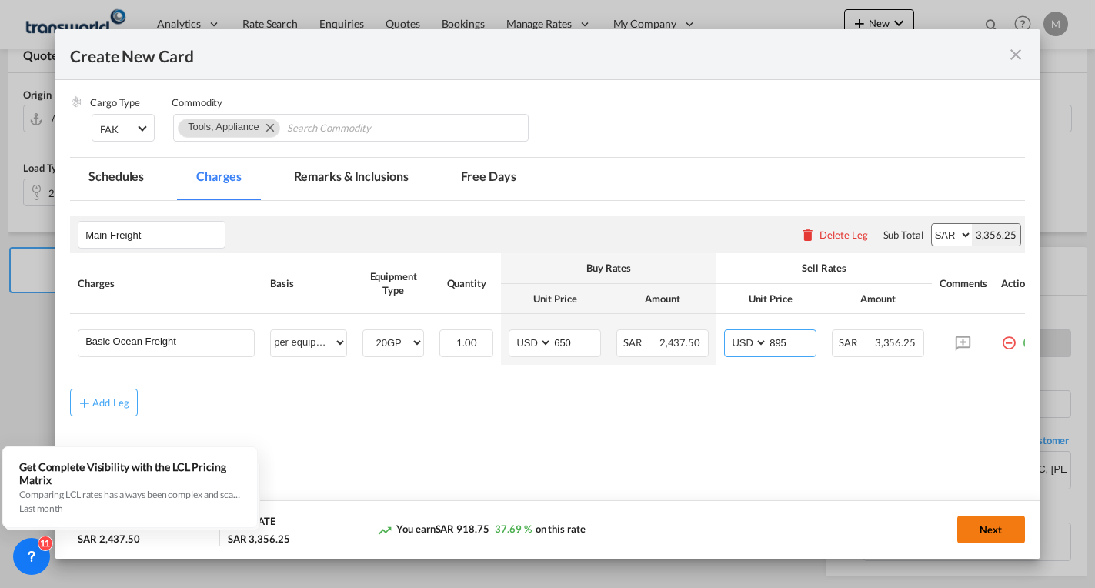
type input "895"
click at [985, 538] on button "Next" at bounding box center [991, 529] width 68 height 28
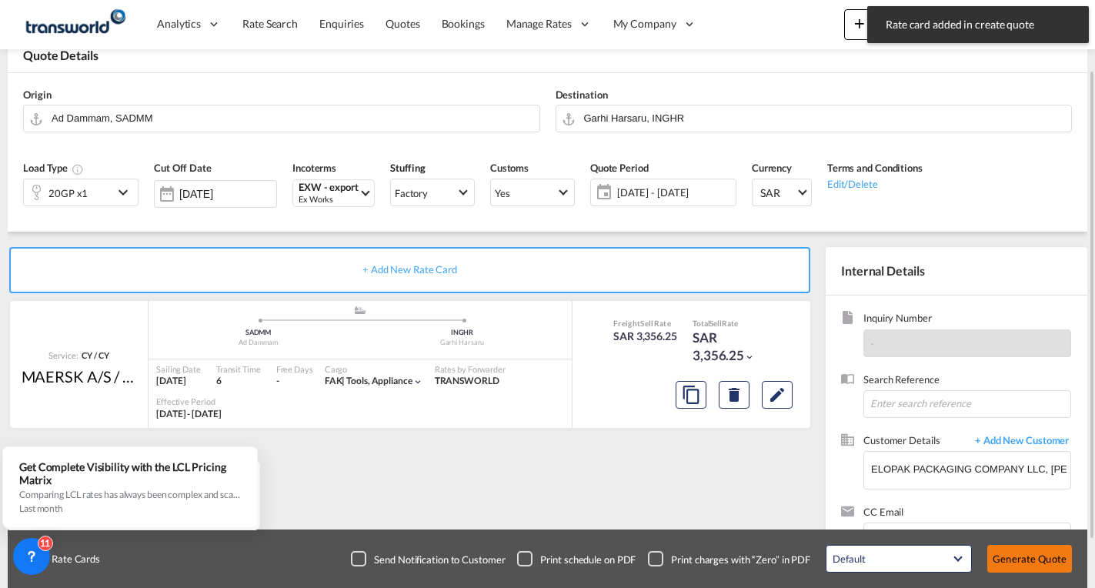
click at [1017, 566] on button "Generate Quote" at bounding box center [1029, 559] width 85 height 28
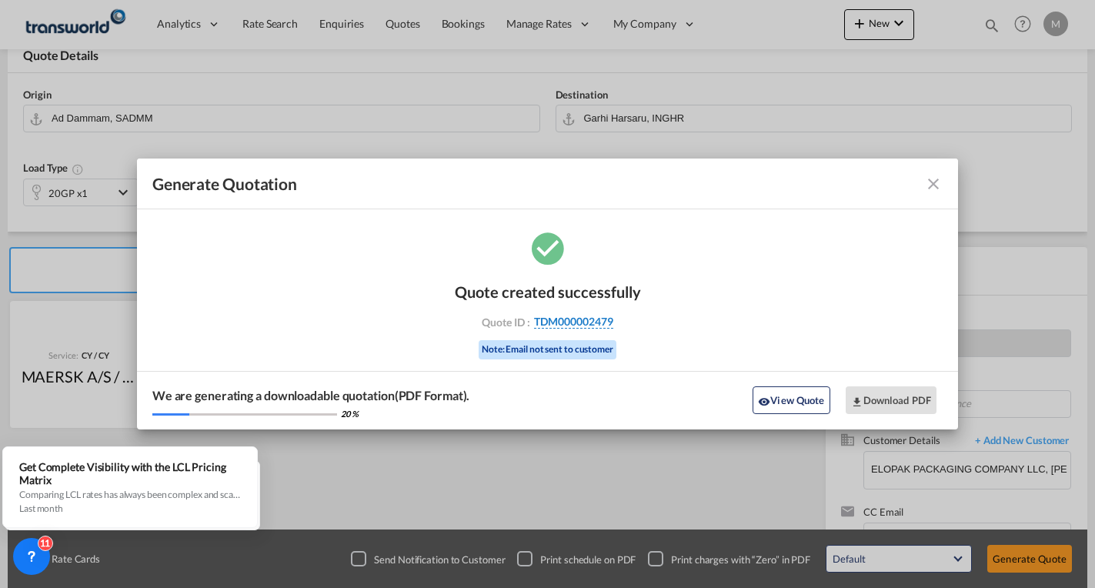
click at [578, 321] on span "TDM000002479" at bounding box center [573, 322] width 79 height 14
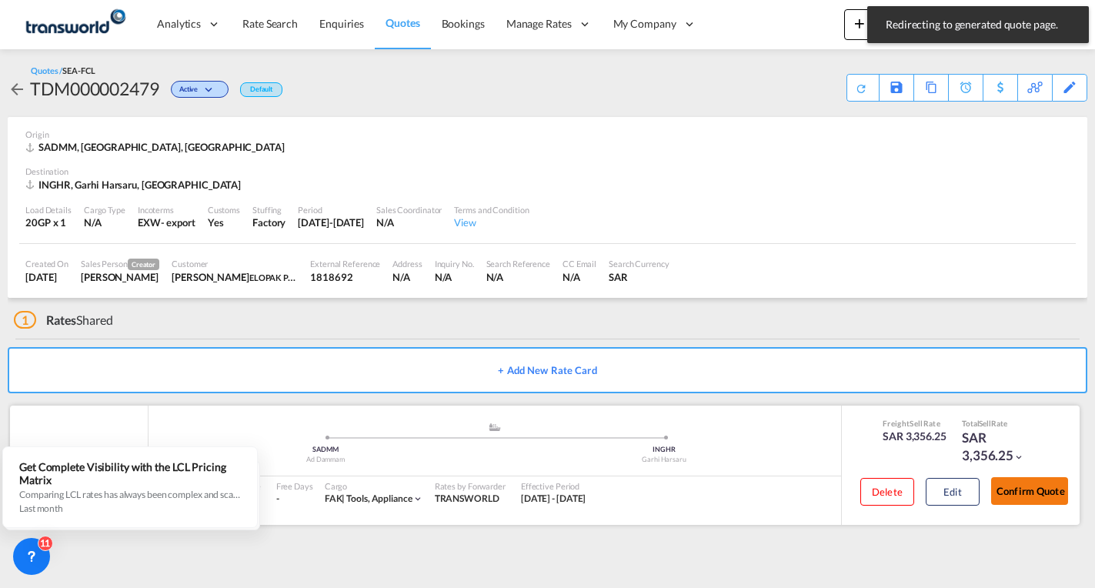
click at [1043, 495] on button "Confirm Quote" at bounding box center [1029, 491] width 77 height 28
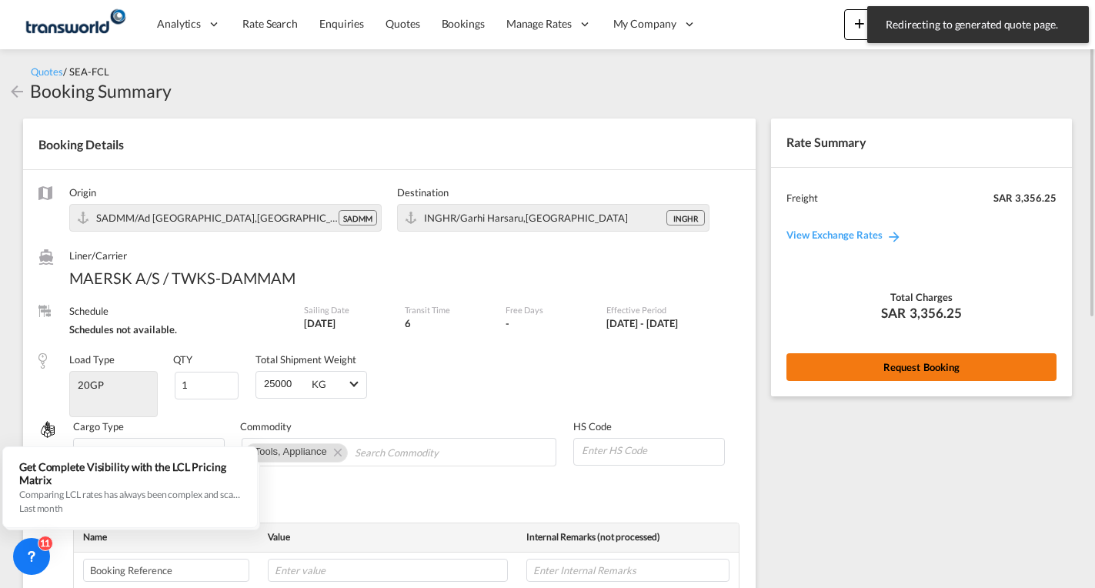
click at [925, 368] on button "Request Booking" at bounding box center [921, 367] width 270 height 28
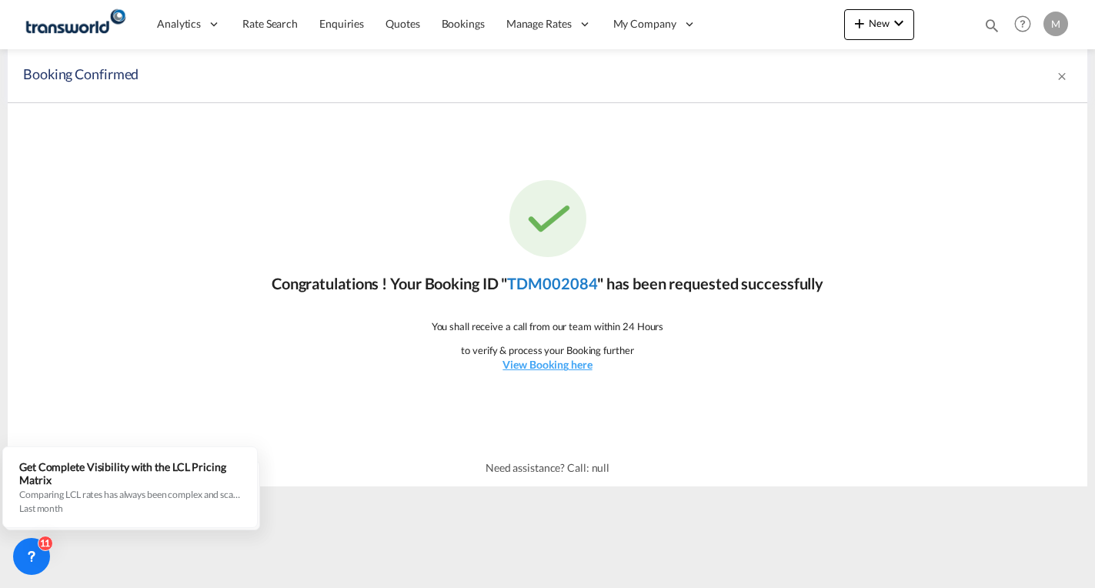
click at [573, 282] on link "TDM002084" at bounding box center [552, 283] width 90 height 18
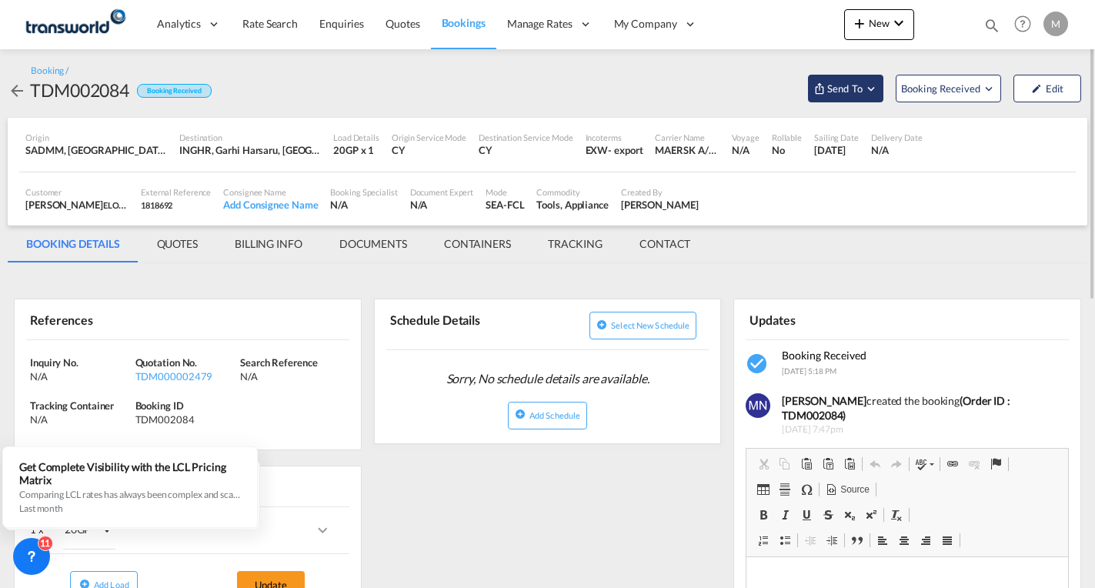
click at [848, 89] on span "Send To" at bounding box center [844, 88] width 38 height 15
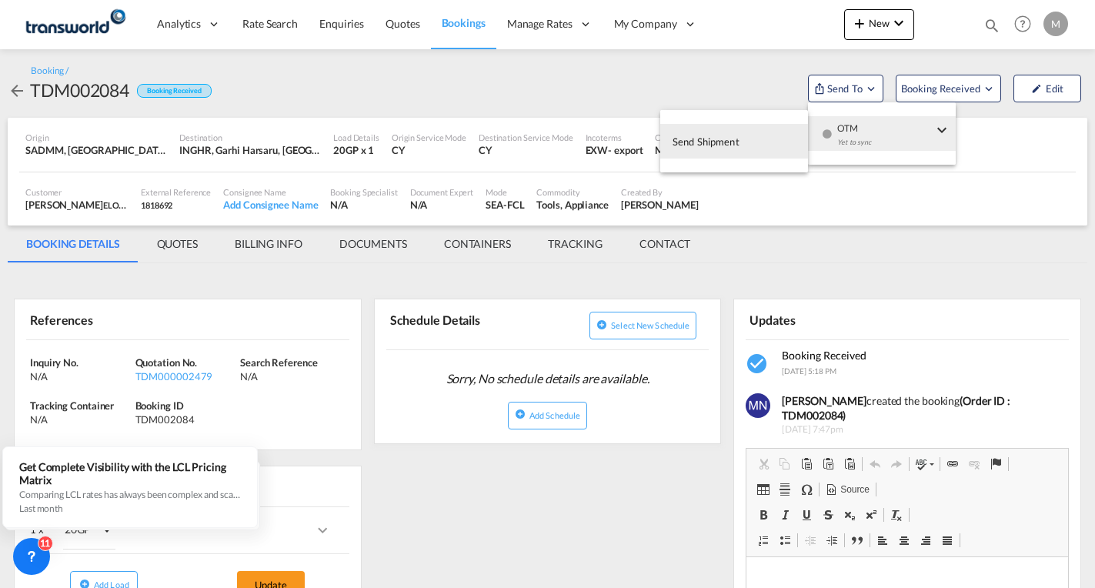
click at [716, 136] on span "Send Shipment" at bounding box center [705, 141] width 67 height 25
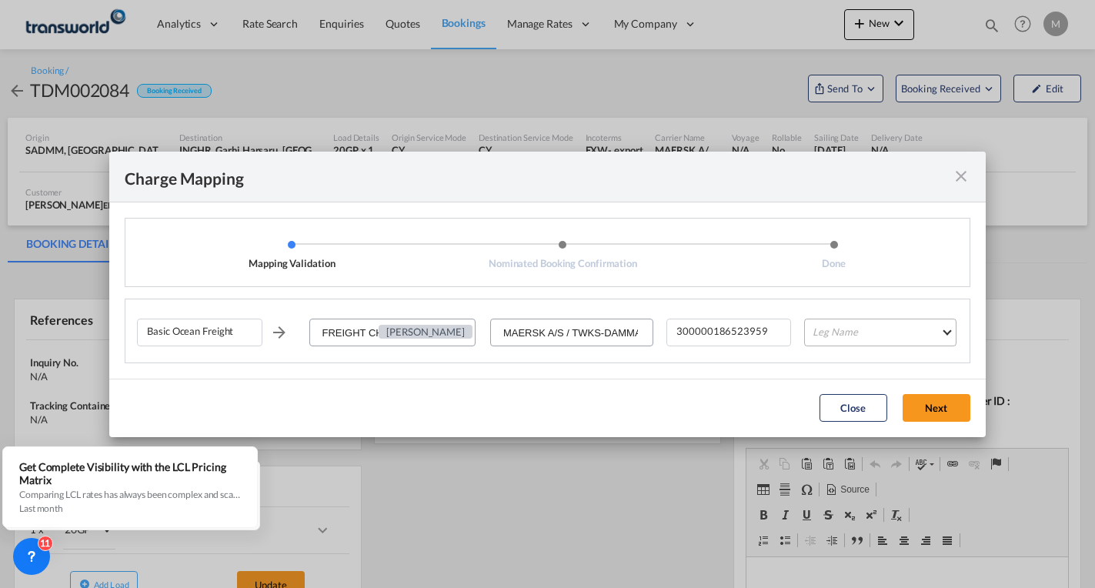
click at [863, 337] on md-select "Leg Name HANDLING ORIGIN VESSEL HANDLING DESTINATION OTHERS TL PICK UP CUSTOMS …" at bounding box center [880, 332] width 152 height 28
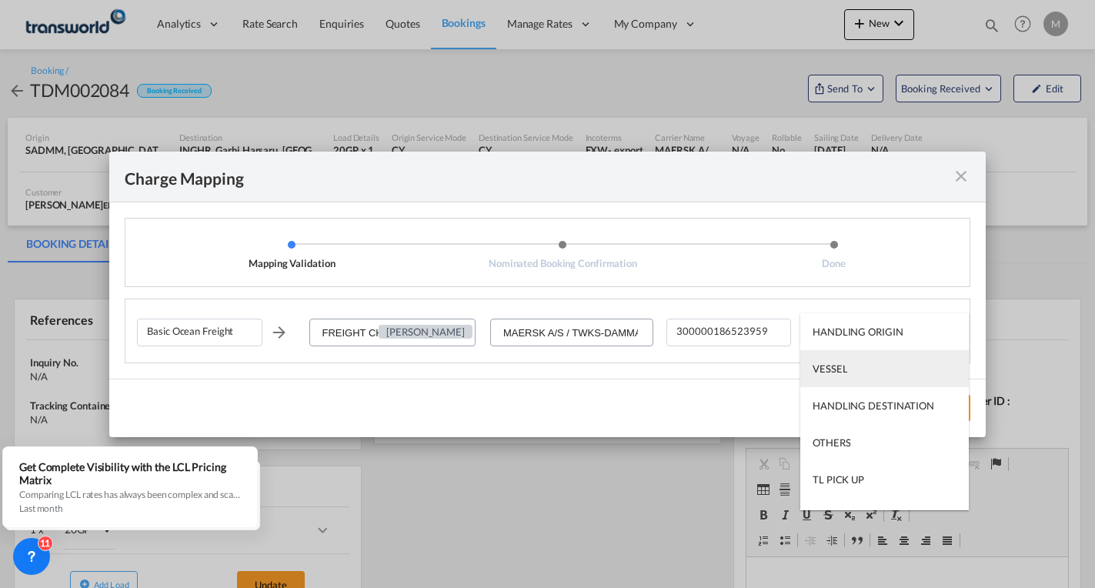
click at [842, 368] on div "VESSEL" at bounding box center [829, 369] width 35 height 14
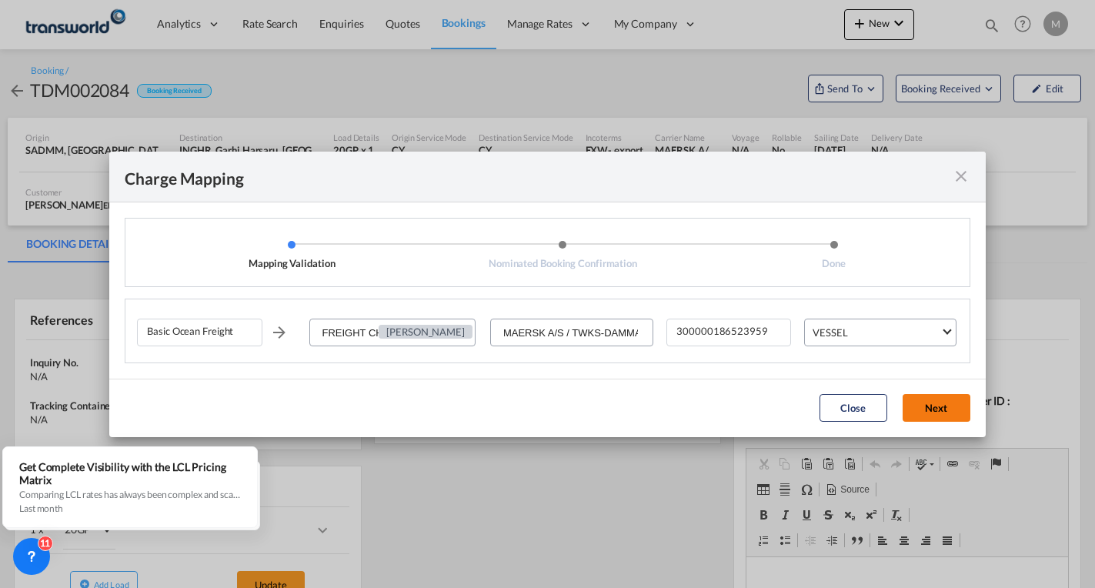
click at [921, 415] on button "Next" at bounding box center [936, 408] width 68 height 28
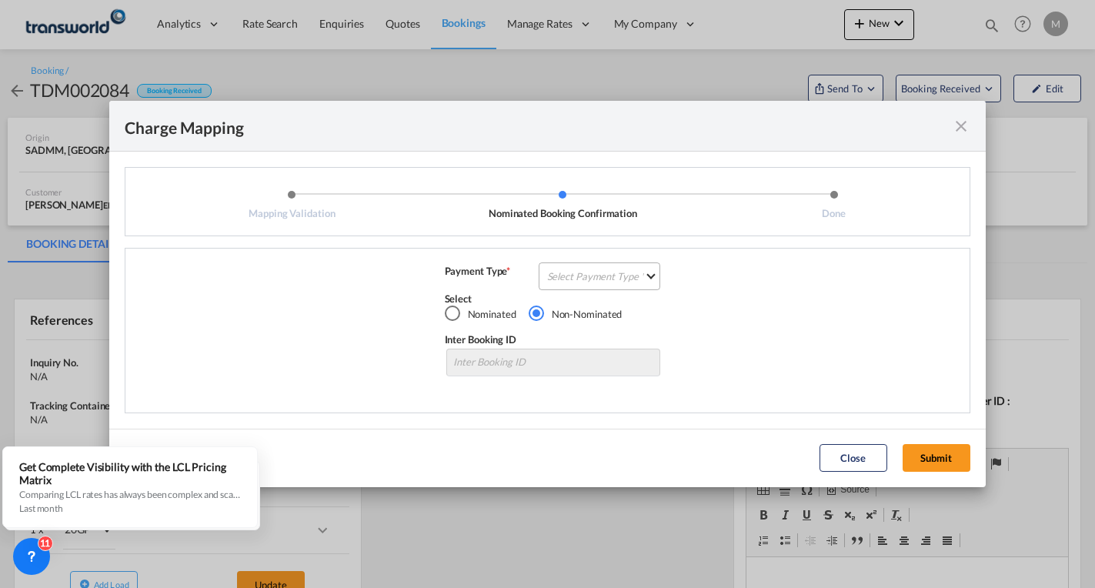
click at [567, 279] on md-select "Select Payment Type COLLECT PREPAID" at bounding box center [599, 276] width 122 height 28
click at [574, 311] on div "PREPAID" at bounding box center [568, 313] width 41 height 14
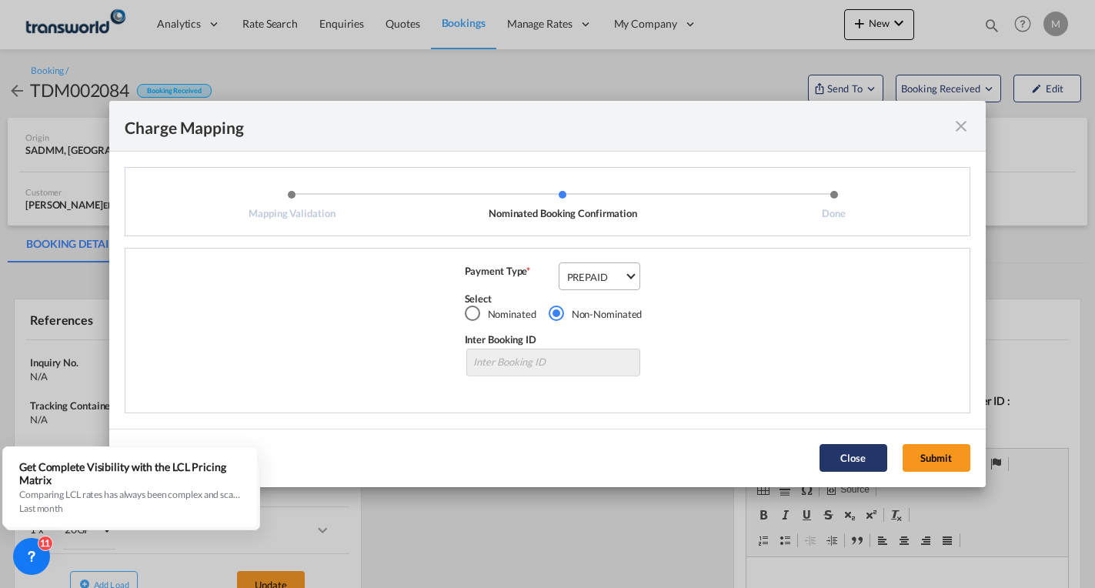
click at [928, 460] on button "Submit" at bounding box center [936, 458] width 68 height 28
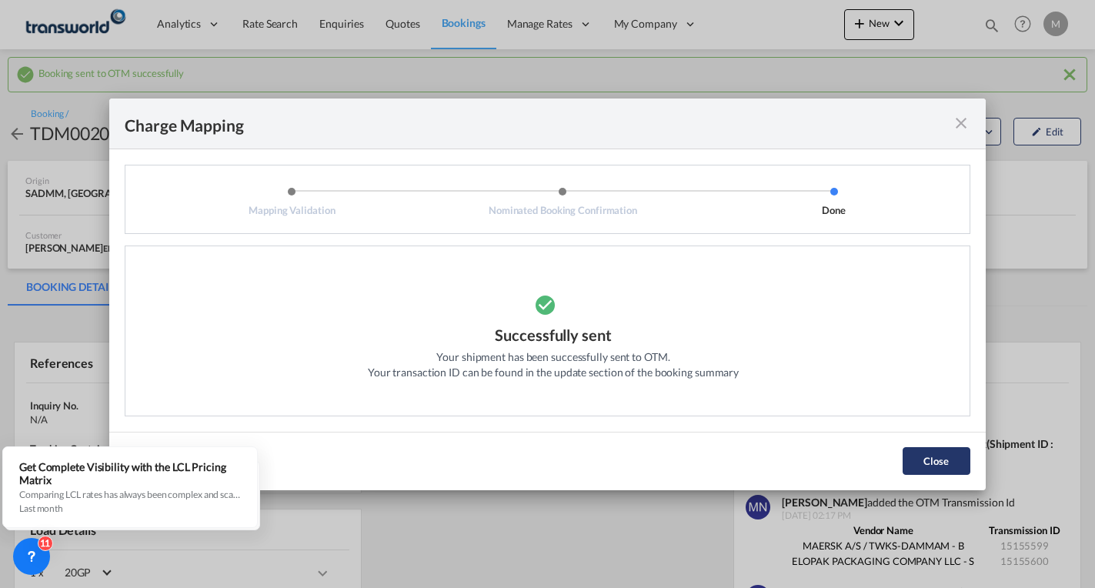
click at [947, 466] on button "Close" at bounding box center [936, 461] width 68 height 28
